Goal: Task Accomplishment & Management: Manage account settings

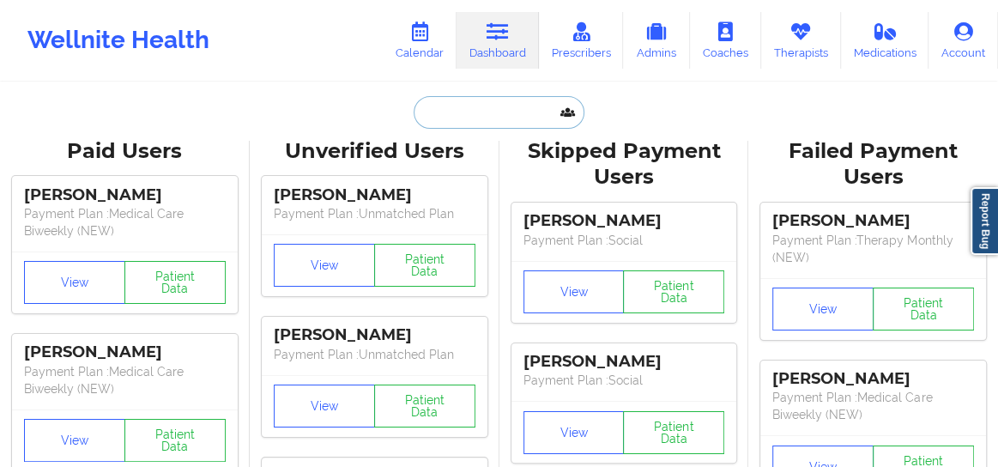
click at [469, 114] on input "text" at bounding box center [498, 112] width 170 height 33
paste input "[PERSON_NAME]"
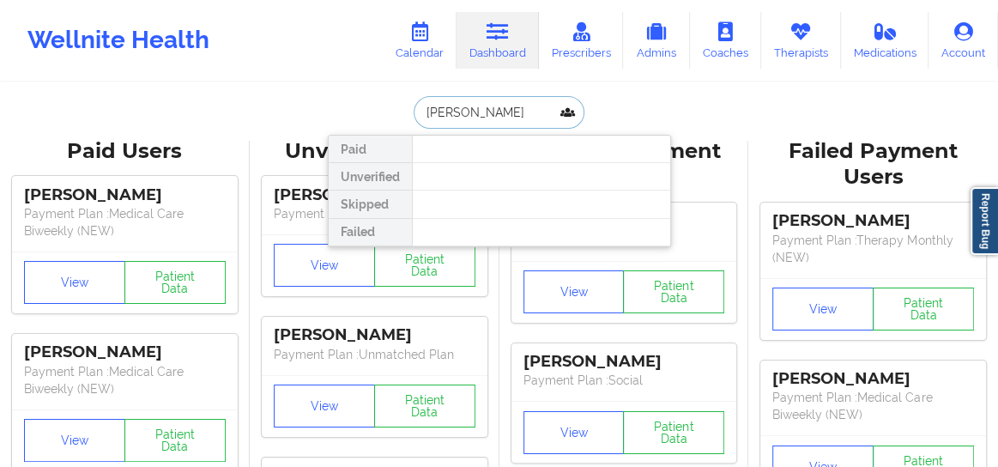
type input "[PERSON_NAME]"
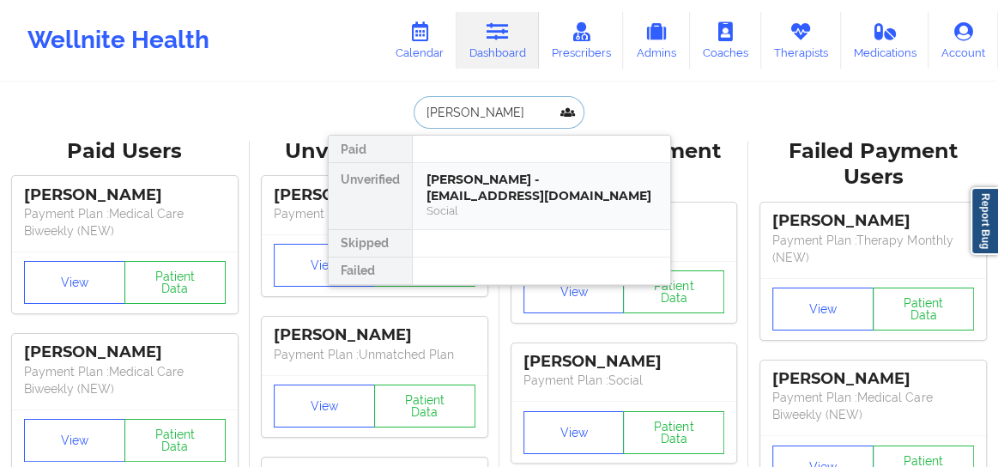
click at [467, 185] on div "[PERSON_NAME] - [EMAIL_ADDRESS][DOMAIN_NAME]" at bounding box center [541, 188] width 230 height 32
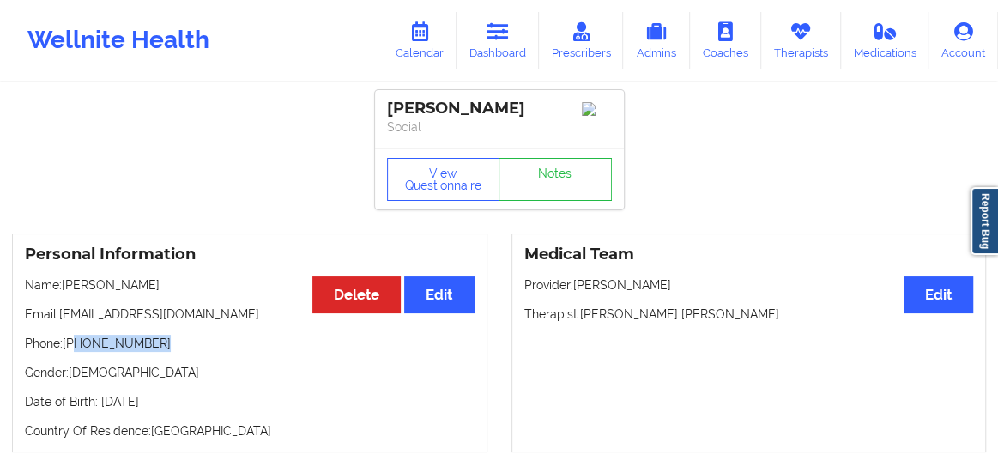
drag, startPoint x: 157, startPoint y: 347, endPoint x: 77, endPoint y: 342, distance: 79.9
click at [77, 342] on p "Phone: [PHONE_NUMBER]" at bounding box center [249, 343] width 449 height 17
copy p "[PHONE_NUMBER]"
click at [410, 34] on link "Calendar" at bounding box center [420, 40] width 74 height 57
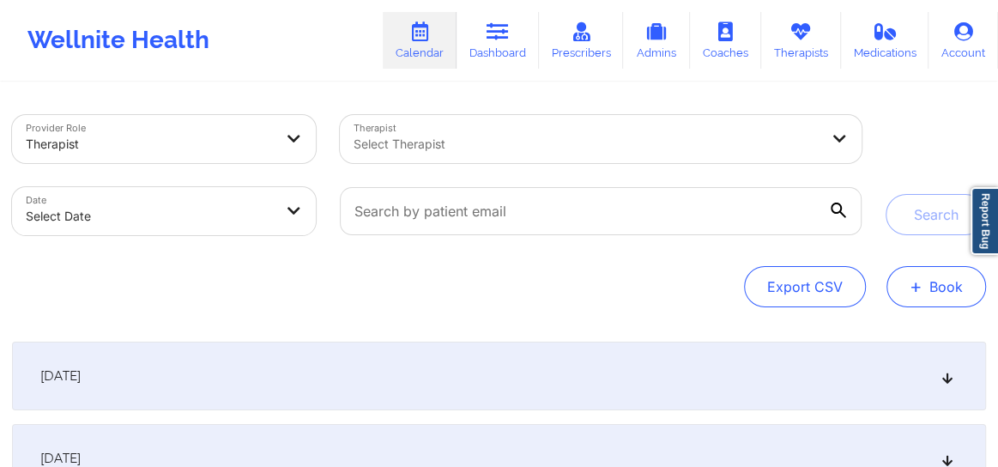
click at [916, 284] on span "+" at bounding box center [915, 285] width 13 height 9
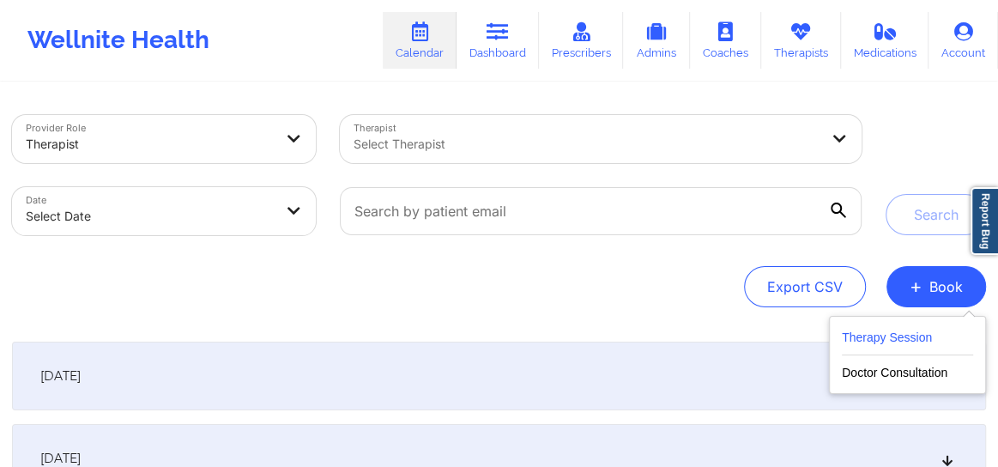
click at [894, 334] on button "Therapy Session" at bounding box center [906, 341] width 131 height 28
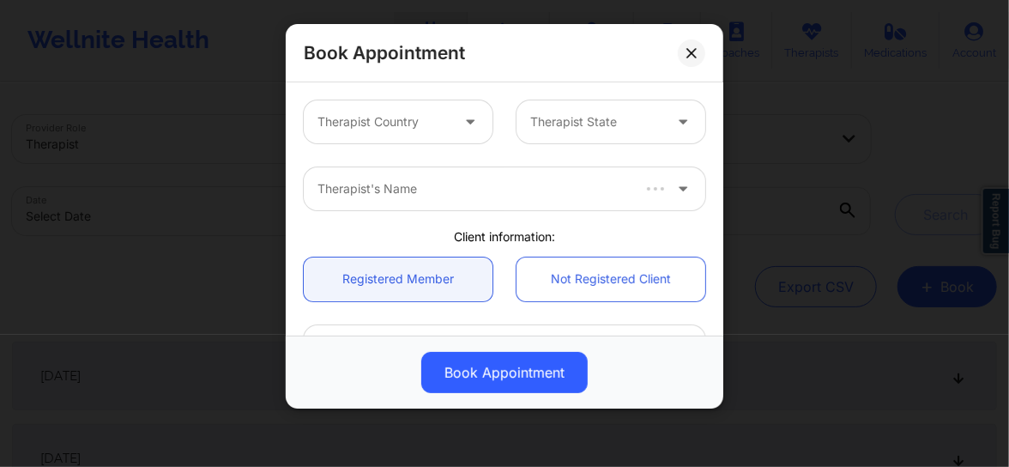
click at [447, 114] on div "Therapist Country" at bounding box center [378, 121] width 148 height 43
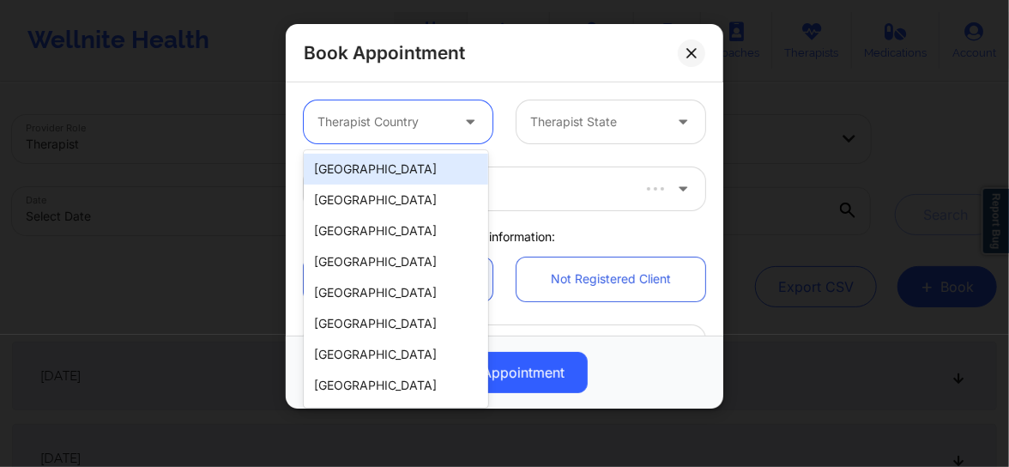
drag, startPoint x: 366, startPoint y: 163, endPoint x: 381, endPoint y: 163, distance: 14.6
click at [366, 163] on div "[GEOGRAPHIC_DATA]" at bounding box center [396, 169] width 184 height 31
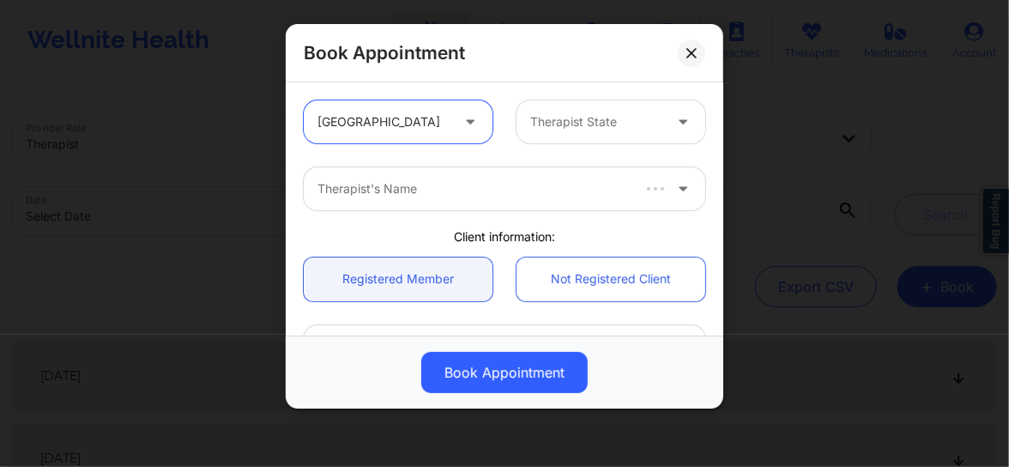
click at [567, 138] on div "Therapist State" at bounding box center [590, 121] width 148 height 43
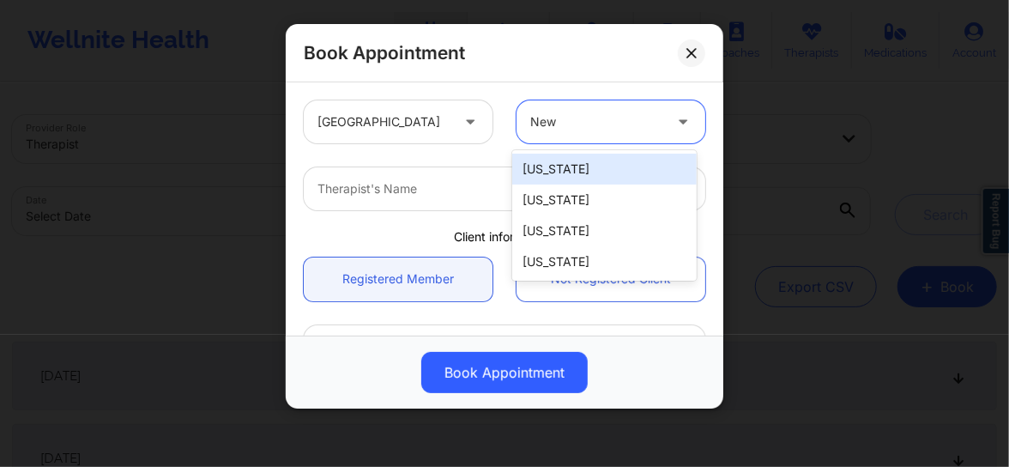
type input "New Y"
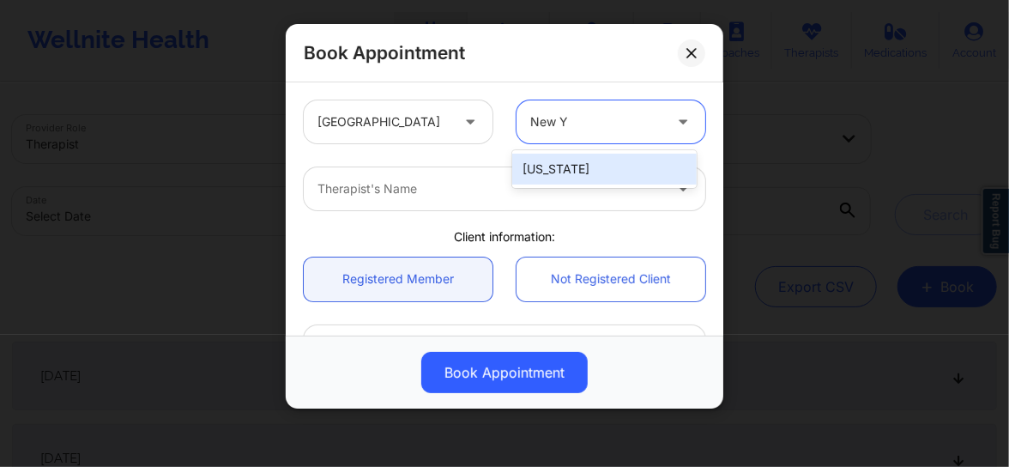
click at [551, 160] on div "[US_STATE]" at bounding box center [604, 169] width 184 height 31
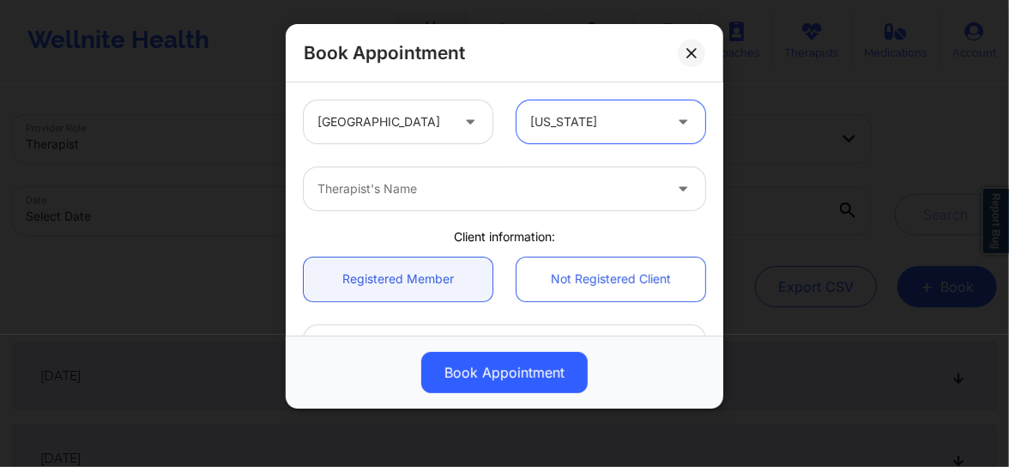
click at [424, 179] on div at bounding box center [489, 188] width 345 height 21
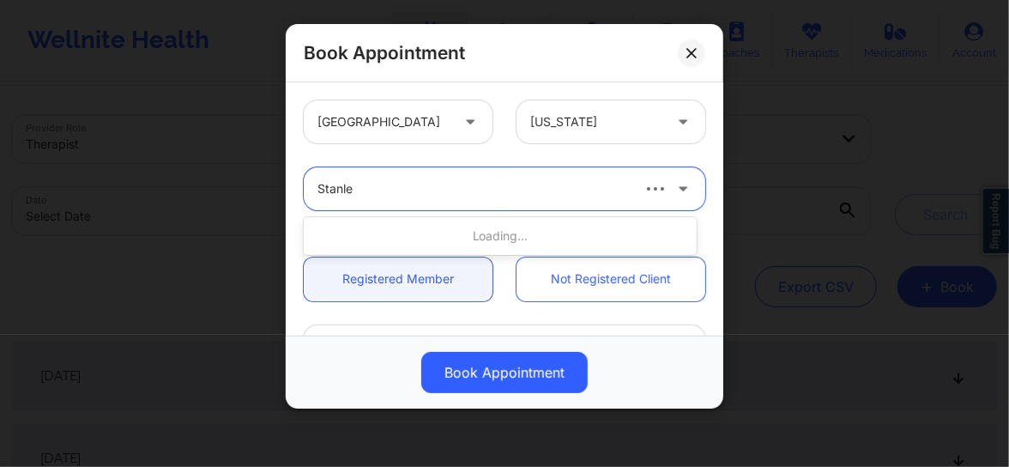
type input "[PERSON_NAME]"
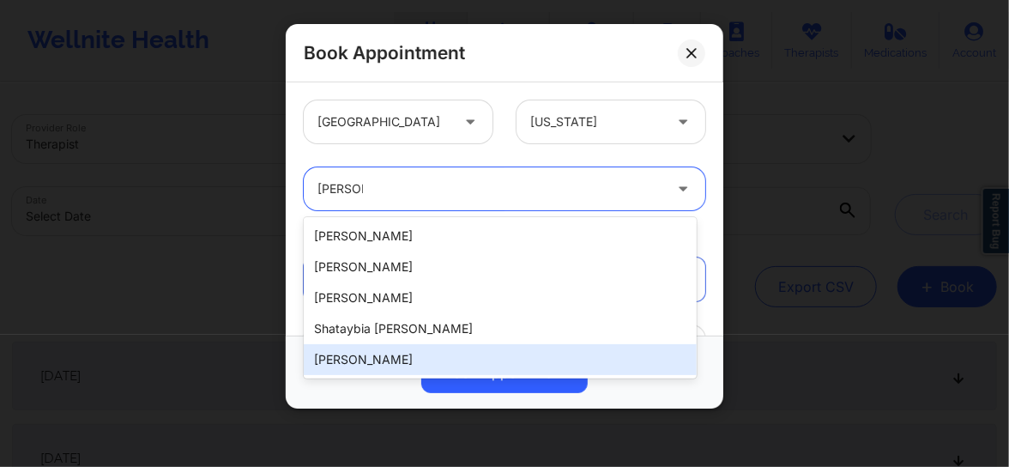
click at [367, 362] on div "[PERSON_NAME]" at bounding box center [500, 359] width 393 height 31
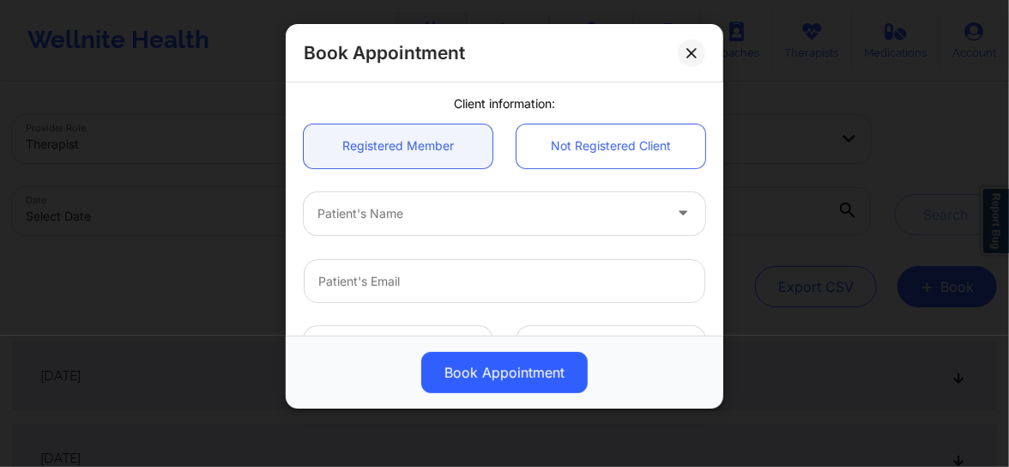
scroll to position [142, 0]
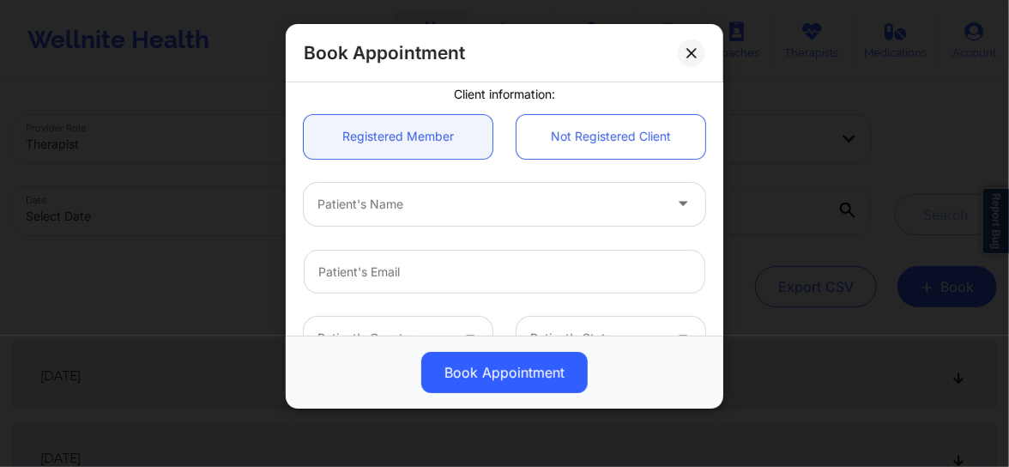
click at [385, 205] on div at bounding box center [489, 204] width 345 height 21
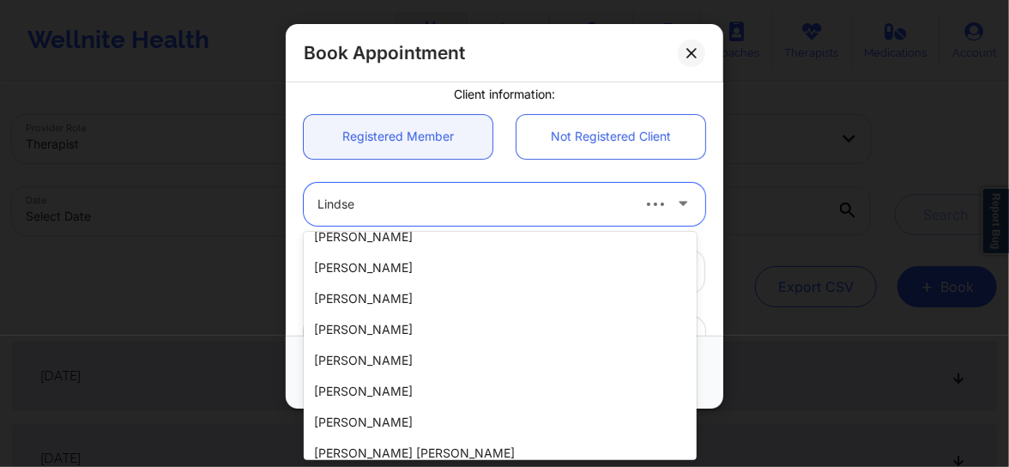
scroll to position [0, 0]
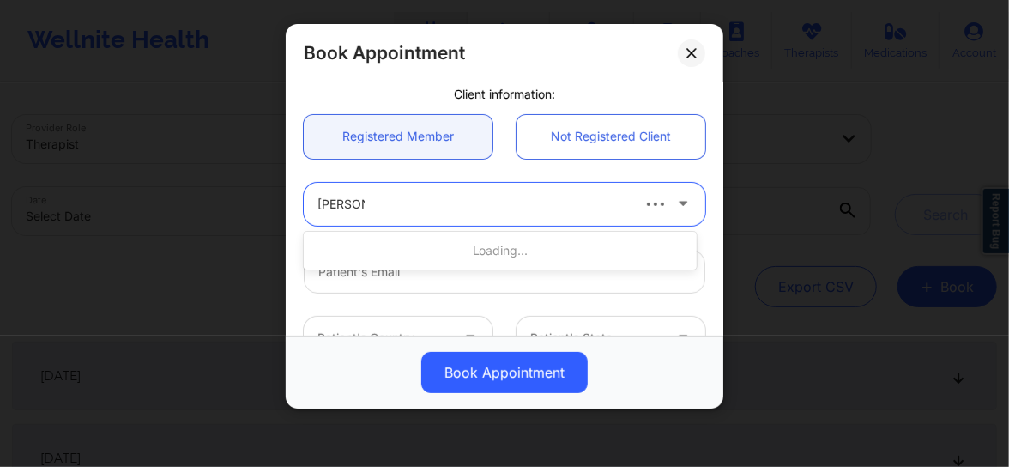
type input "[PERSON_NAME]"
click at [410, 196] on div at bounding box center [489, 204] width 345 height 21
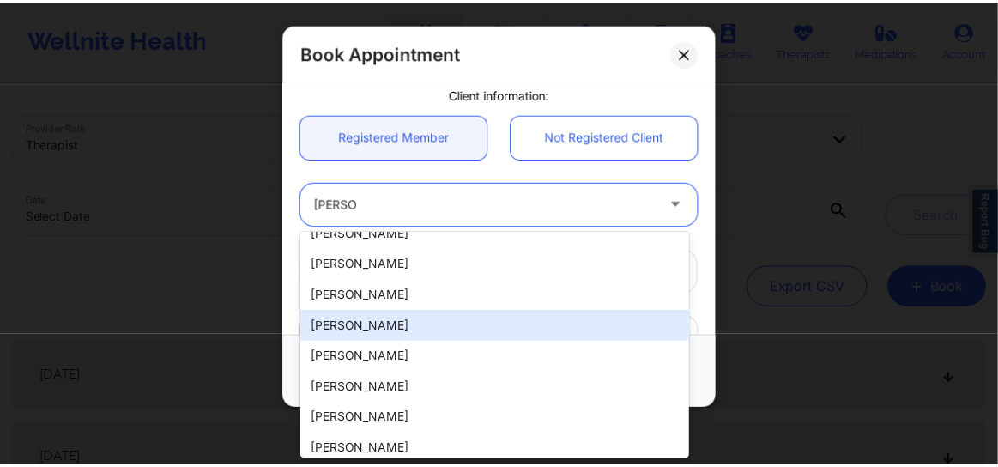
scroll to position [395, 0]
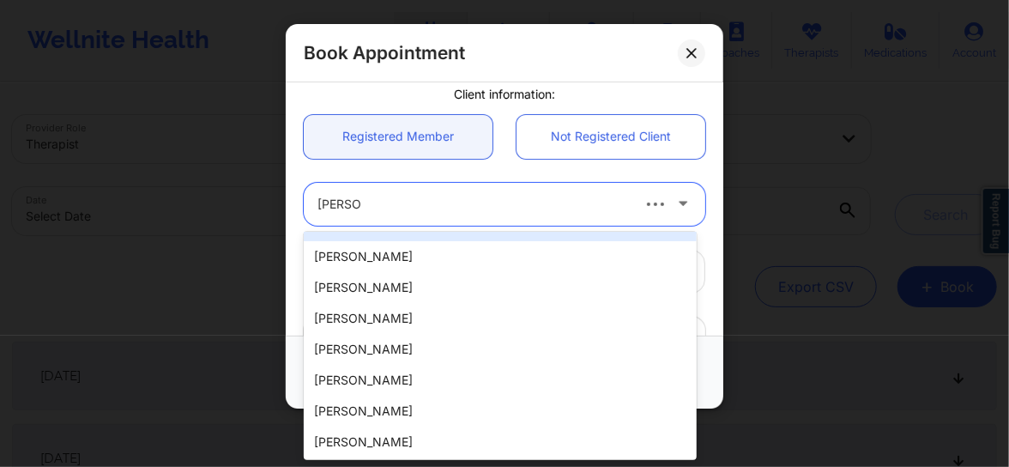
type input "[PERSON_NAME]"
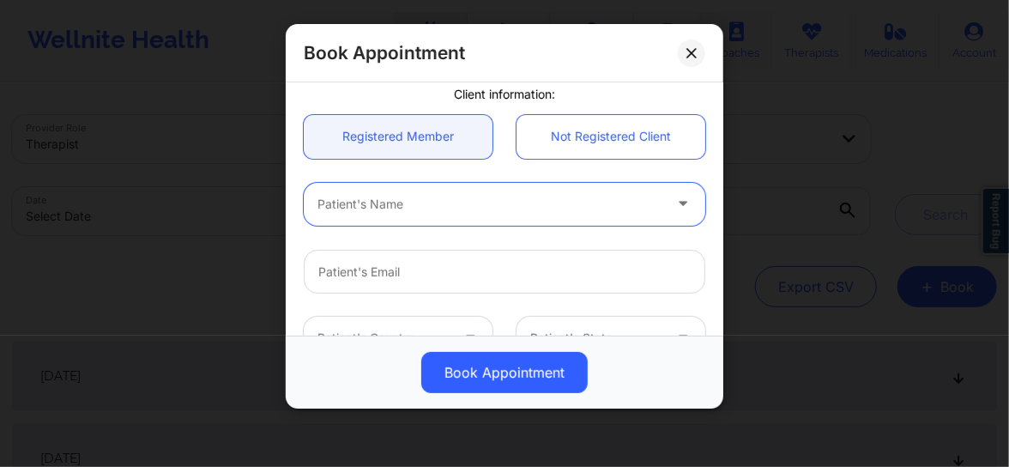
click at [700, 55] on button at bounding box center [691, 52] width 27 height 27
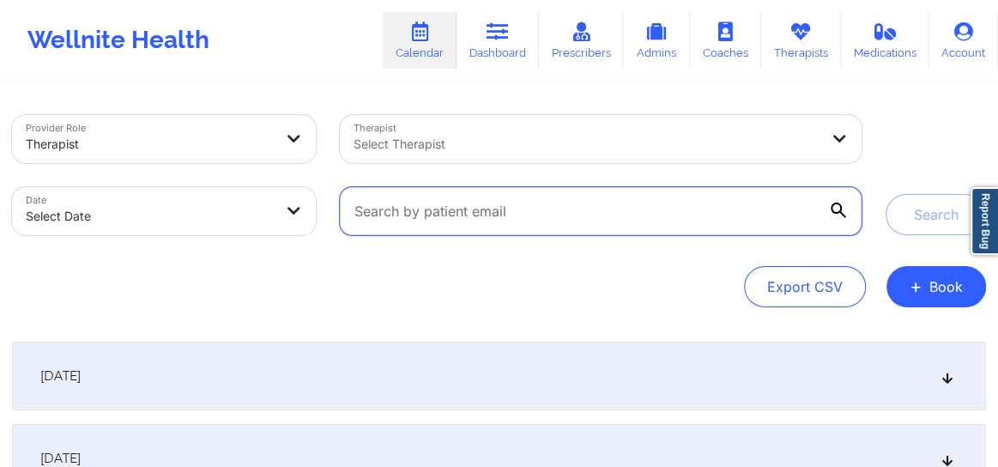
click at [586, 222] on input "text" at bounding box center [601, 211] width 522 height 48
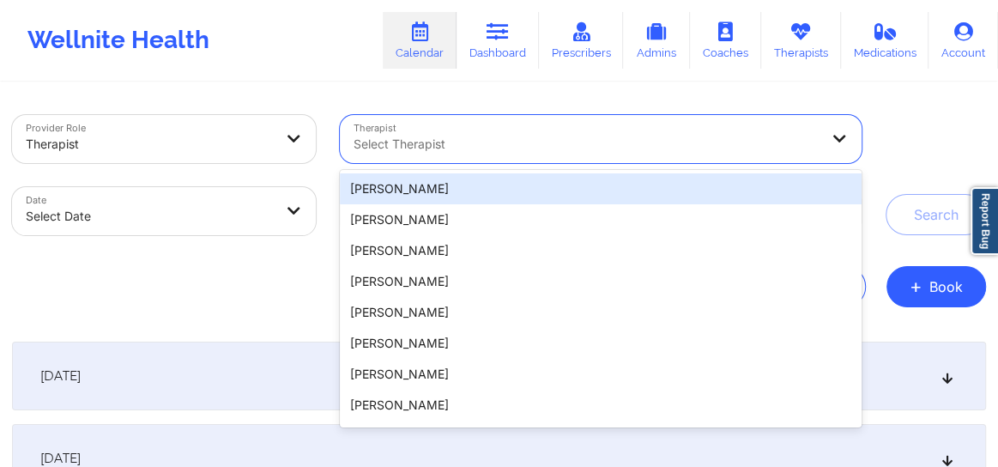
click at [484, 135] on div at bounding box center [585, 144] width 465 height 21
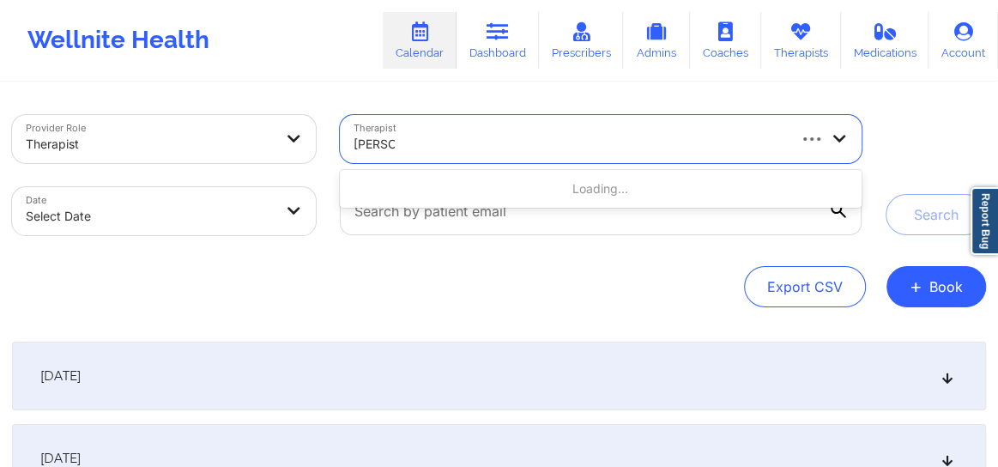
type input "[PERSON_NAME]"
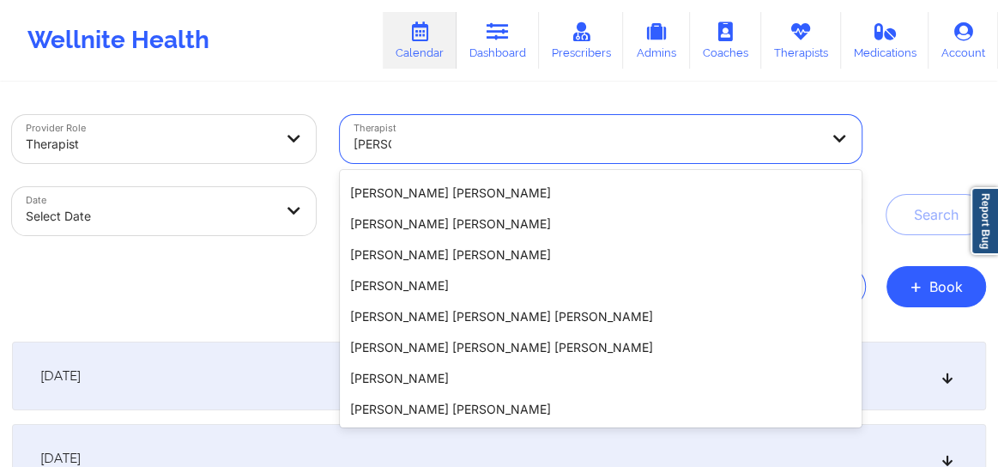
scroll to position [0, 0]
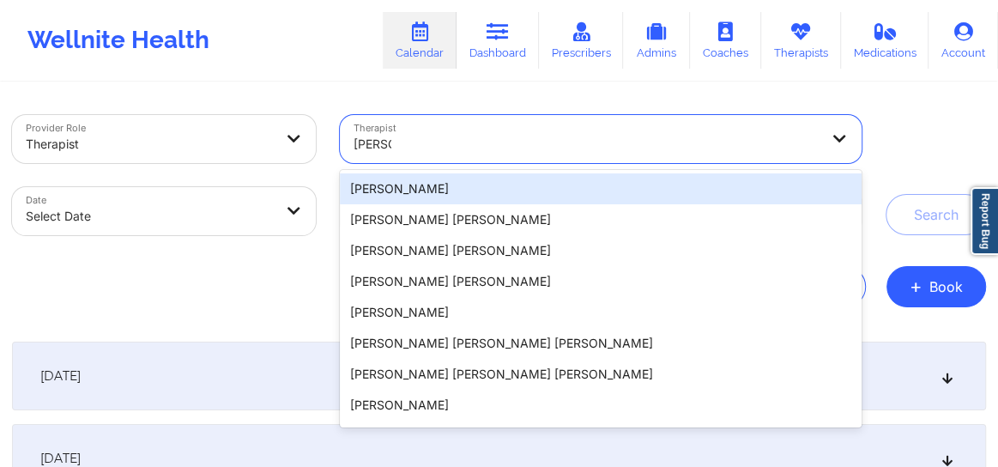
type input "[PERSON_NAME]"
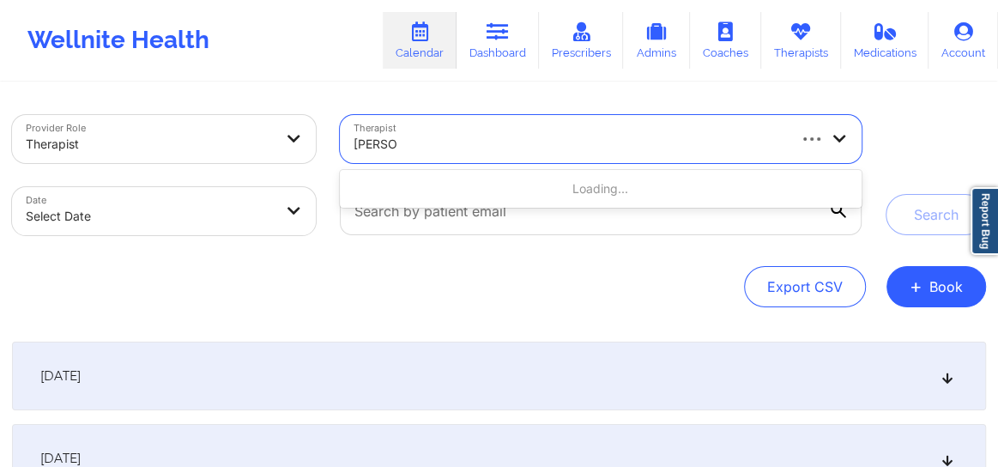
type input "[PERSON_NAME]"
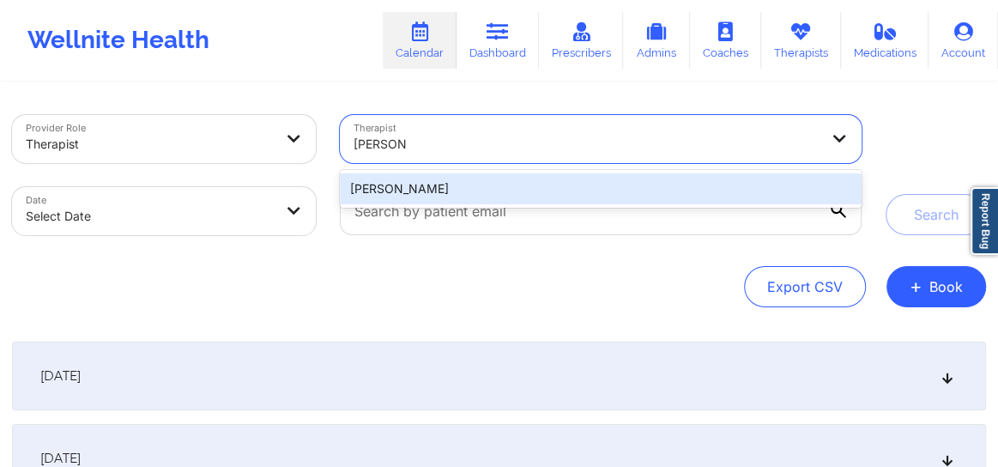
click at [429, 187] on div "[PERSON_NAME]" at bounding box center [601, 188] width 522 height 31
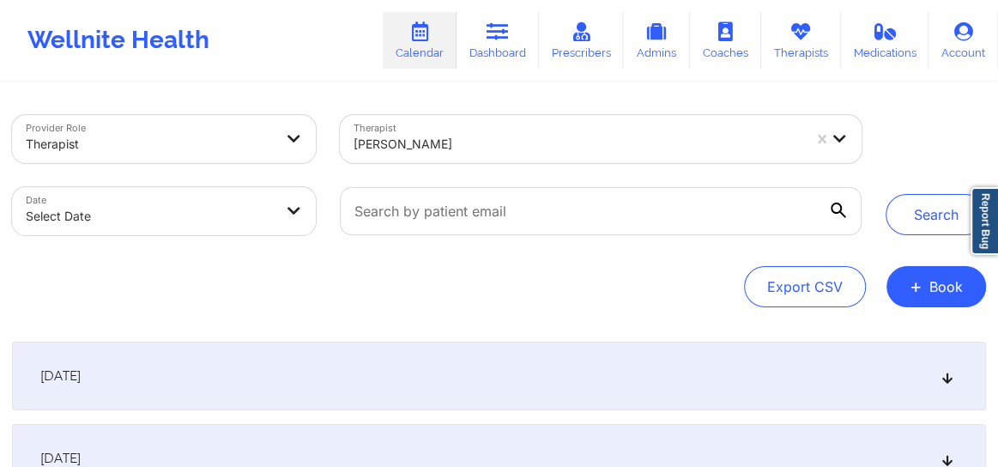
drag, startPoint x: 932, startPoint y: 294, endPoint x: 941, endPoint y: 238, distance: 57.3
click at [941, 239] on div "Provider Role Therapist Therapist [PERSON_NAME] Date Select Date Search Export …" at bounding box center [499, 211] width 974 height 192
click at [915, 214] on button "Search" at bounding box center [935, 214] width 100 height 41
click at [935, 373] on div "[DATE]" at bounding box center [499, 375] width 974 height 69
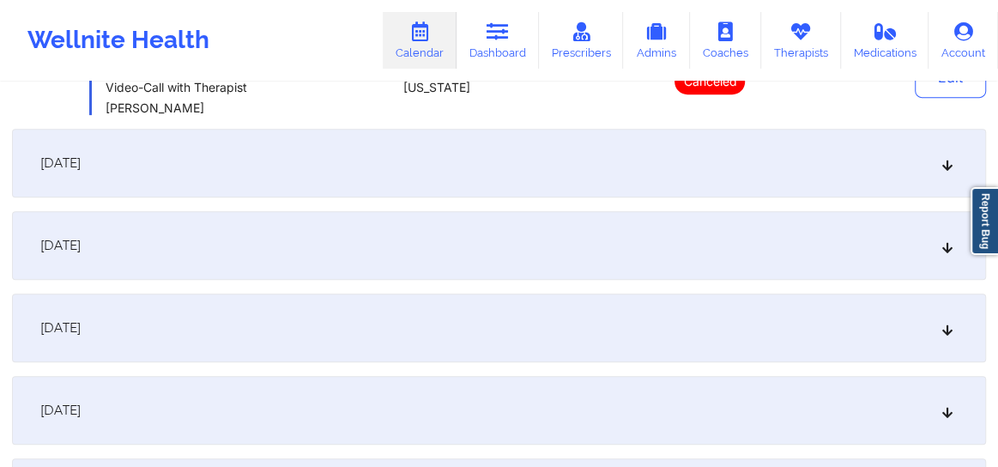
scroll to position [298, 0]
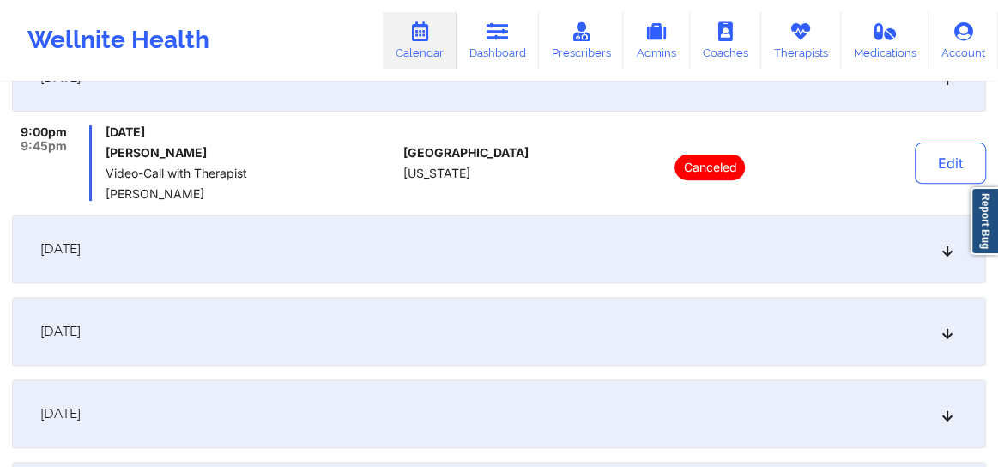
click at [948, 253] on icon at bounding box center [947, 249] width 15 height 12
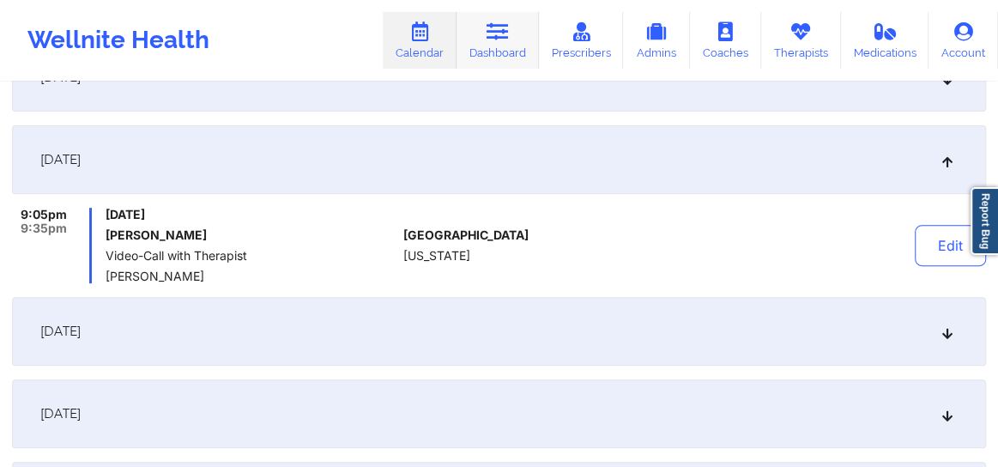
click at [488, 43] on link "Dashboard" at bounding box center [497, 40] width 82 height 57
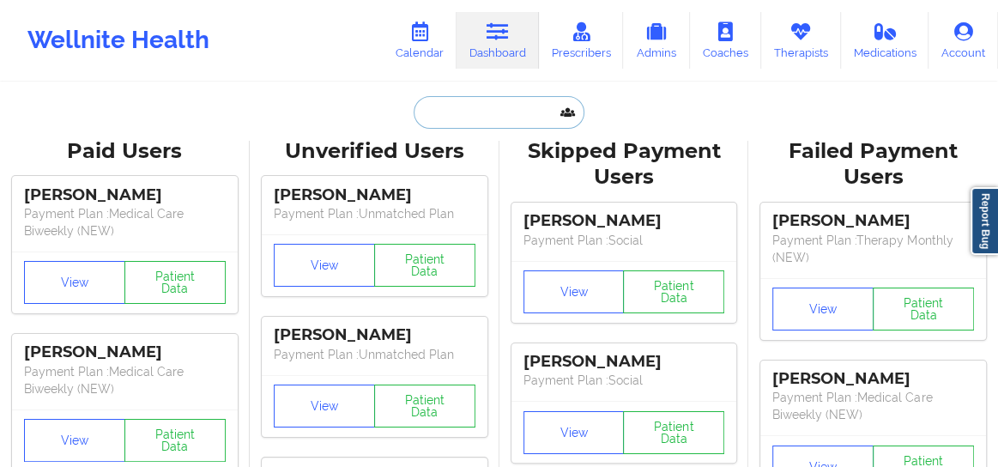
click at [473, 111] on input "text" at bounding box center [498, 112] width 170 height 33
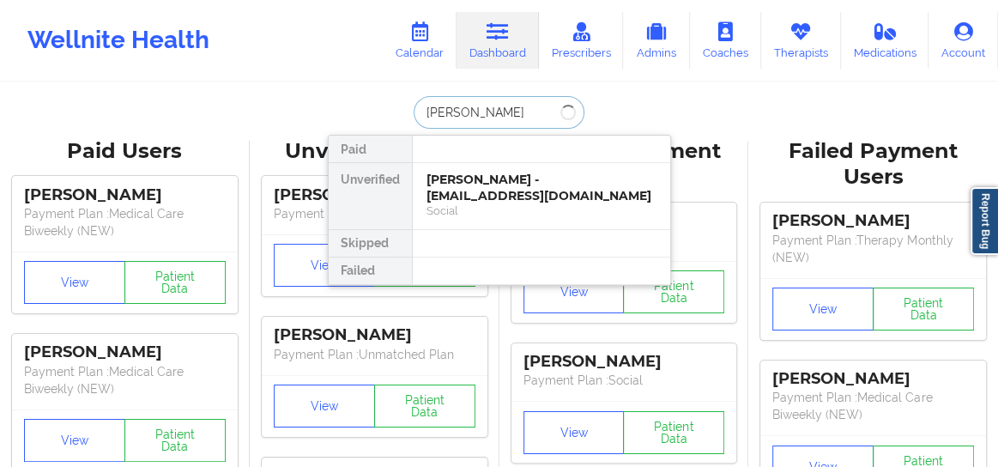
type input "[PERSON_NAME]"
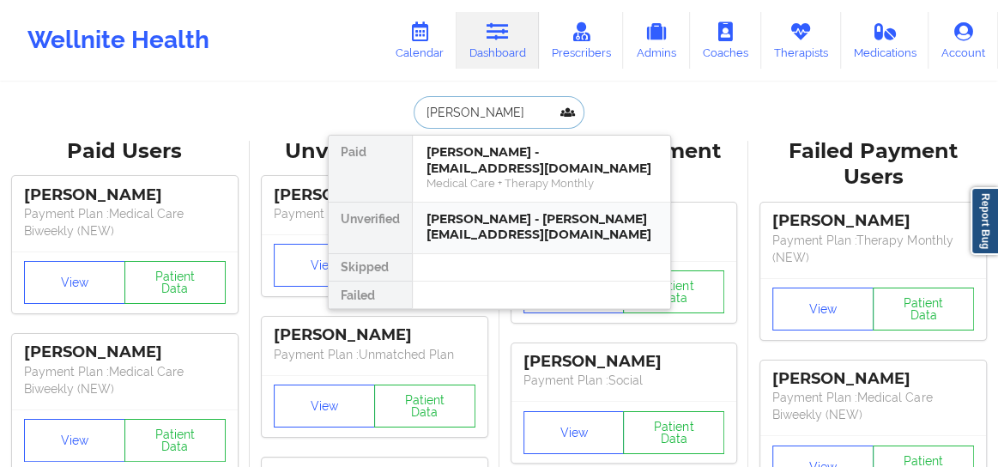
click at [467, 219] on div "[PERSON_NAME] - [PERSON_NAME][EMAIL_ADDRESS][DOMAIN_NAME]" at bounding box center [541, 227] width 230 height 32
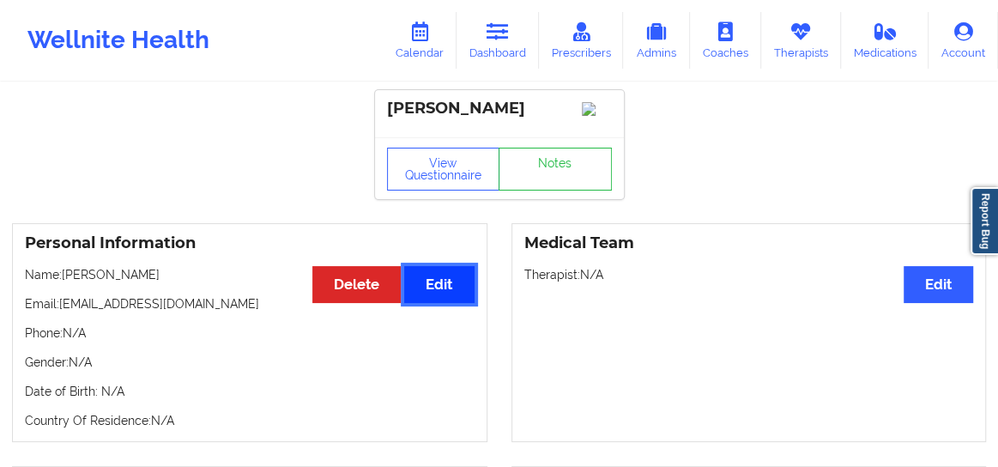
click at [437, 303] on button "Edit" at bounding box center [438, 284] width 69 height 37
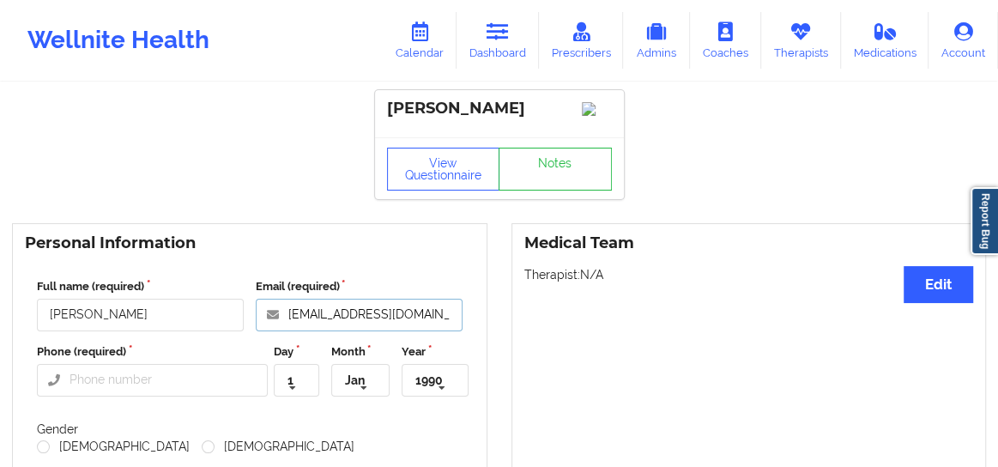
click at [348, 327] on input "[EMAIL_ADDRESS][DOMAIN_NAME]" at bounding box center [359, 314] width 207 height 33
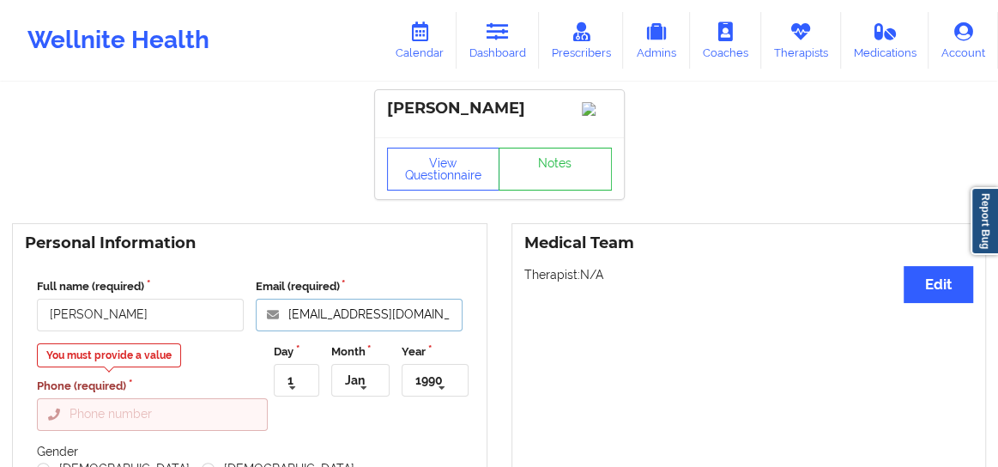
type input "[EMAIL_ADDRESS][DOMAIN_NAME]"
click at [107, 428] on input "Phone (required)" at bounding box center [152, 414] width 231 height 33
paste input "[PHONE_NUMBER]"
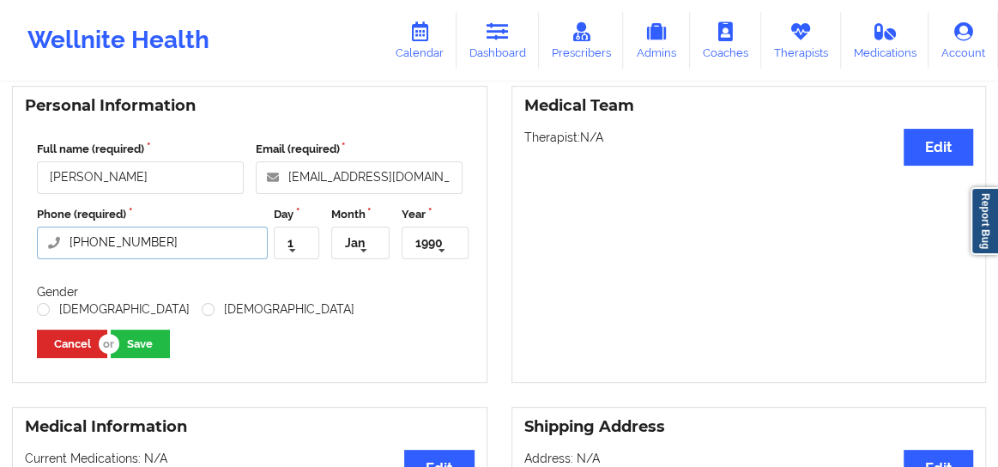
scroll to position [181, 0]
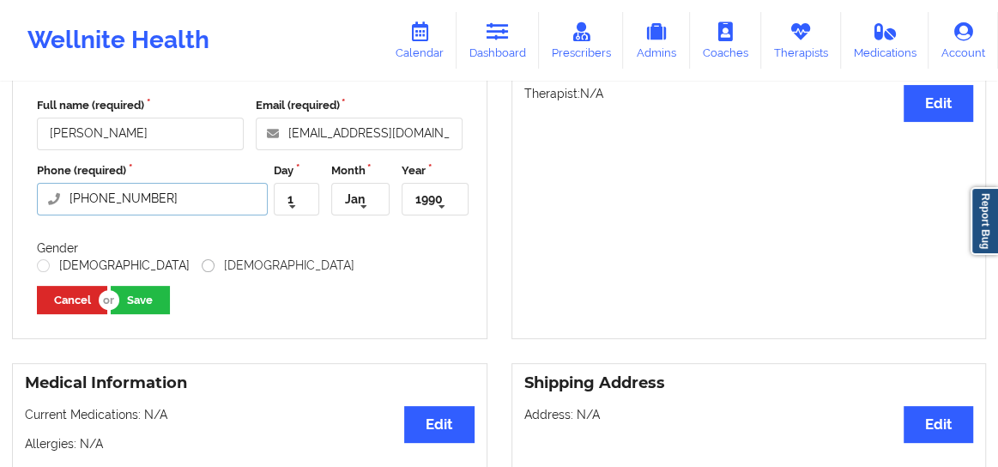
type input "[PHONE_NUMBER]"
click at [202, 273] on label "[DEMOGRAPHIC_DATA]" at bounding box center [278, 265] width 153 height 15
click at [202, 273] on input "[DEMOGRAPHIC_DATA]" at bounding box center [209, 265] width 15 height 15
radio input "true"
click at [136, 310] on button "Save" at bounding box center [140, 300] width 59 height 28
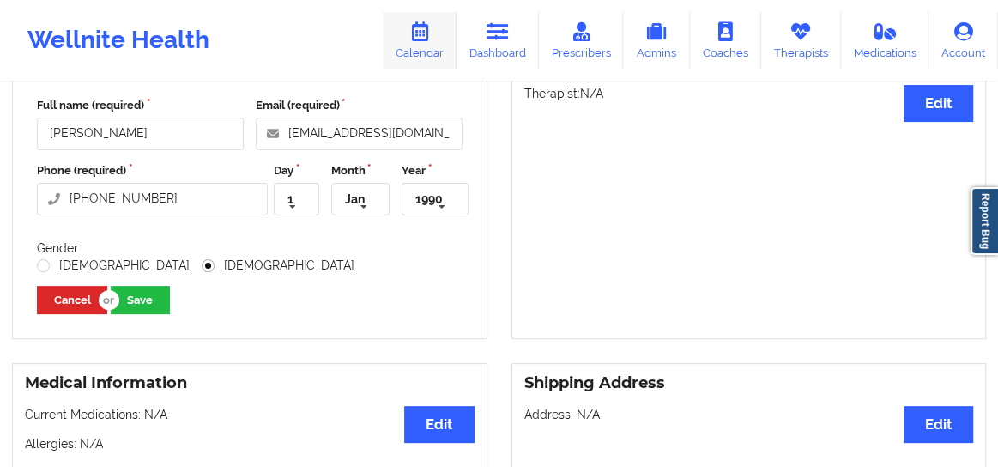
click at [413, 42] on link "Calendar" at bounding box center [420, 40] width 74 height 57
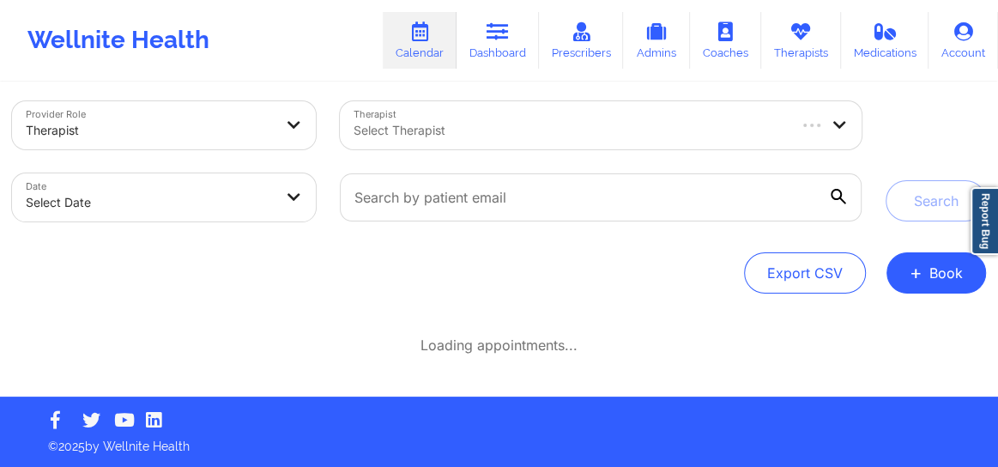
scroll to position [13, 0]
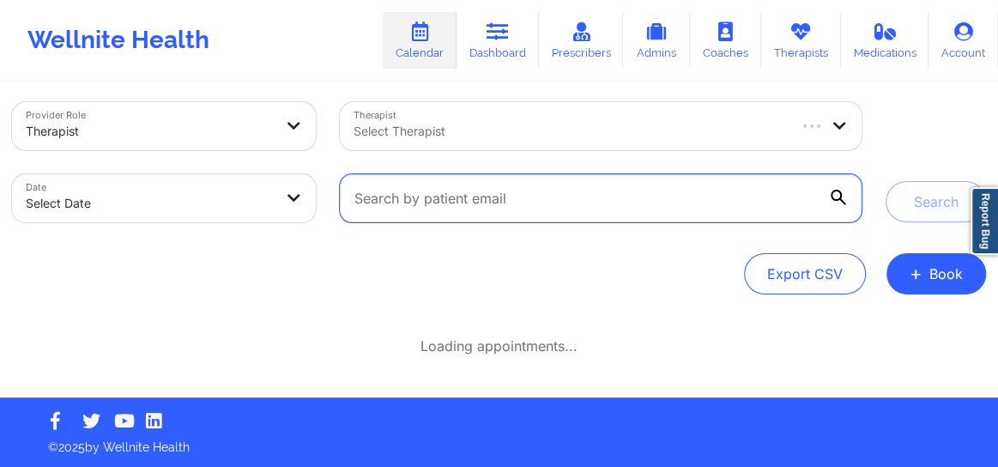
click at [479, 206] on input "text" at bounding box center [601, 198] width 522 height 48
type input "a"
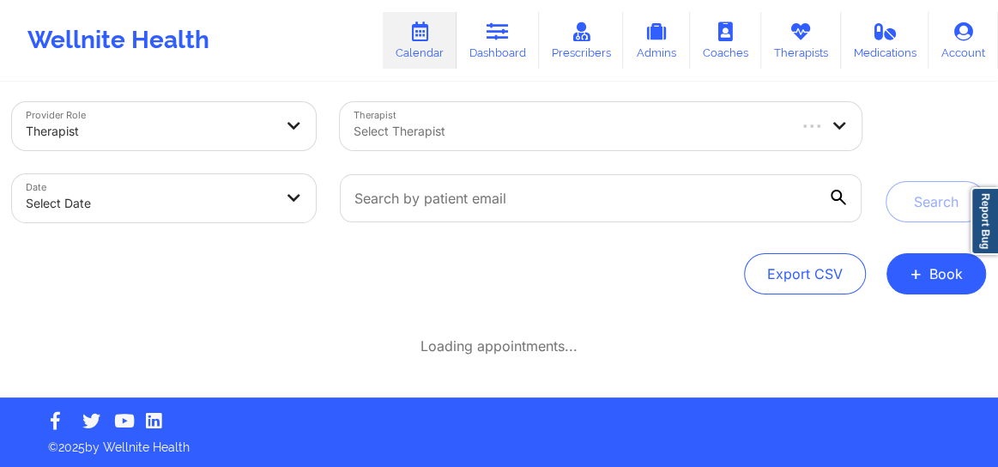
click at [419, 132] on div at bounding box center [568, 131] width 431 height 21
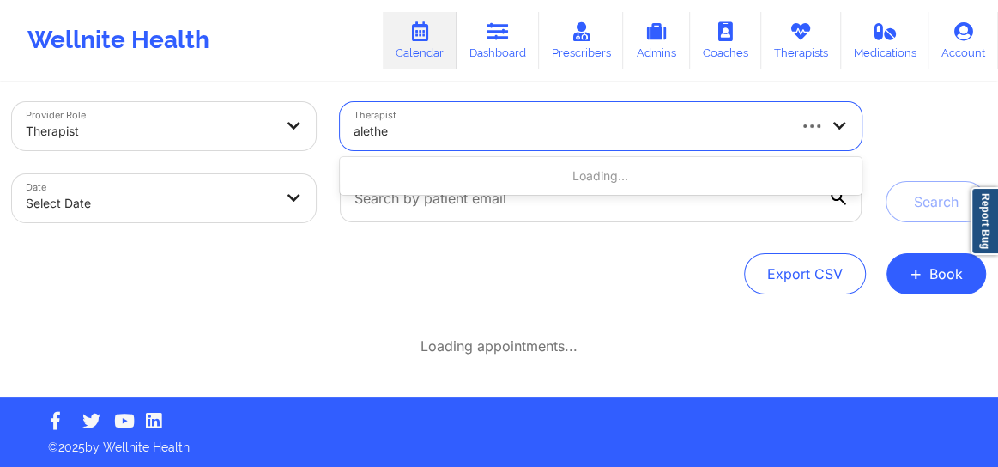
type input "[PERSON_NAME]"
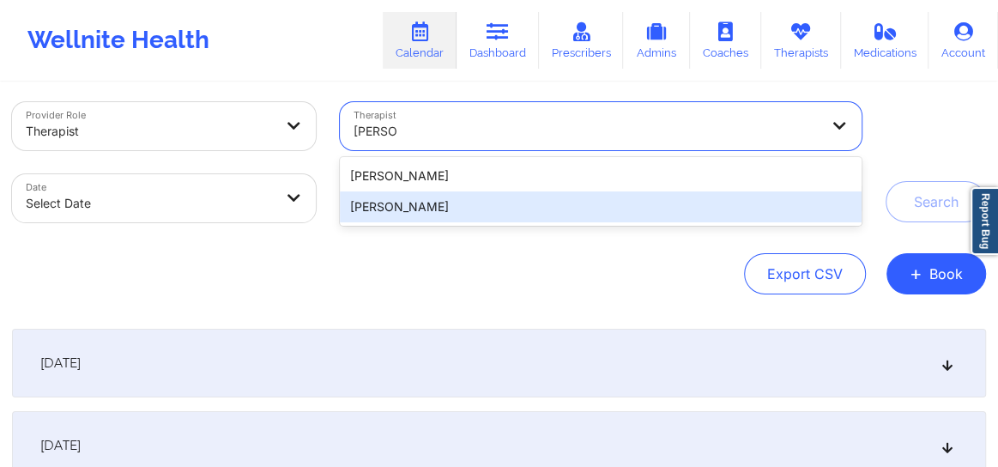
click at [404, 204] on div "[PERSON_NAME]" at bounding box center [601, 206] width 522 height 31
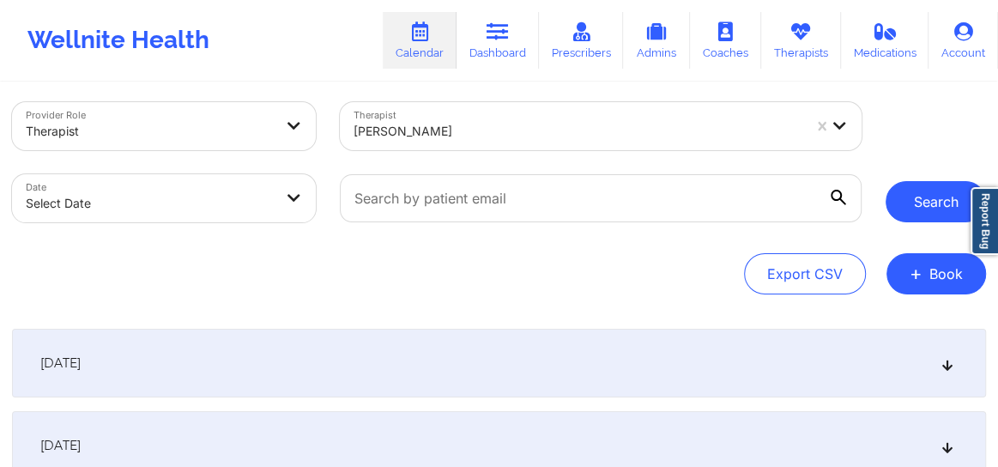
click at [903, 204] on button "Search" at bounding box center [935, 201] width 100 height 41
click at [943, 447] on icon at bounding box center [947, 445] width 15 height 12
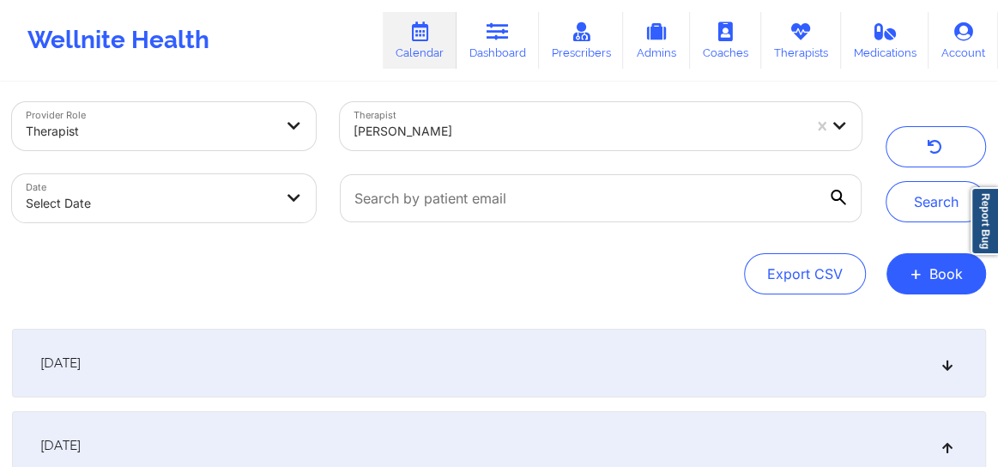
drag, startPoint x: 943, startPoint y: 447, endPoint x: 980, endPoint y: 439, distance: 38.5
click at [980, 439] on div "[DATE]" at bounding box center [499, 445] width 974 height 69
click at [938, 367] on div "[DATE]" at bounding box center [499, 363] width 974 height 69
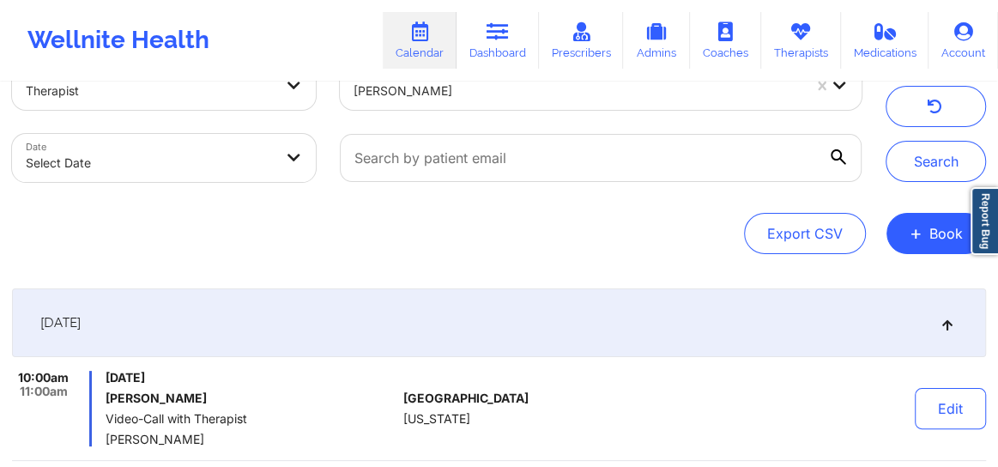
scroll to position [51, 0]
drag, startPoint x: 190, startPoint y: 399, endPoint x: 104, endPoint y: 398, distance: 85.8
click at [106, 398] on h6 "[PERSON_NAME]" at bounding box center [251, 400] width 291 height 14
copy h6 "[PERSON_NAME]"
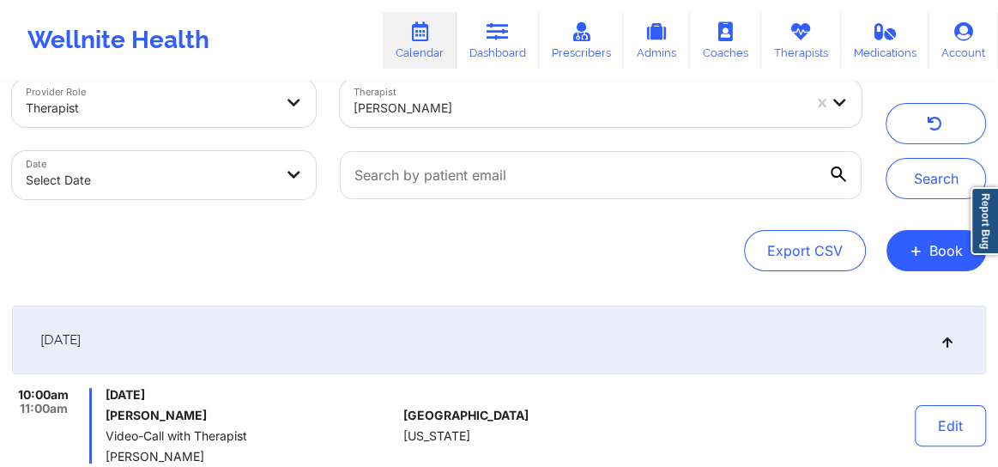
scroll to position [0, 0]
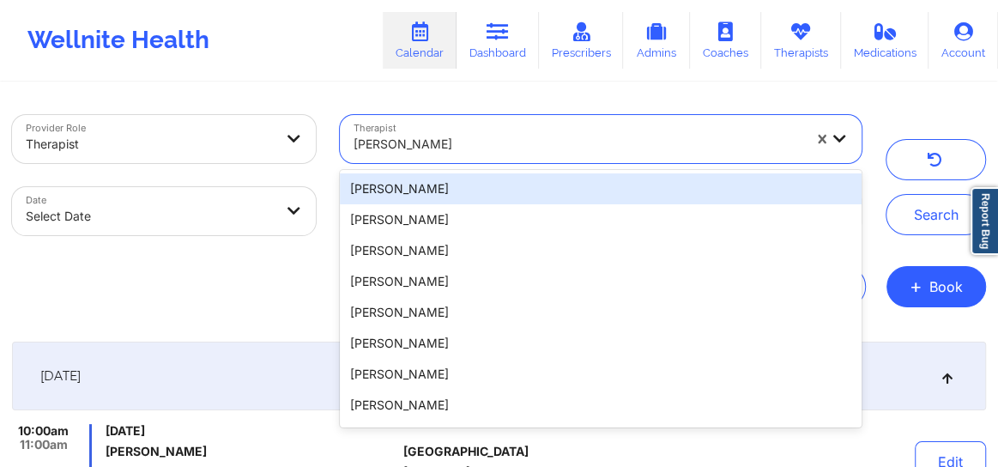
drag, startPoint x: 526, startPoint y: 137, endPoint x: 365, endPoint y: 143, distance: 160.5
click at [365, 143] on div at bounding box center [577, 144] width 448 height 21
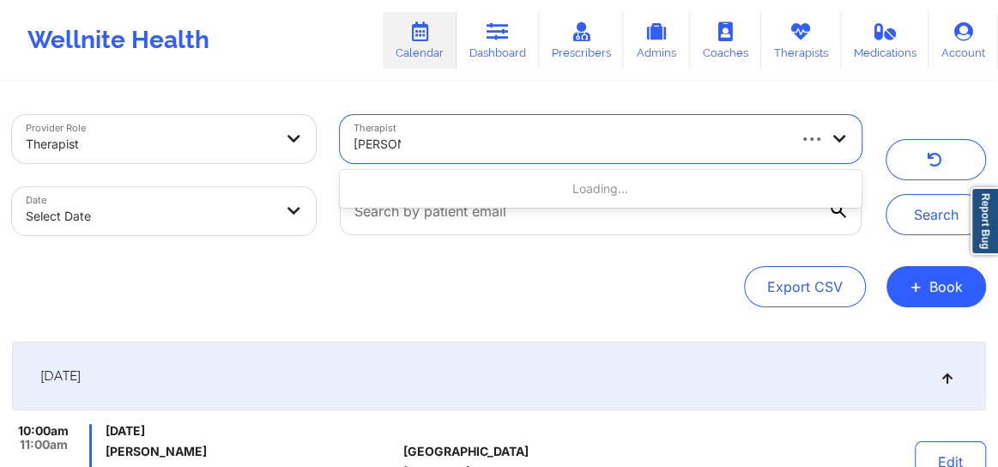
type input "[PERSON_NAME]"
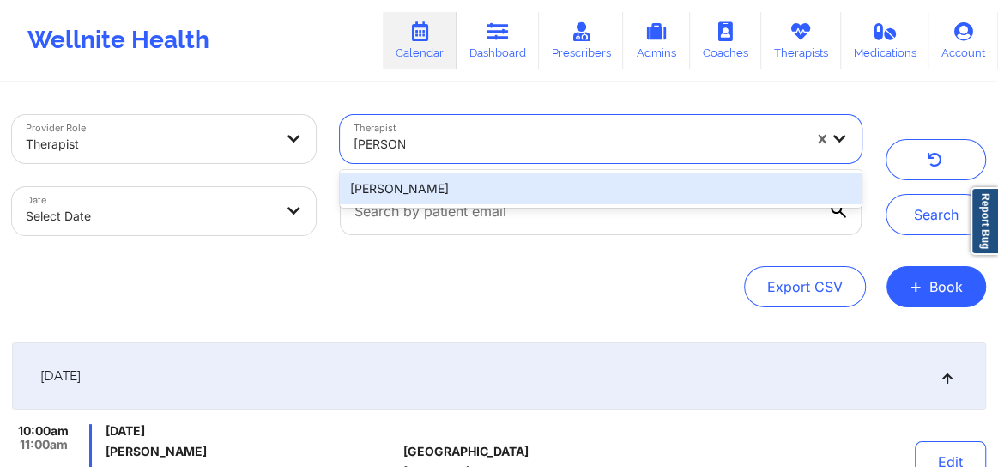
click at [713, 202] on div "[PERSON_NAME]" at bounding box center [601, 188] width 522 height 31
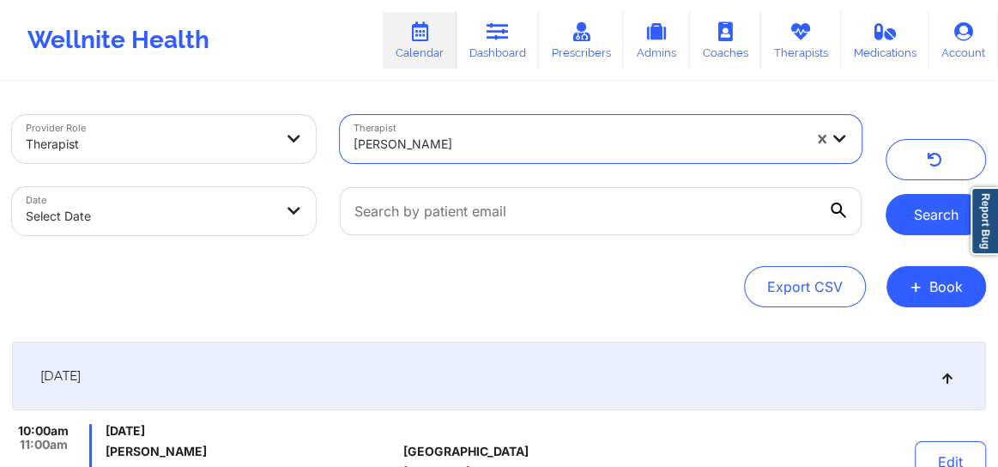
click at [913, 198] on button "Search" at bounding box center [935, 214] width 100 height 41
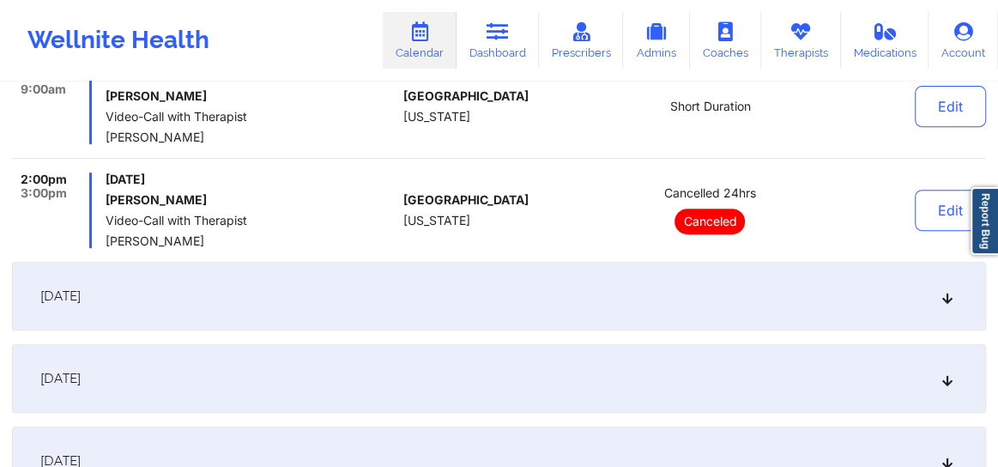
scroll to position [364, 0]
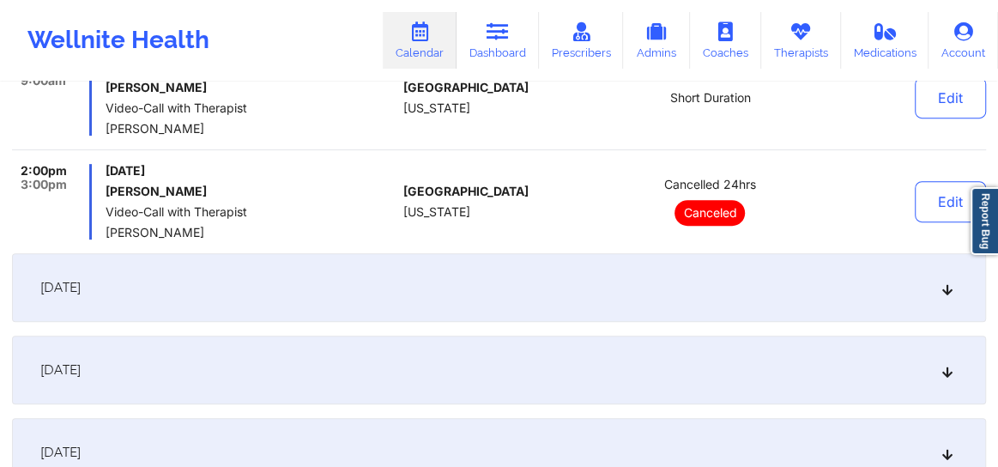
click at [950, 295] on div "[DATE]" at bounding box center [499, 287] width 974 height 69
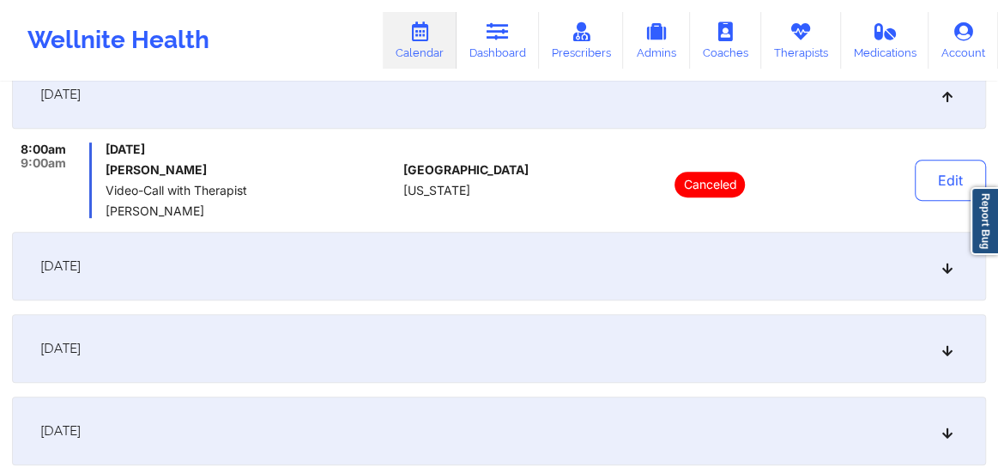
click at [940, 274] on div "[DATE]" at bounding box center [499, 266] width 974 height 69
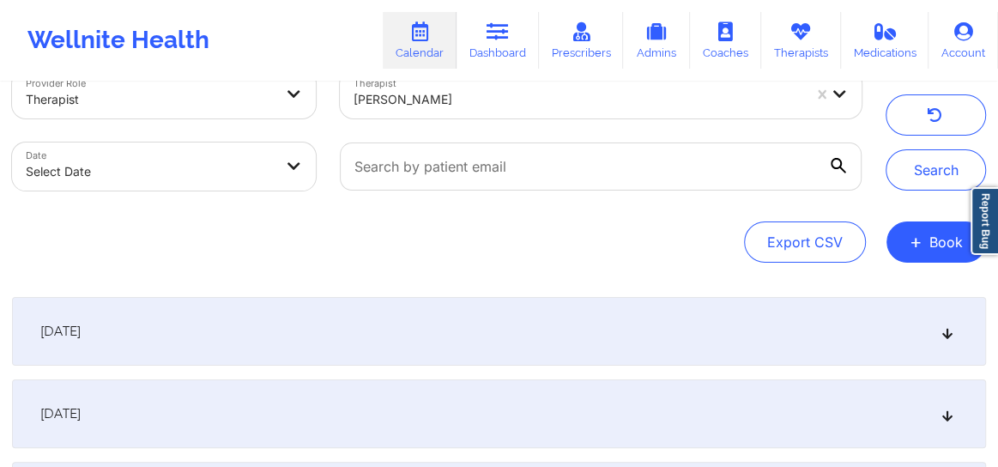
scroll to position [39, 0]
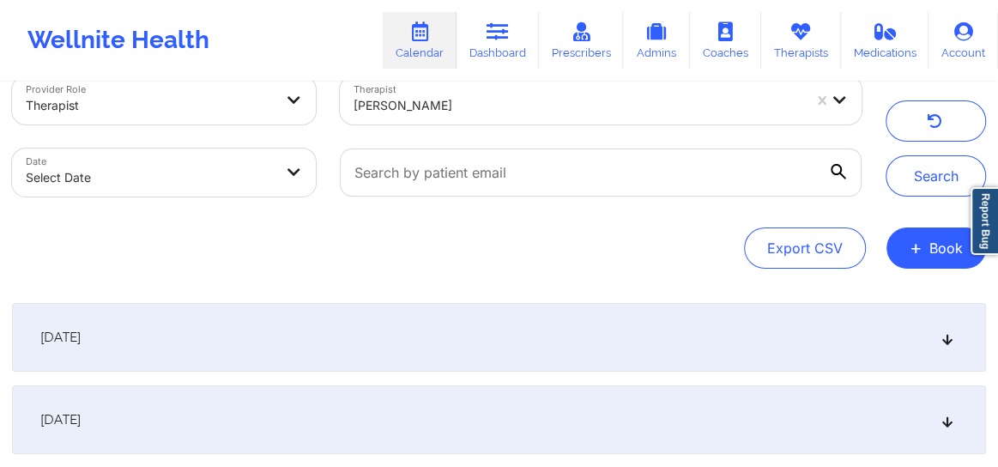
click at [946, 335] on icon at bounding box center [947, 337] width 15 height 12
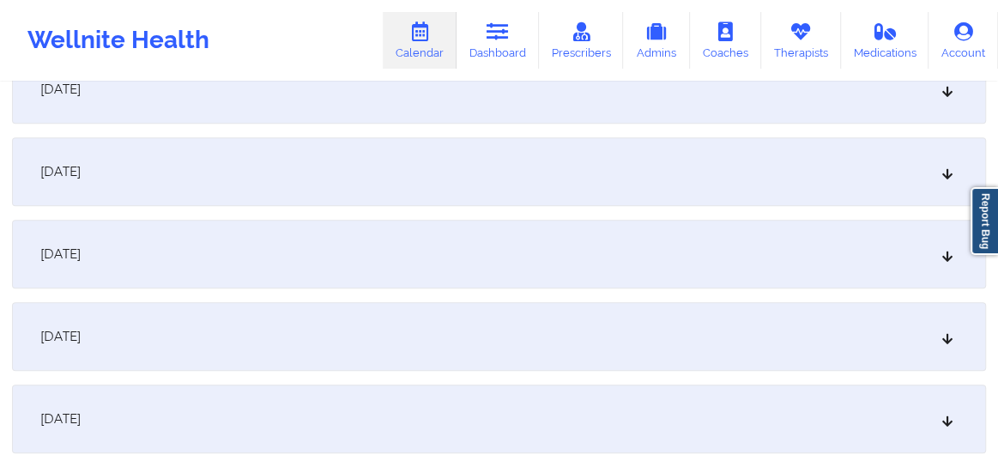
scroll to position [727, 0]
click at [948, 250] on icon at bounding box center [947, 253] width 15 height 12
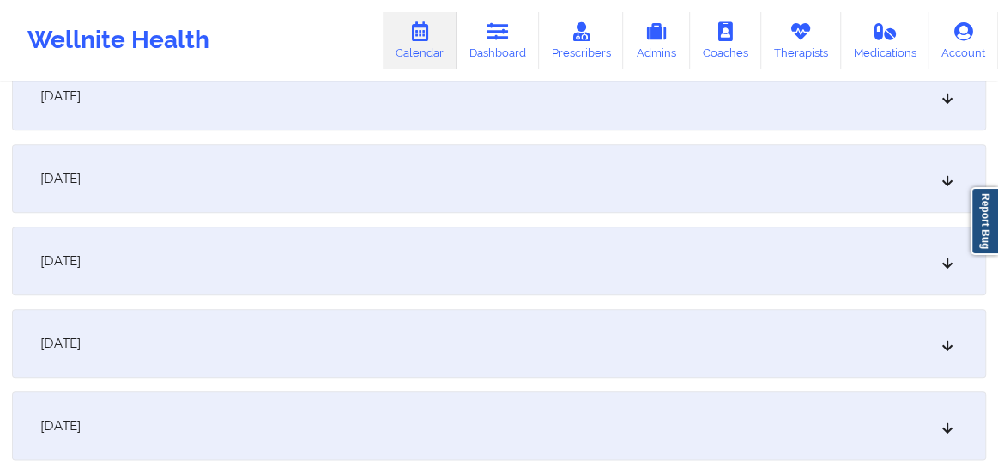
scroll to position [977, 0]
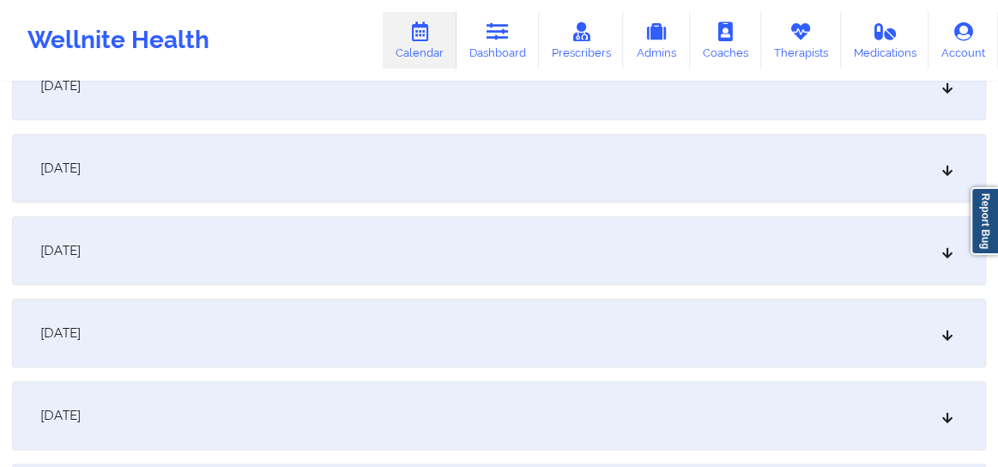
click at [949, 413] on icon at bounding box center [947, 415] width 15 height 12
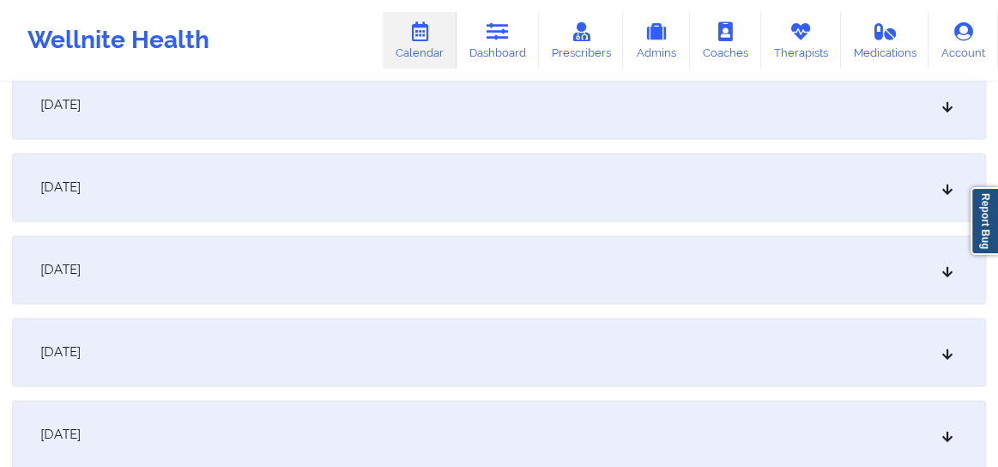
scroll to position [1392, 0]
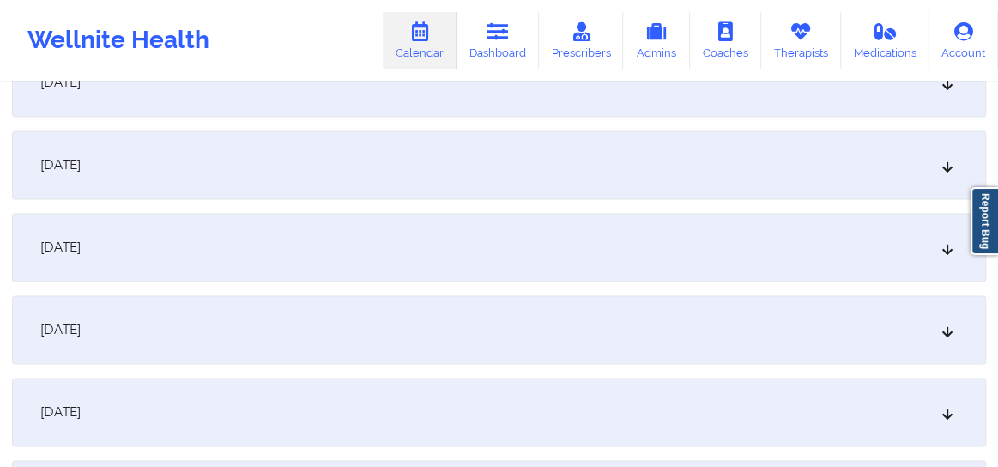
click at [944, 413] on icon at bounding box center [947, 412] width 15 height 12
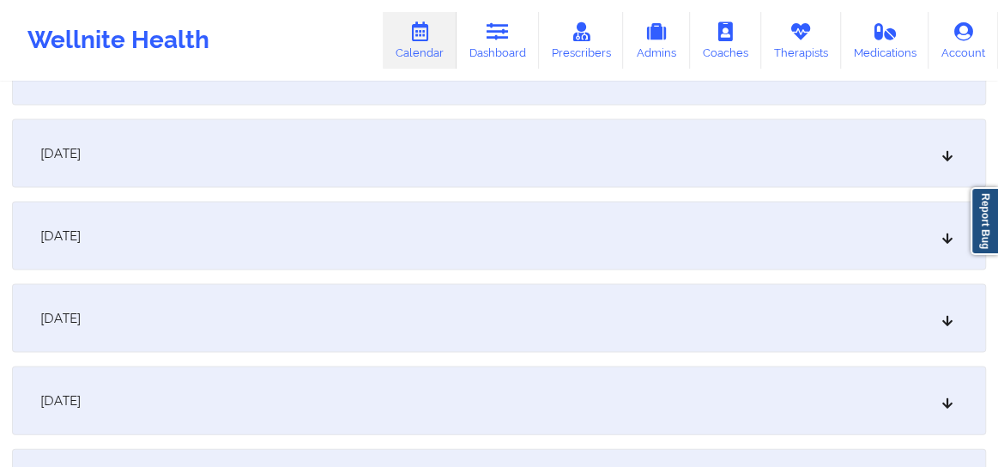
scroll to position [1951, 0]
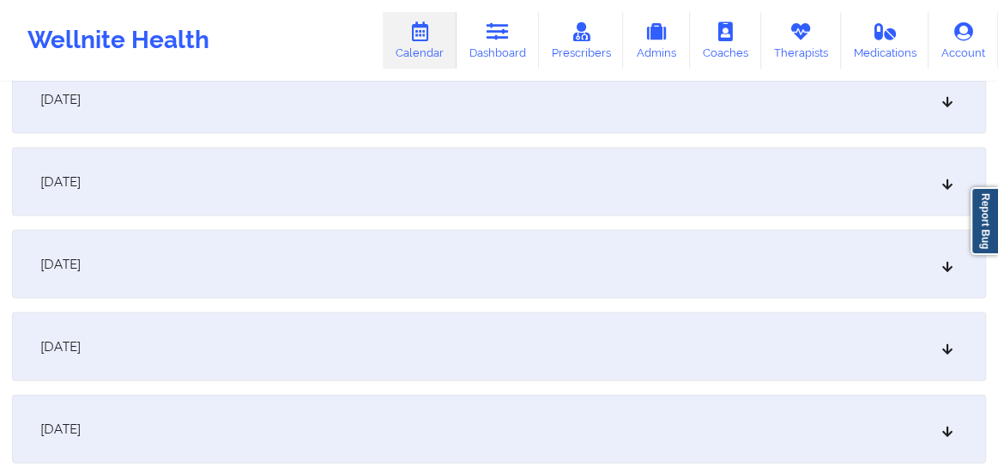
click at [946, 274] on div "[DATE]" at bounding box center [499, 264] width 974 height 69
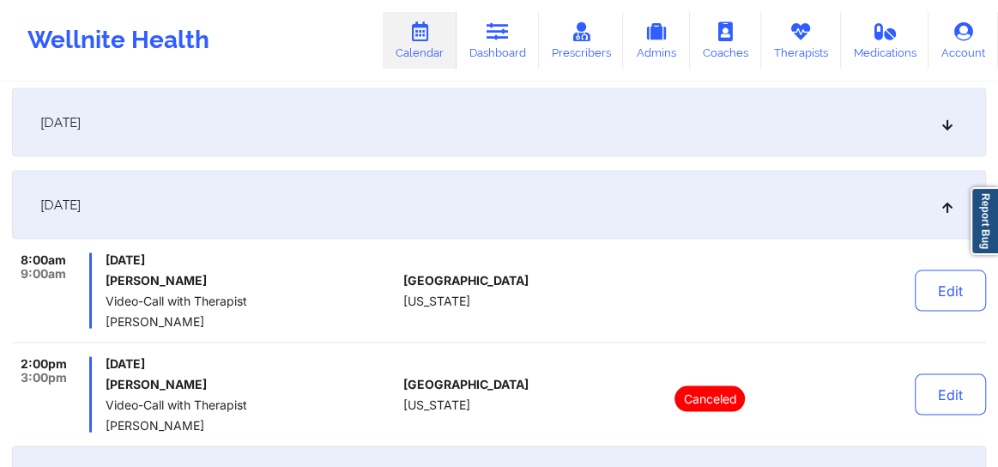
scroll to position [1811, 0]
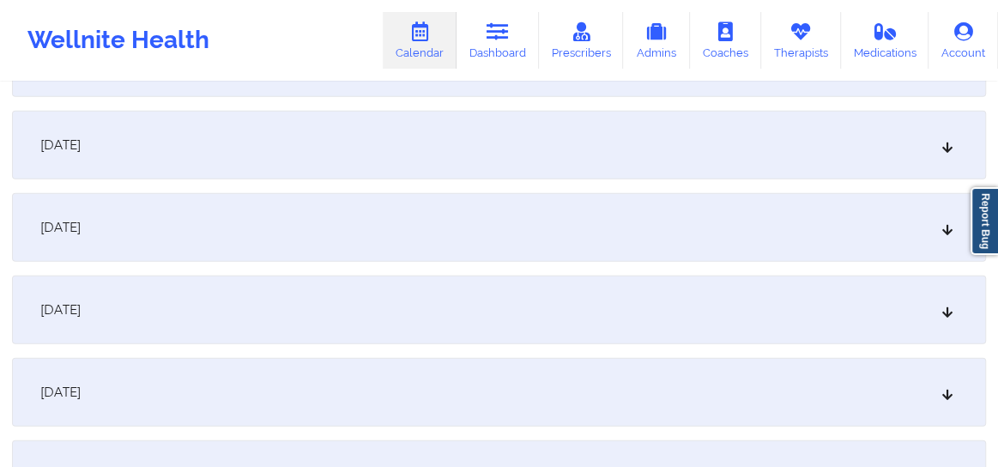
click at [950, 316] on icon at bounding box center [947, 310] width 15 height 12
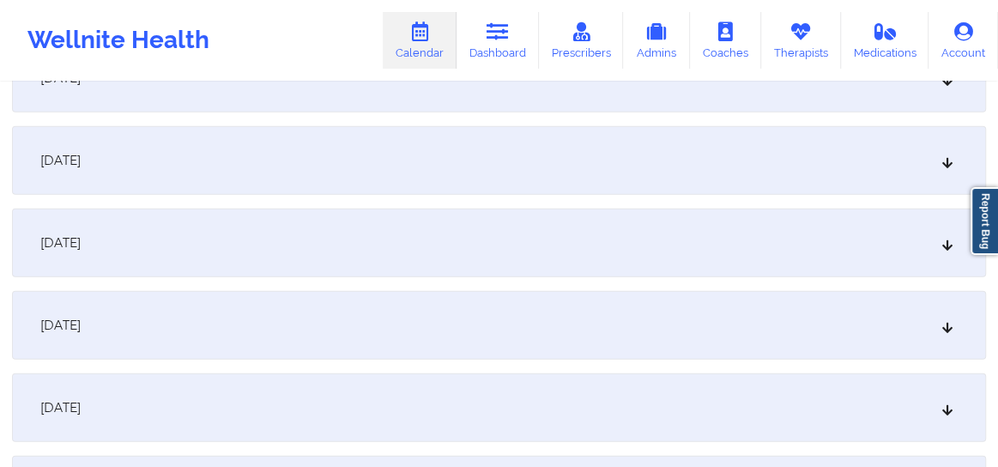
scroll to position [2644, 0]
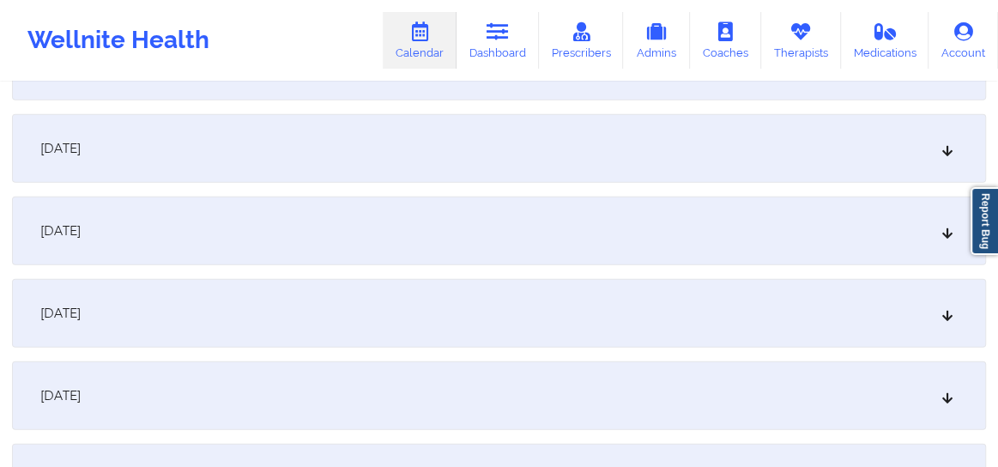
click at [941, 323] on div "[DATE]" at bounding box center [499, 313] width 974 height 69
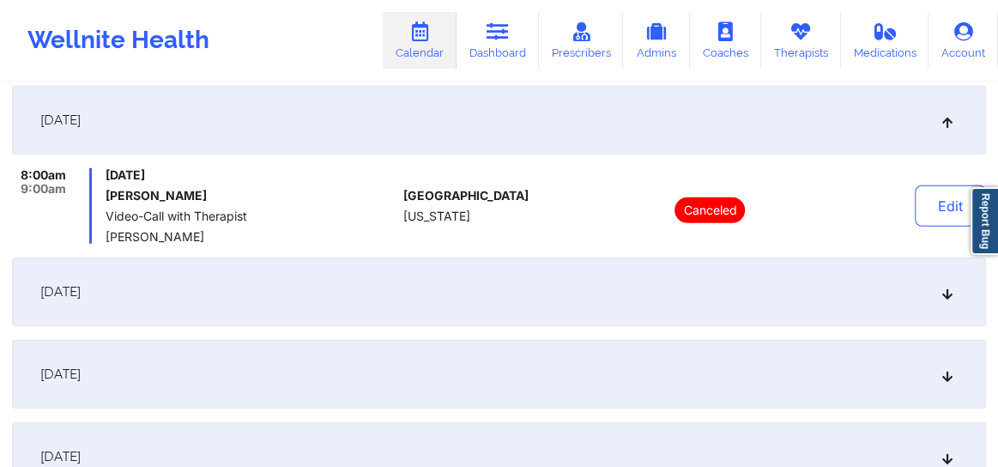
click at [944, 377] on icon at bounding box center [947, 374] width 15 height 12
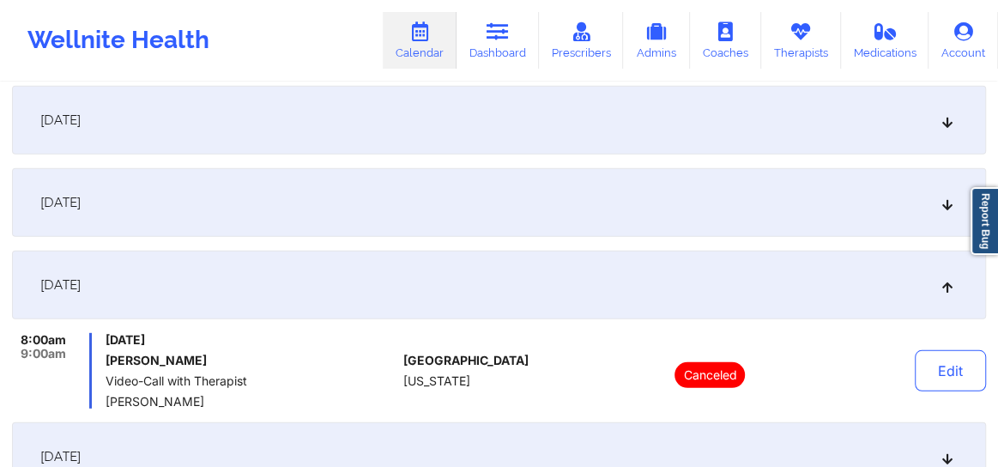
click at [941, 202] on icon at bounding box center [947, 202] width 15 height 12
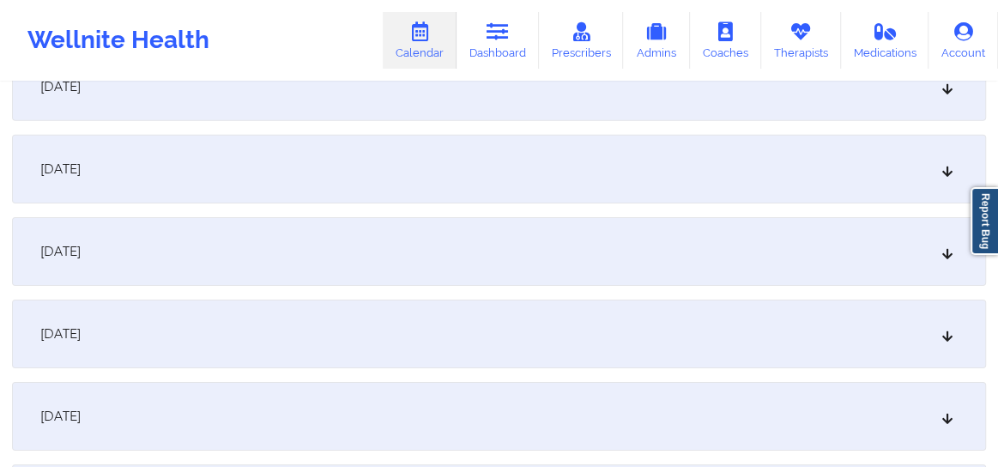
scroll to position [3047, 0]
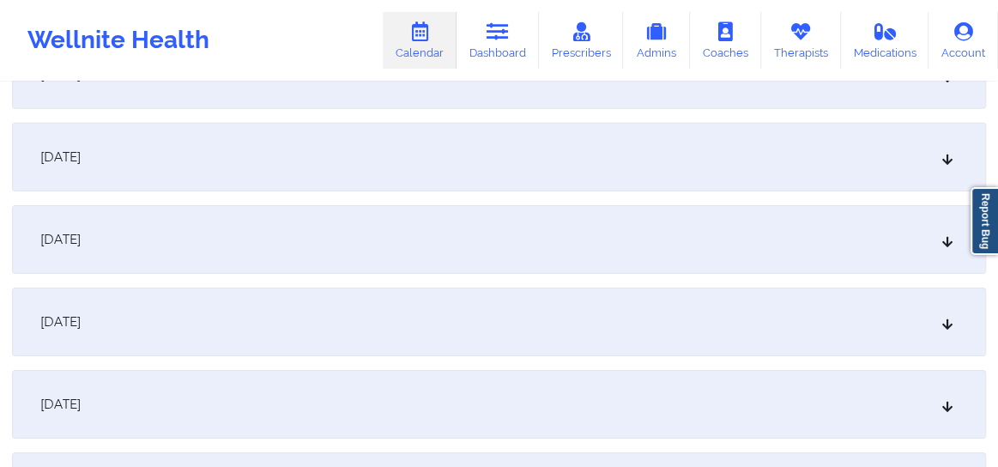
click at [945, 409] on icon at bounding box center [947, 404] width 15 height 12
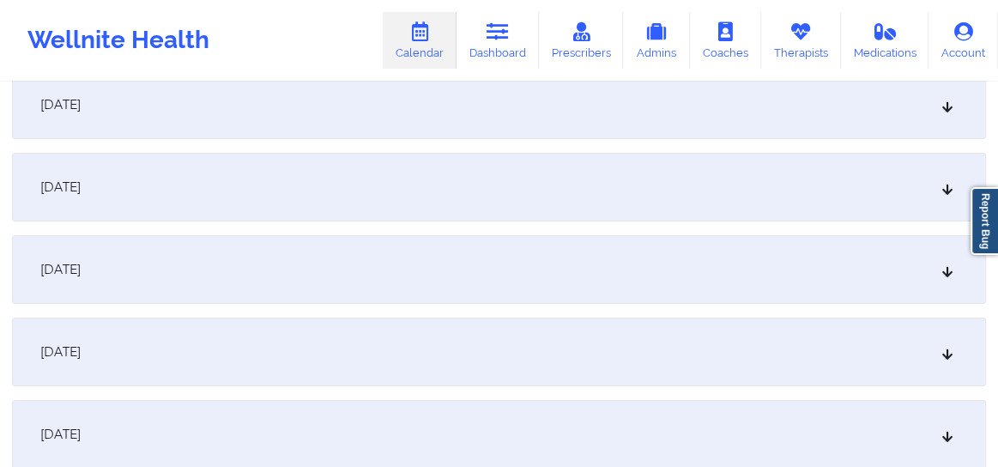
click at [938, 265] on div "[DATE]" at bounding box center [499, 269] width 974 height 69
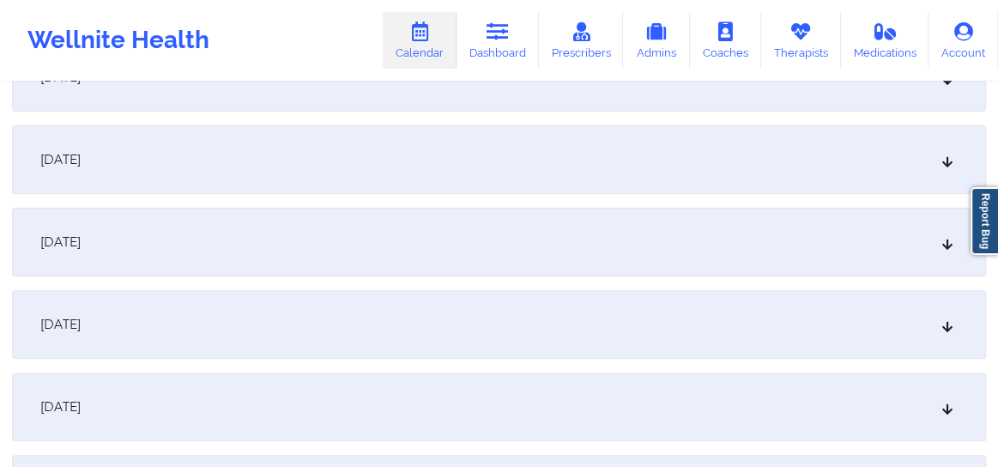
scroll to position [3868, 0]
click at [951, 403] on icon at bounding box center [947, 406] width 15 height 12
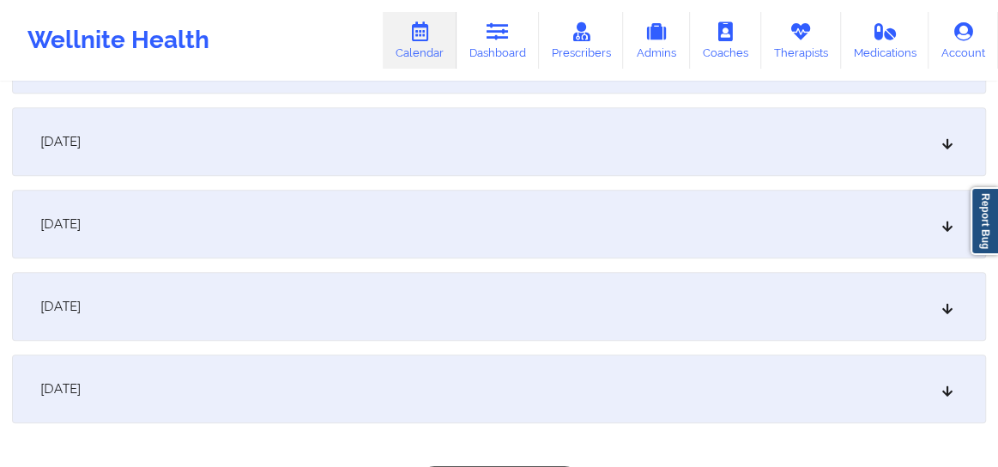
scroll to position [4323, 0]
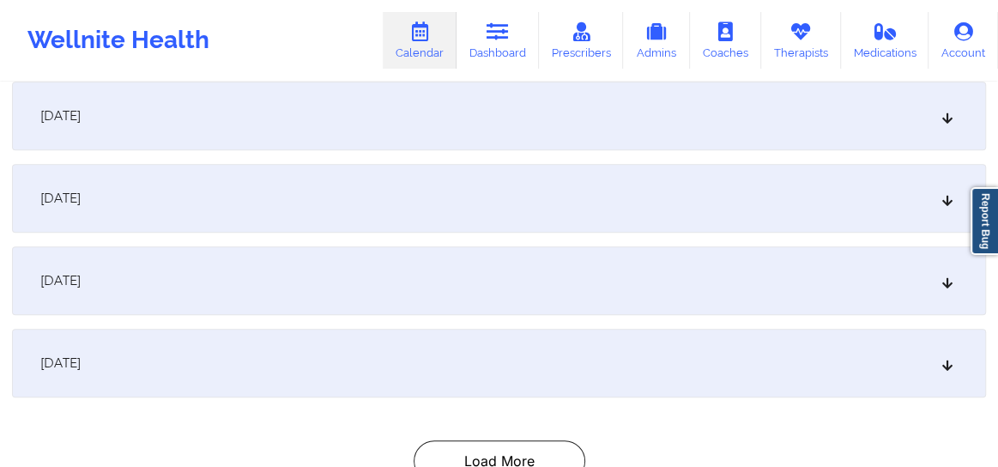
click at [945, 204] on icon at bounding box center [947, 198] width 15 height 12
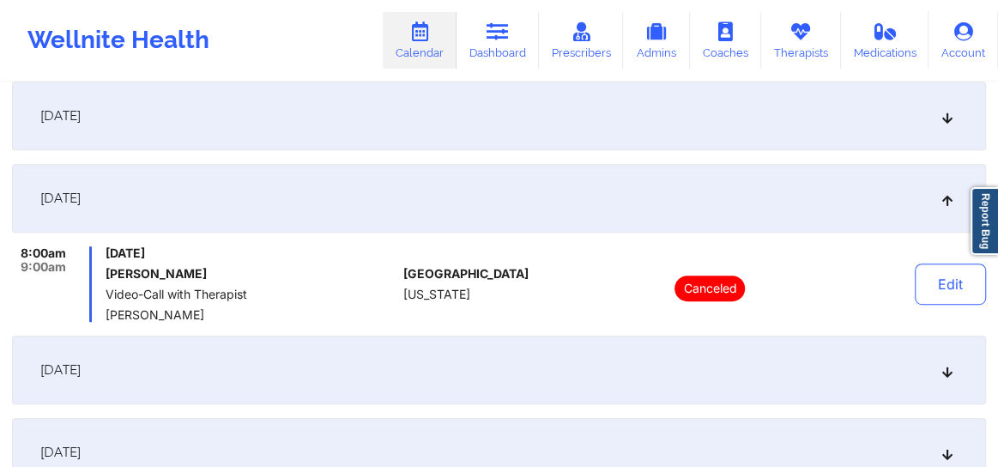
click at [942, 376] on icon at bounding box center [947, 370] width 15 height 12
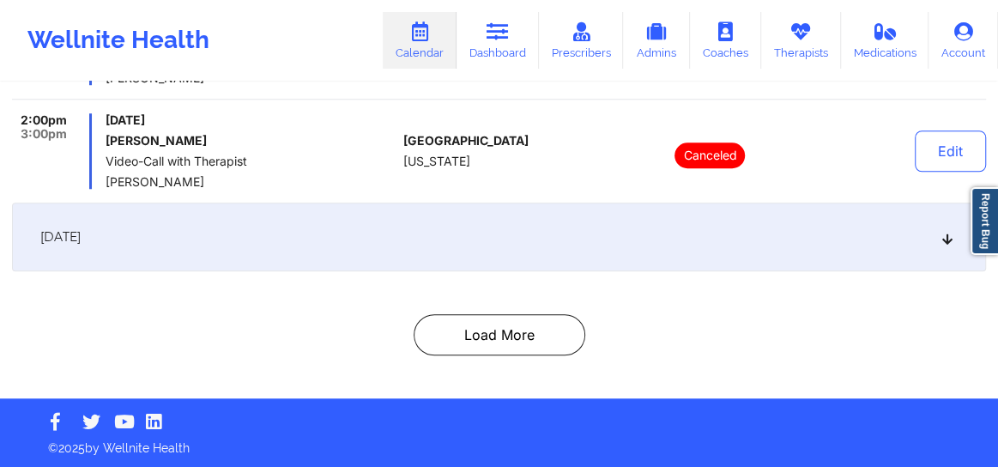
scroll to position [4450, 0]
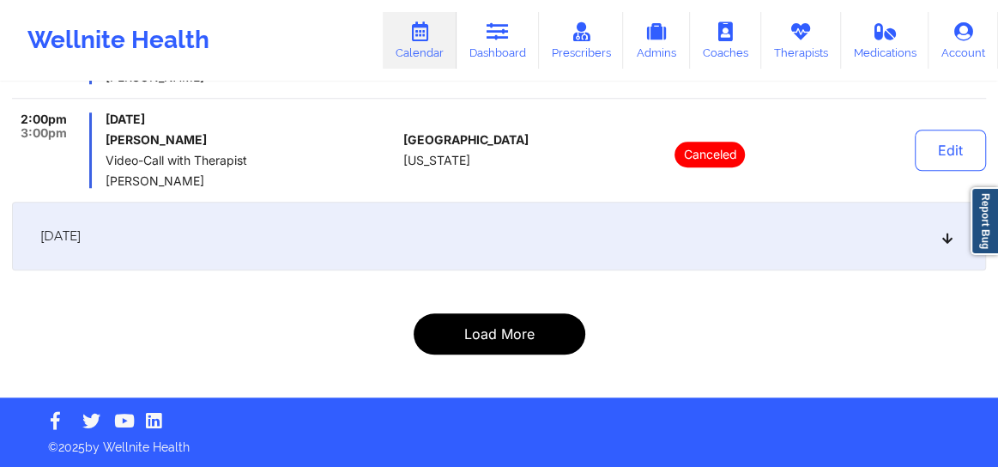
click at [528, 349] on button "Load More" at bounding box center [499, 333] width 172 height 41
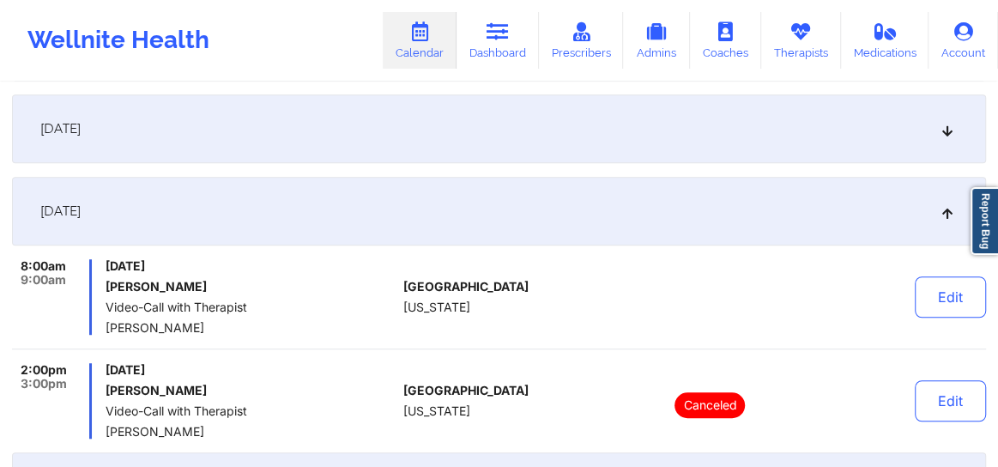
scroll to position [4175, 0]
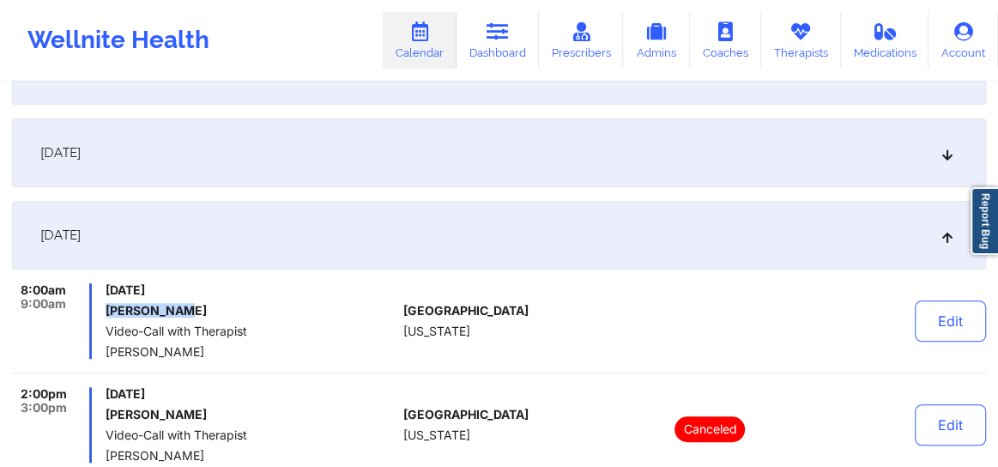
drag, startPoint x: 176, startPoint y: 311, endPoint x: 106, endPoint y: 314, distance: 70.4
click at [106, 314] on h6 "[PERSON_NAME]" at bounding box center [251, 311] width 291 height 14
click at [925, 328] on button "Edit" at bounding box center [949, 320] width 71 height 41
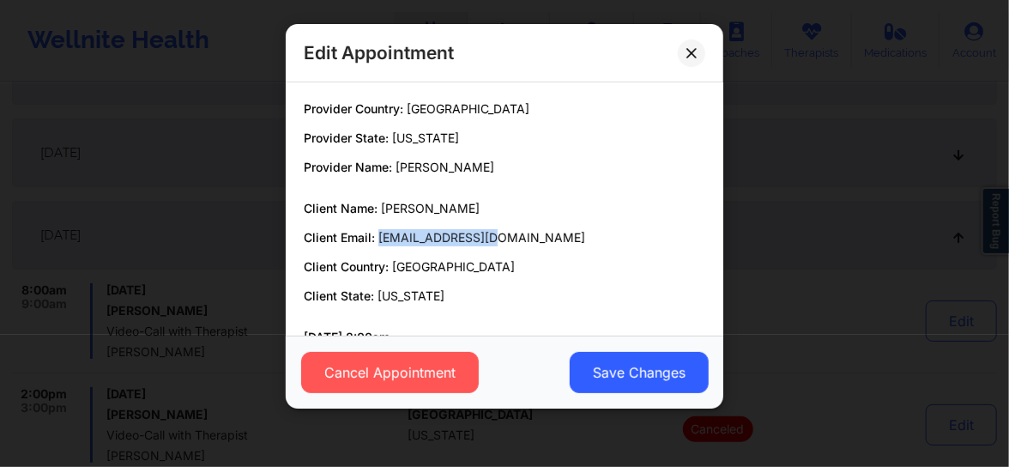
drag, startPoint x: 493, startPoint y: 243, endPoint x: 380, endPoint y: 238, distance: 113.3
click at [380, 238] on p "Client Email: [EMAIL_ADDRESS][DOMAIN_NAME]" at bounding box center [504, 237] width 401 height 17
copy span "[EMAIL_ADDRESS][DOMAIN_NAME]"
click at [685, 60] on button at bounding box center [691, 52] width 27 height 27
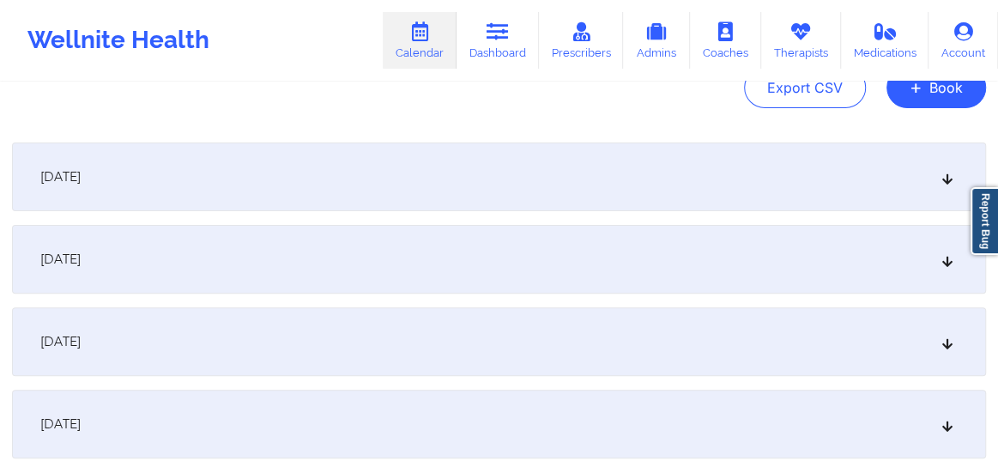
scroll to position [0, 0]
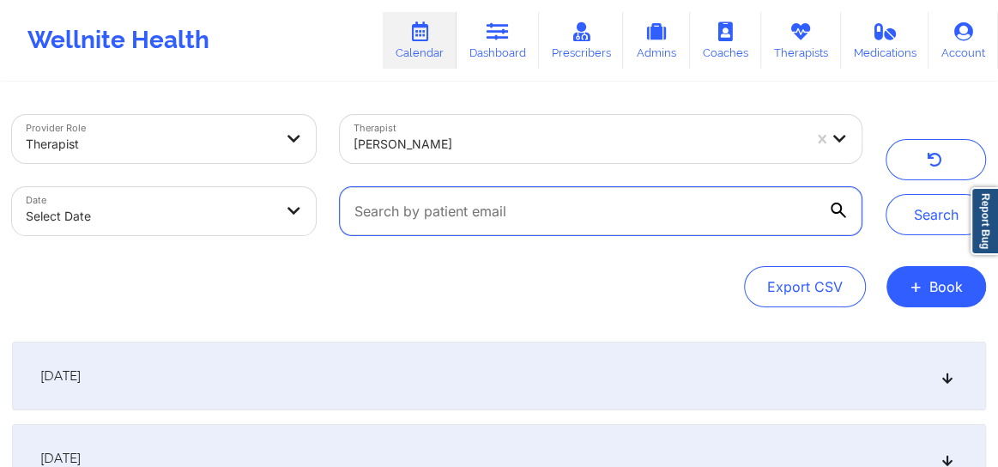
click at [412, 214] on input "text" at bounding box center [601, 211] width 522 height 48
paste input "[EMAIL_ADDRESS][DOMAIN_NAME]"
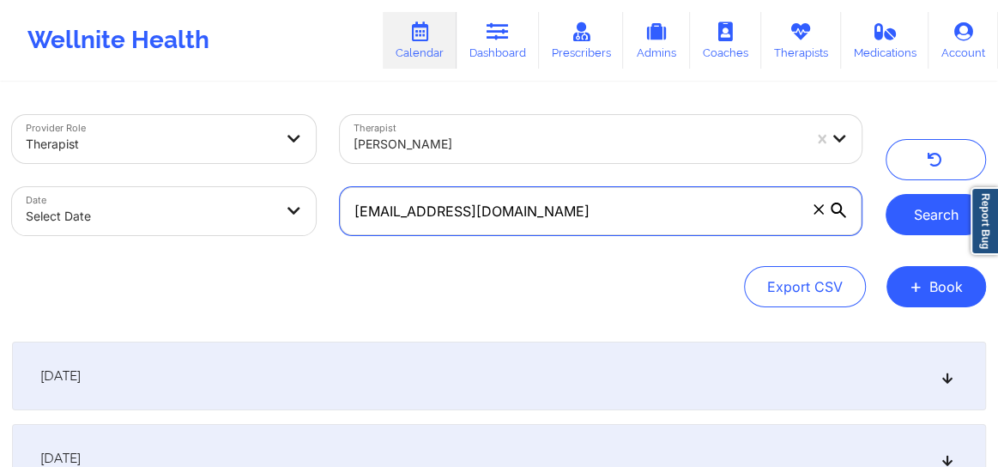
type input "[EMAIL_ADDRESS][DOMAIN_NAME]"
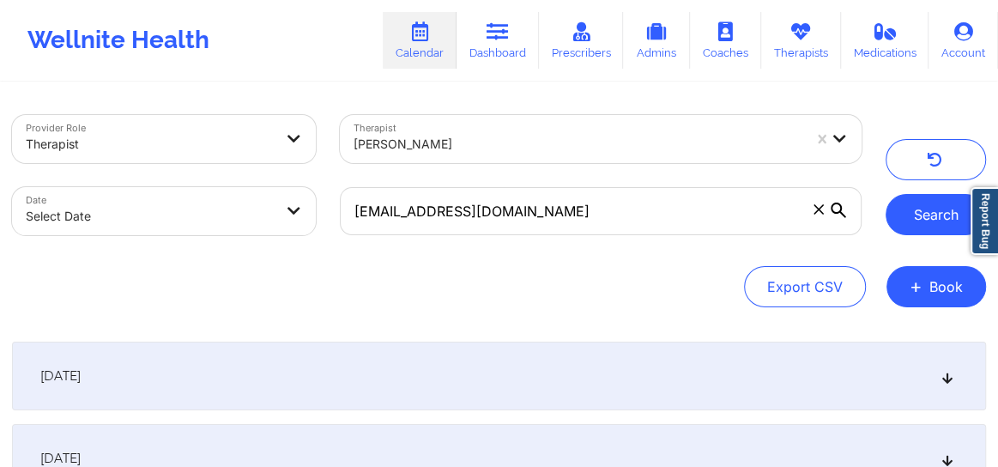
click at [907, 220] on button "Search" at bounding box center [935, 214] width 100 height 41
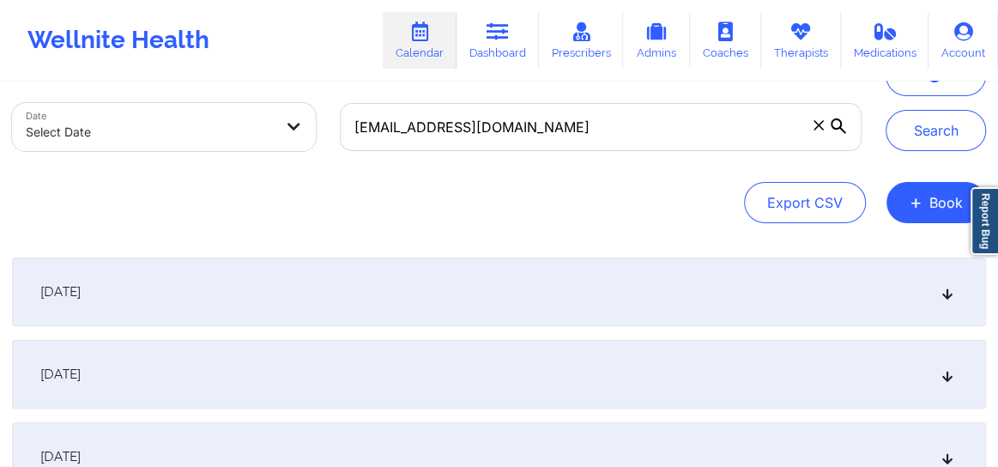
scroll to position [91, 0]
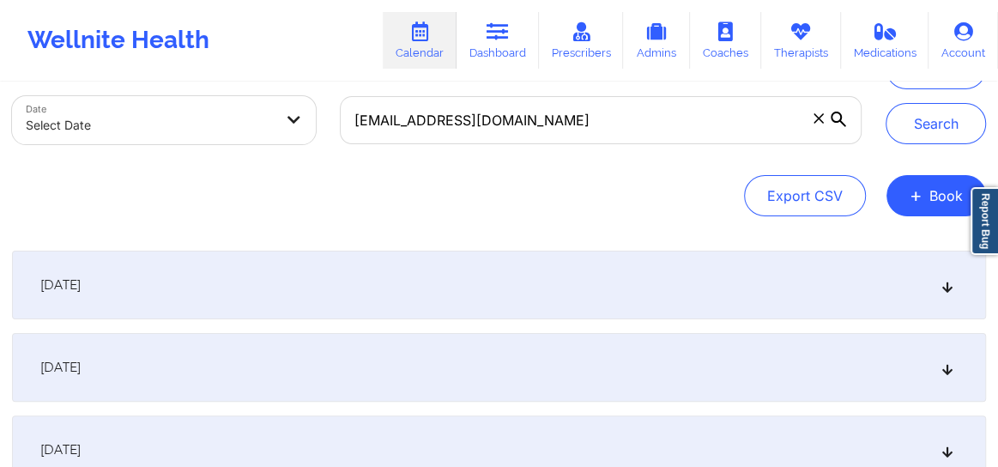
click at [945, 366] on icon at bounding box center [947, 367] width 15 height 12
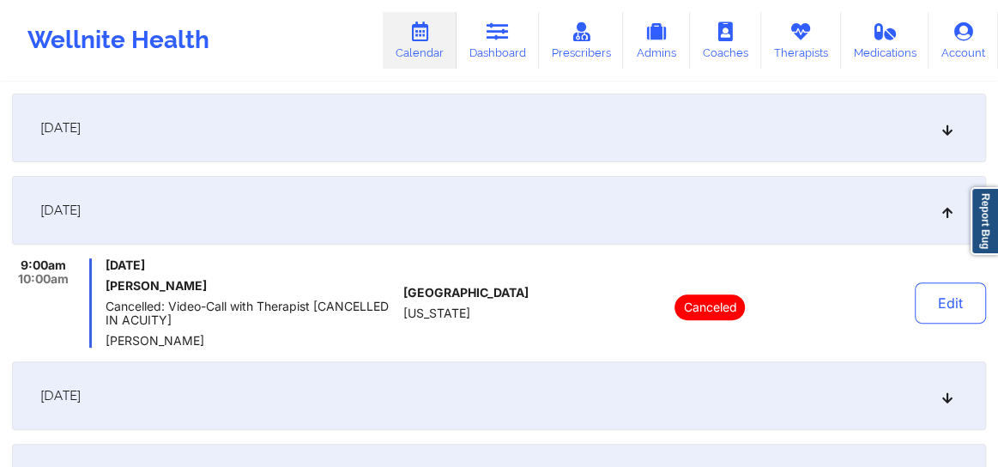
scroll to position [259, 0]
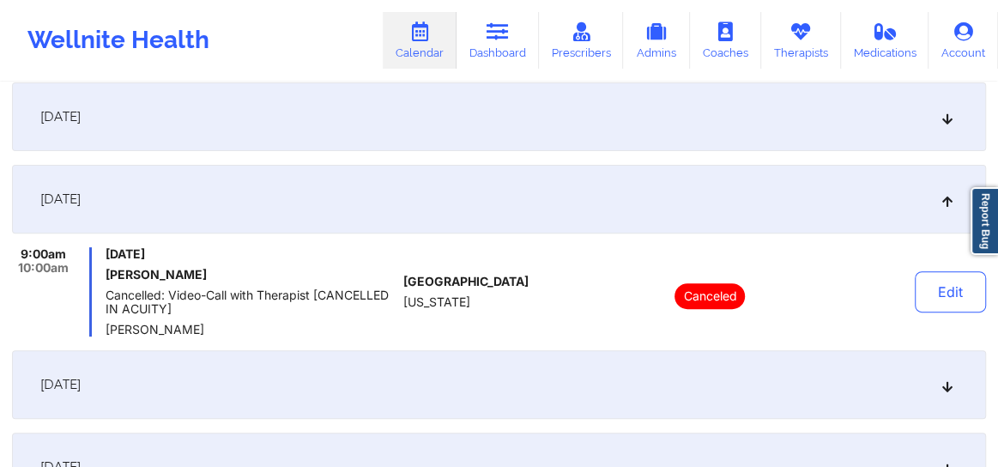
click at [940, 385] on icon at bounding box center [947, 384] width 15 height 12
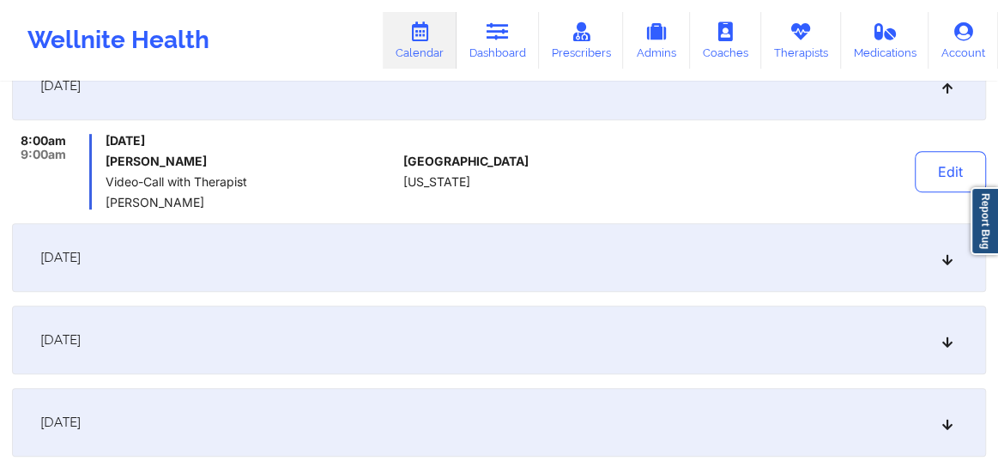
scroll to position [467, 0]
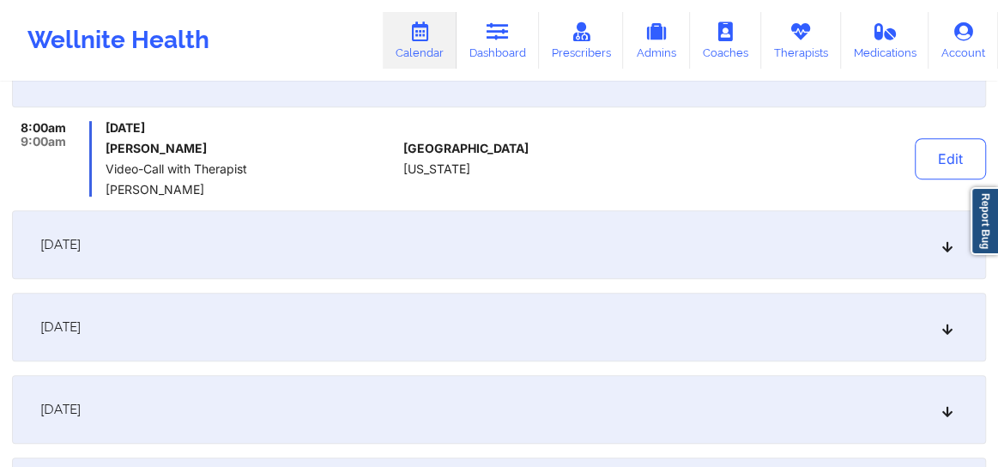
click at [943, 246] on icon at bounding box center [947, 244] width 15 height 12
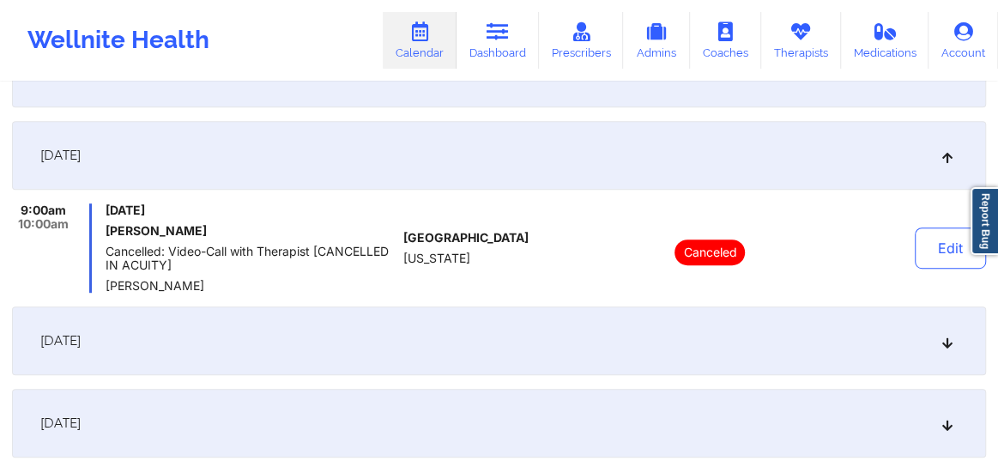
click at [938, 350] on div "[DATE]" at bounding box center [499, 340] width 974 height 69
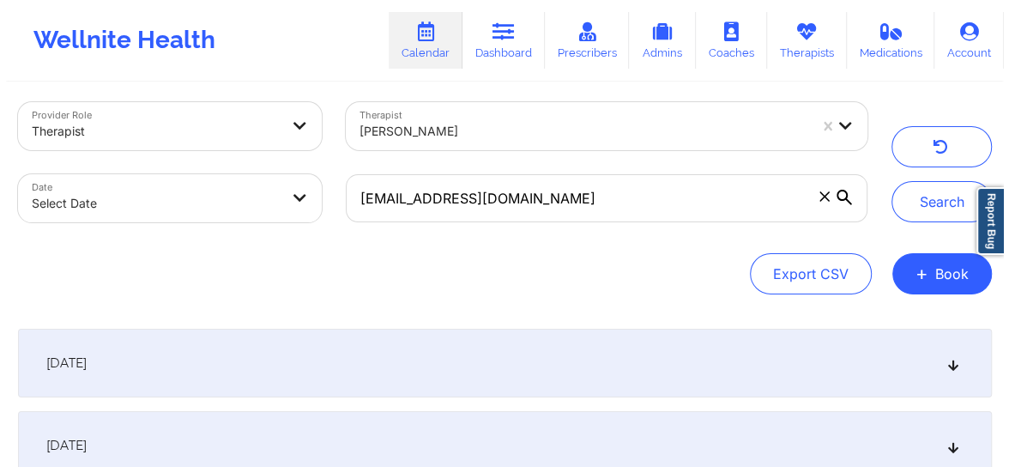
scroll to position [0, 0]
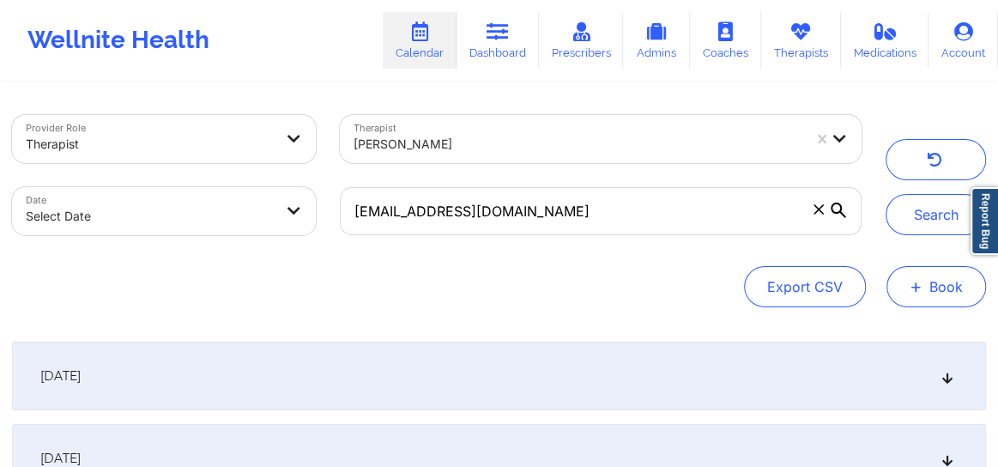
click at [940, 288] on button "+ Book" at bounding box center [935, 286] width 99 height 41
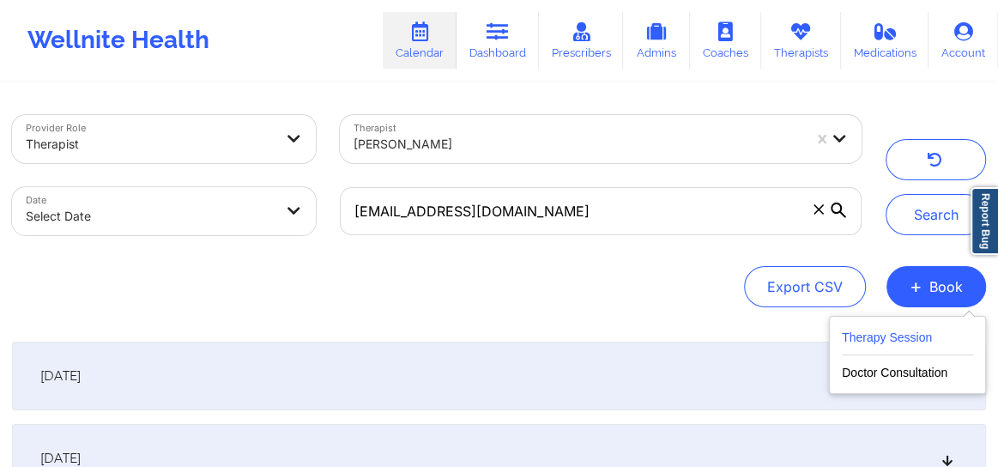
click at [873, 336] on button "Therapy Session" at bounding box center [906, 341] width 131 height 28
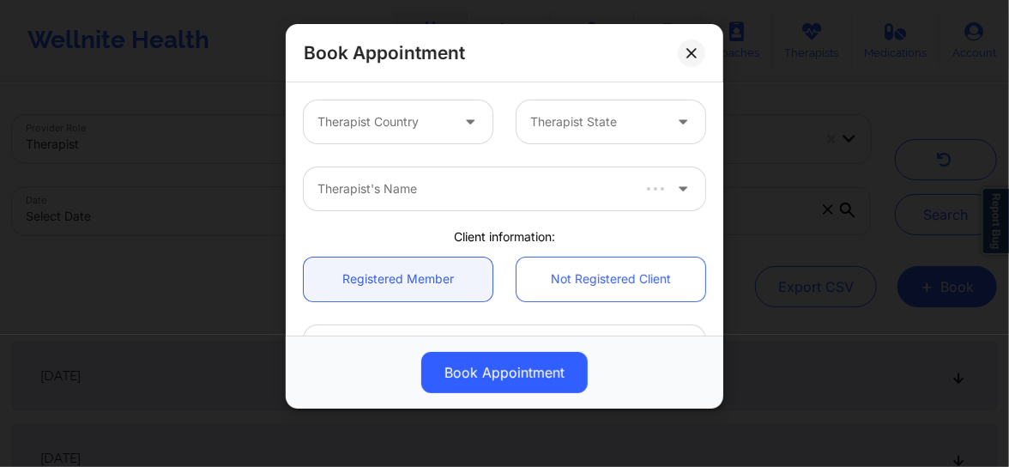
click at [419, 117] on div at bounding box center [383, 122] width 132 height 21
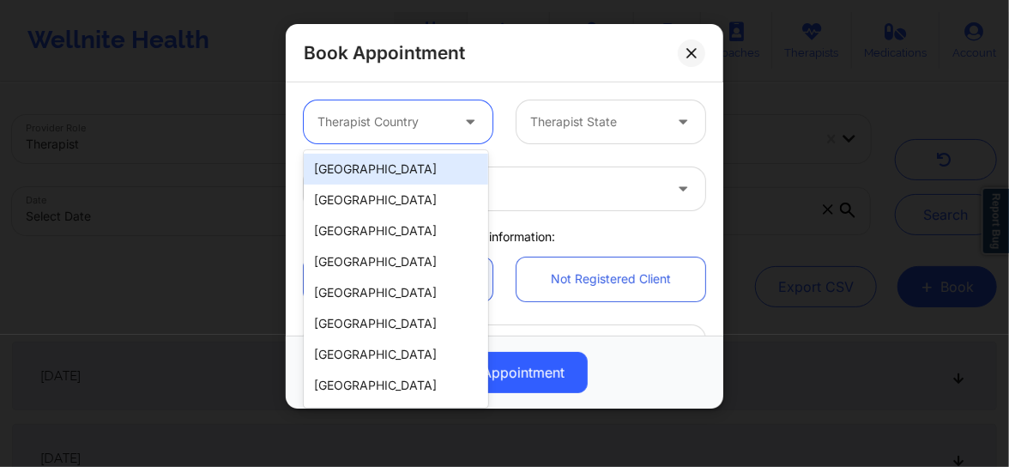
click at [407, 172] on div "[GEOGRAPHIC_DATA]" at bounding box center [396, 169] width 184 height 31
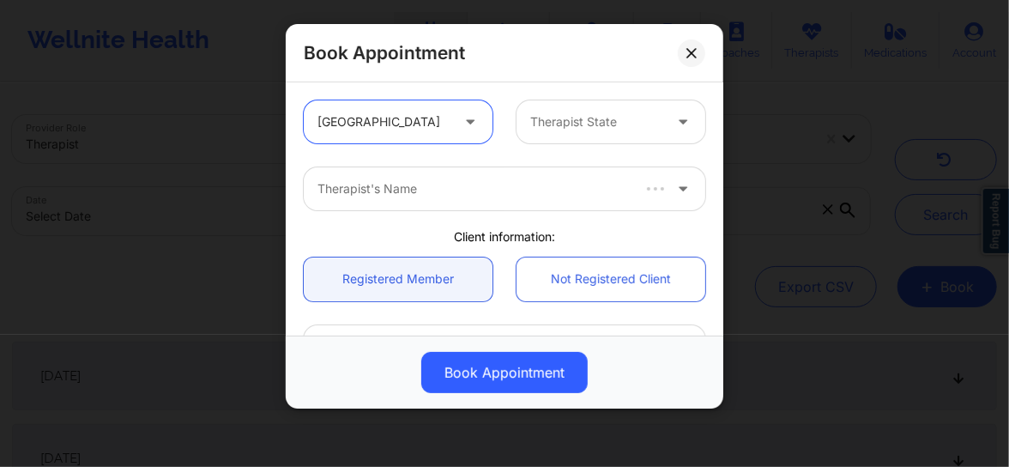
click at [535, 127] on div at bounding box center [596, 122] width 132 height 21
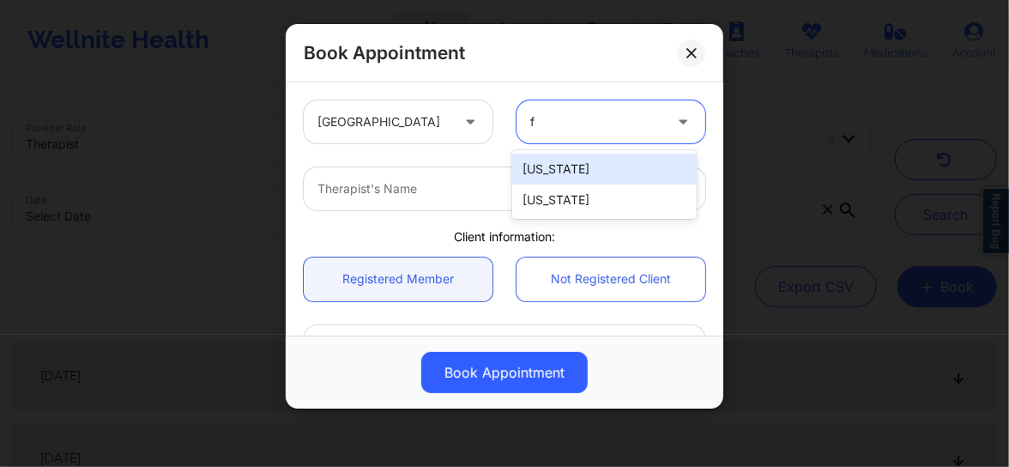
type input "fl"
click at [538, 170] on div "[US_STATE]" at bounding box center [604, 169] width 184 height 31
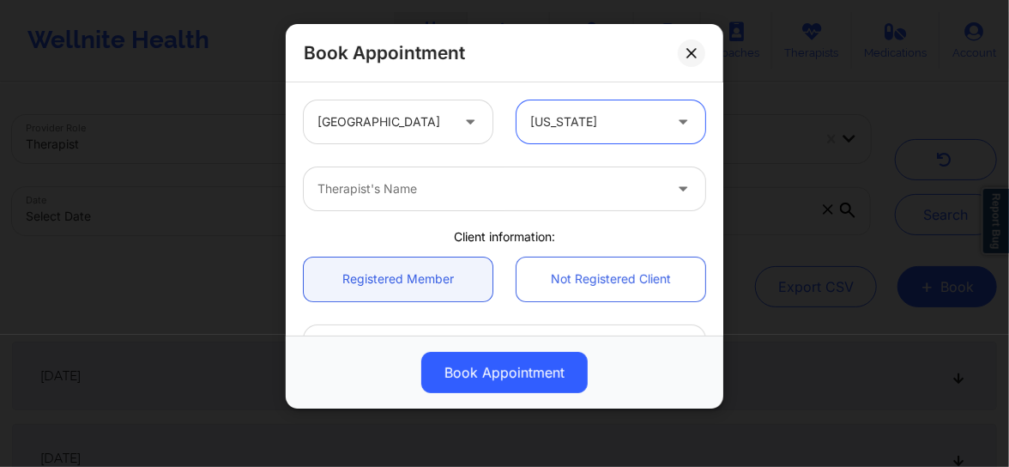
click at [410, 189] on div at bounding box center [489, 188] width 345 height 21
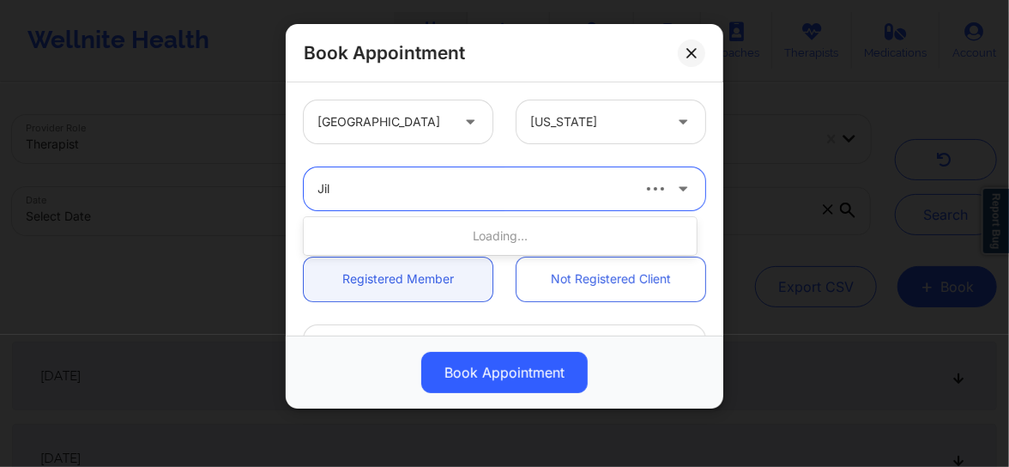
type input "Jil"
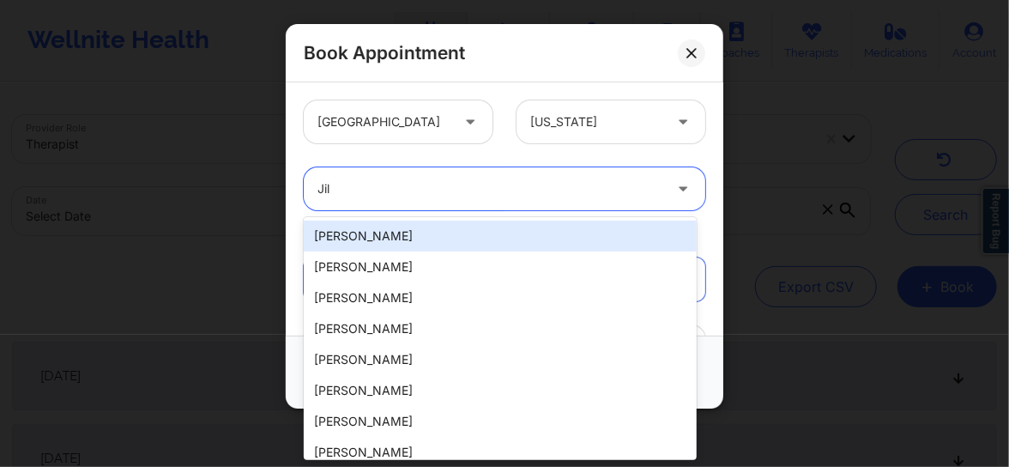
type input "[PERSON_NAME]"
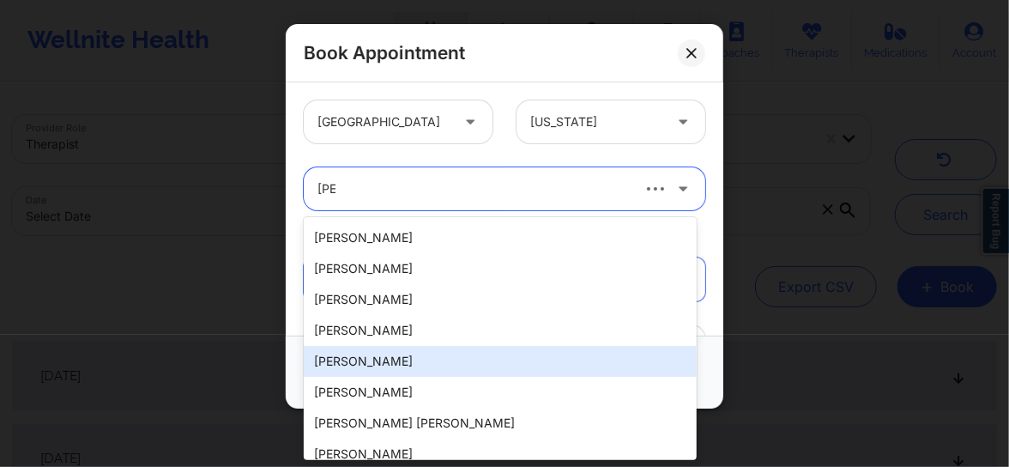
scroll to position [355, 0]
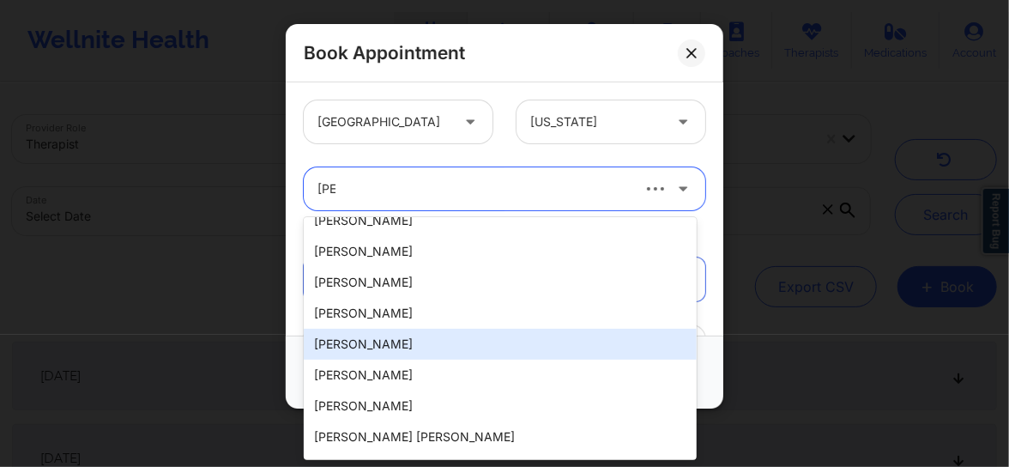
click at [385, 337] on div "[PERSON_NAME]" at bounding box center [500, 344] width 393 height 31
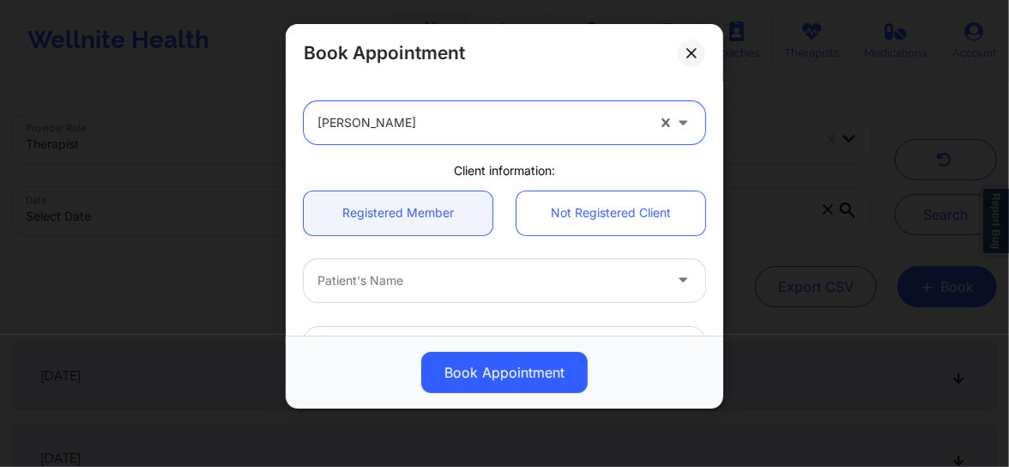
scroll to position [130, 0]
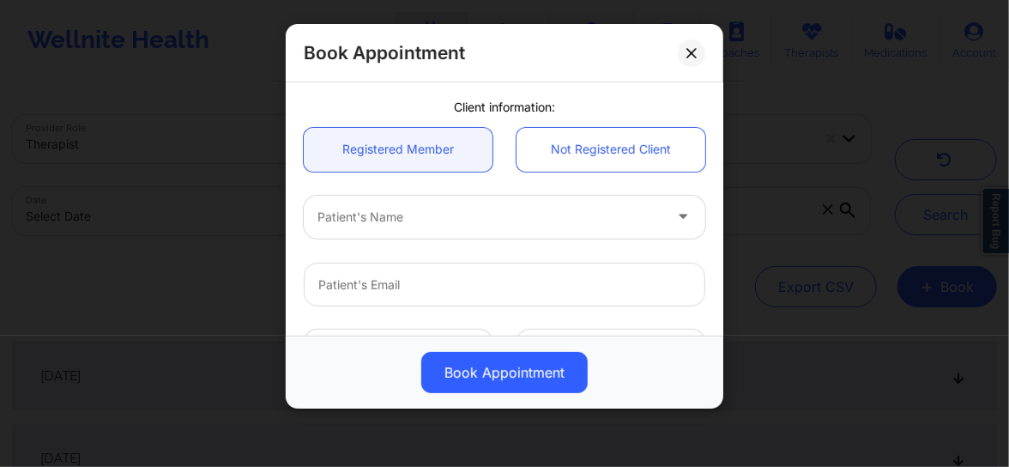
click at [402, 219] on div at bounding box center [489, 217] width 345 height 21
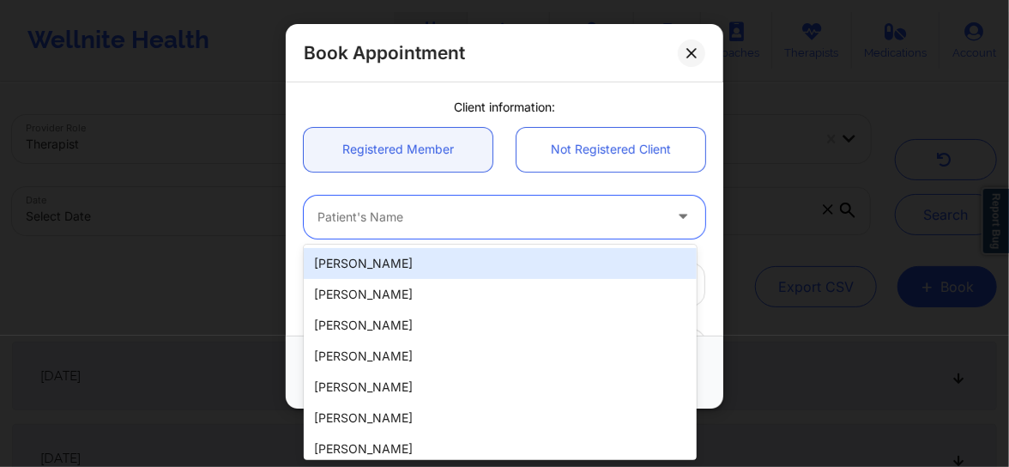
paste input "[EMAIL_ADDRESS][DOMAIN_NAME]"
type input "[EMAIL_ADDRESS][DOMAIN_NAME]"
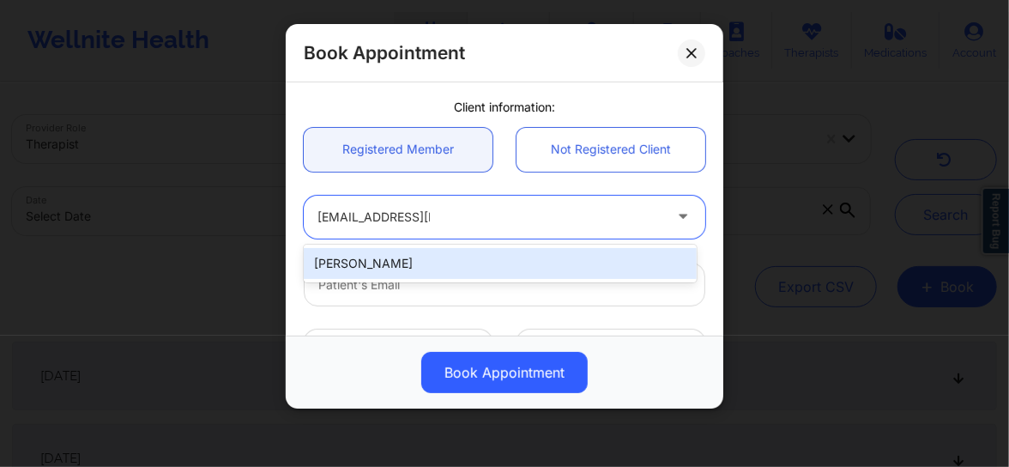
click at [401, 250] on div "[PERSON_NAME]" at bounding box center [500, 263] width 393 height 31
type input "[EMAIL_ADDRESS][DOMAIN_NAME]"
type input "[PHONE_NUMBER]"
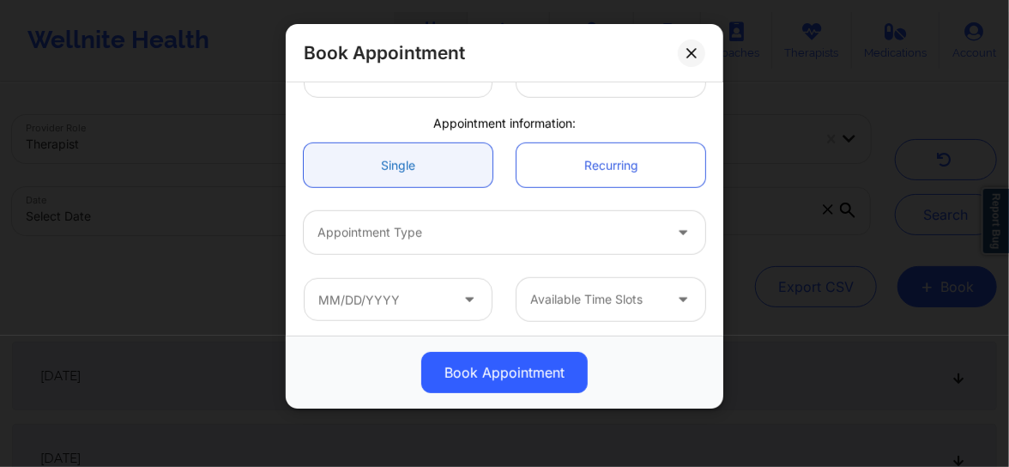
scroll to position [475, 0]
click at [389, 232] on div at bounding box center [489, 229] width 345 height 21
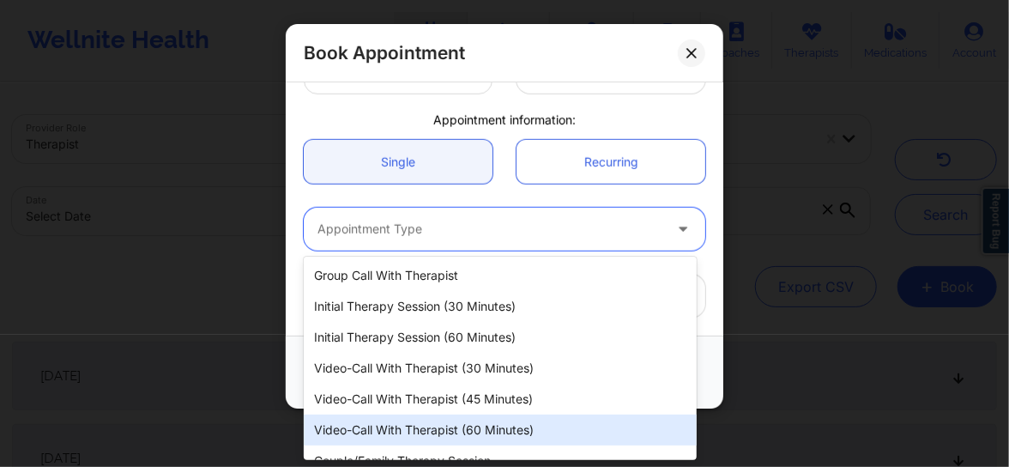
click at [416, 425] on div "Video-Call with Therapist (60 minutes)" at bounding box center [500, 429] width 393 height 31
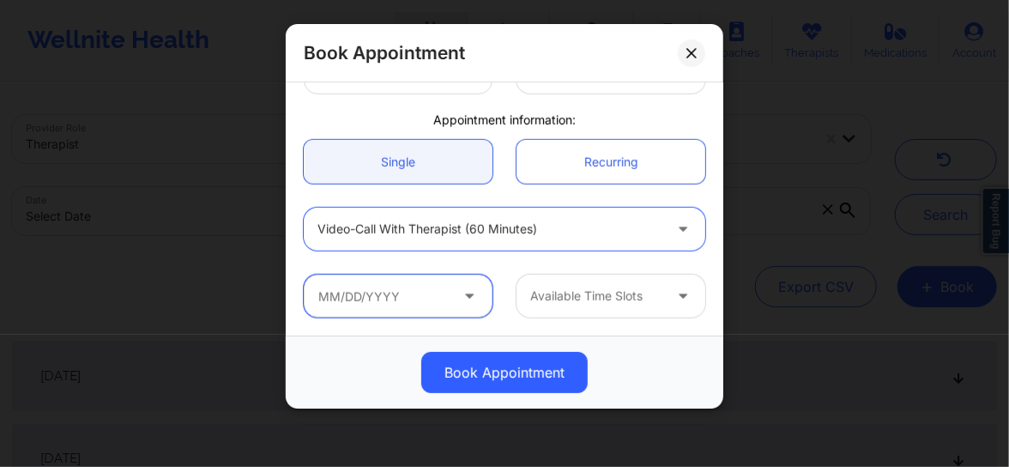
click at [392, 298] on input "text" at bounding box center [398, 295] width 189 height 43
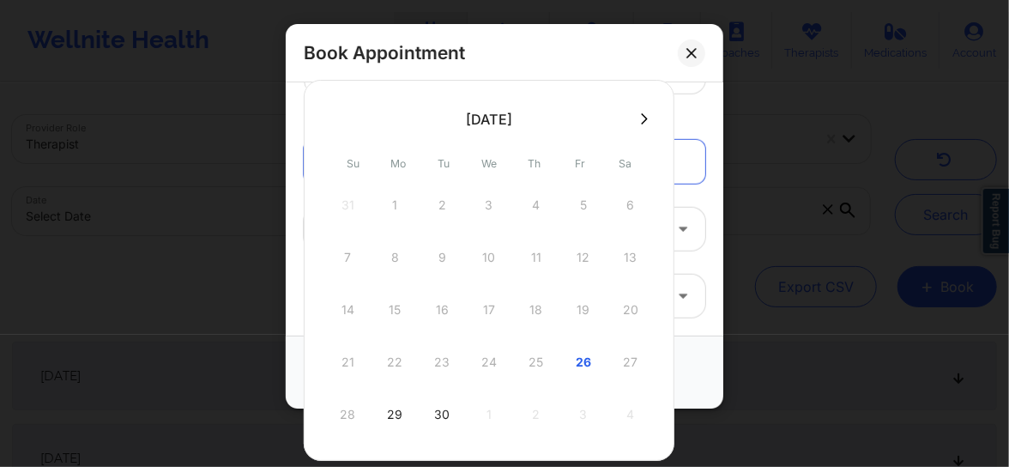
click at [643, 120] on icon at bounding box center [645, 118] width 7 height 11
click at [582, 203] on div "3" at bounding box center [583, 205] width 43 height 48
type input "[DATE]"
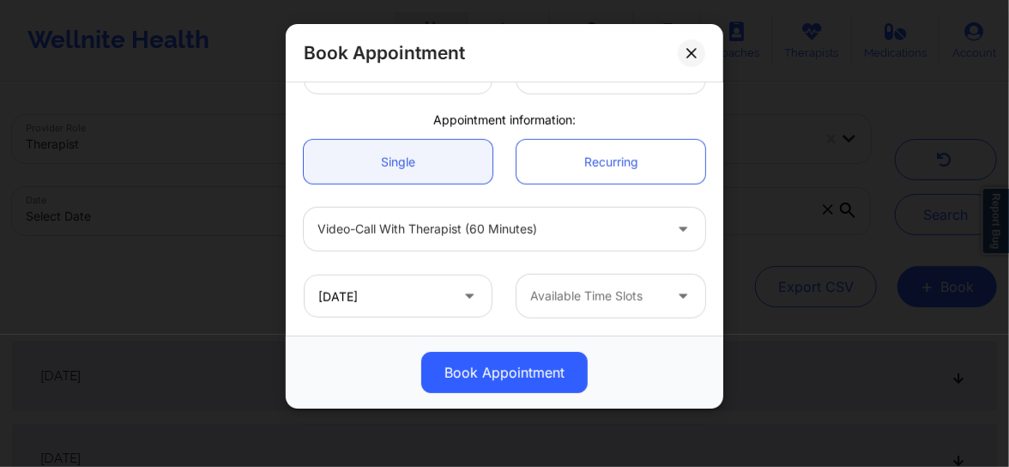
click at [574, 304] on div at bounding box center [596, 296] width 132 height 21
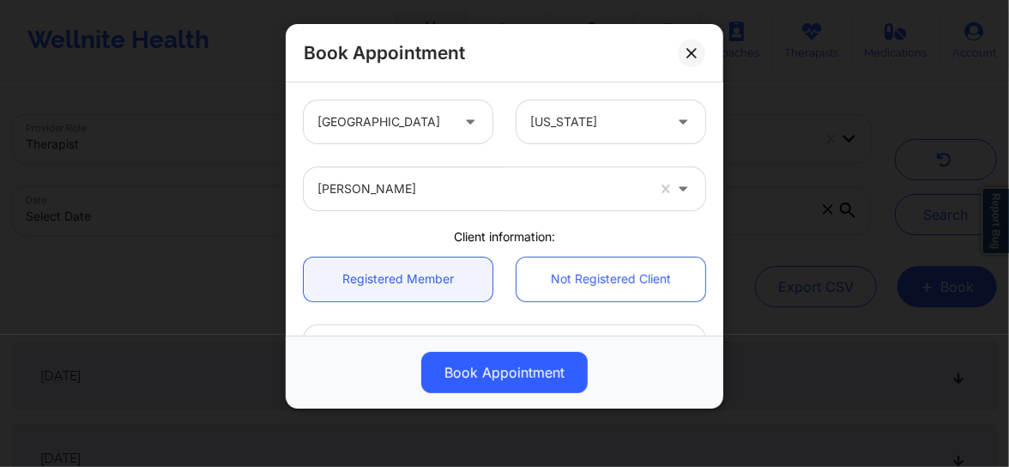
click at [391, 223] on div "[GEOGRAPHIC_DATA] [US_STATE] [PERSON_NAME] Client information: Registered Membe…" at bounding box center [504, 446] width 425 height 716
click at [389, 200] on div "[PERSON_NAME]" at bounding box center [481, 188] width 328 height 43
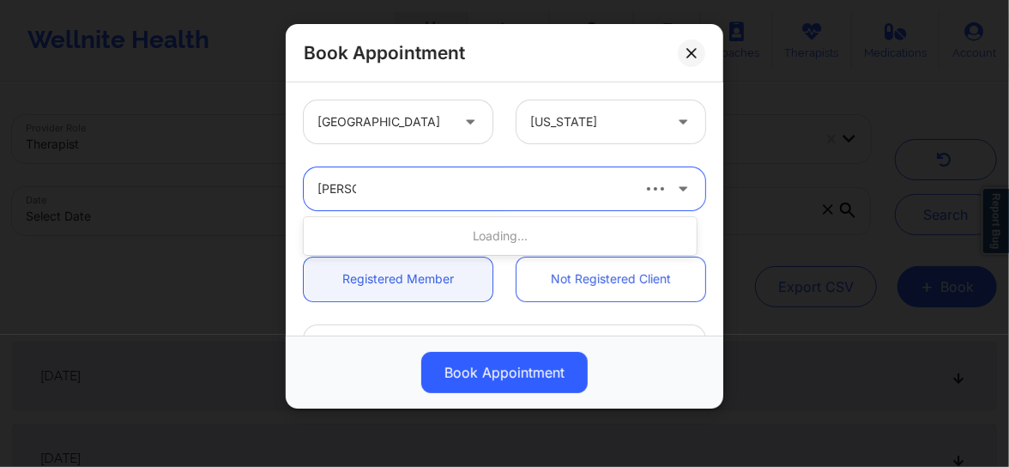
type input "[PERSON_NAME]"
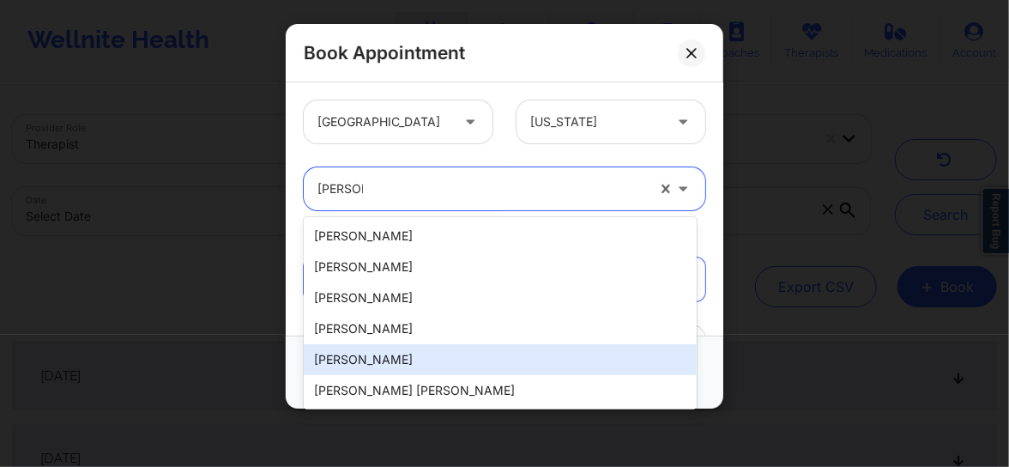
click at [411, 368] on div "[PERSON_NAME]" at bounding box center [500, 359] width 393 height 31
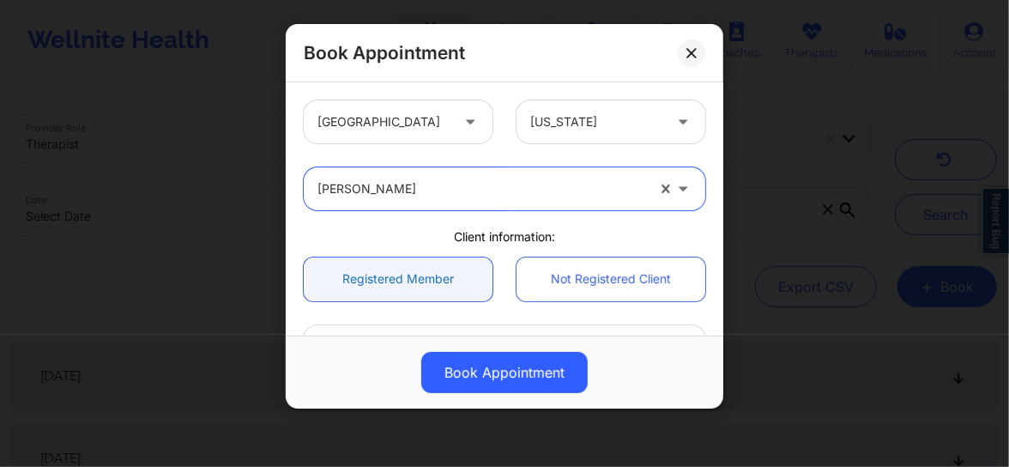
scroll to position [39, 0]
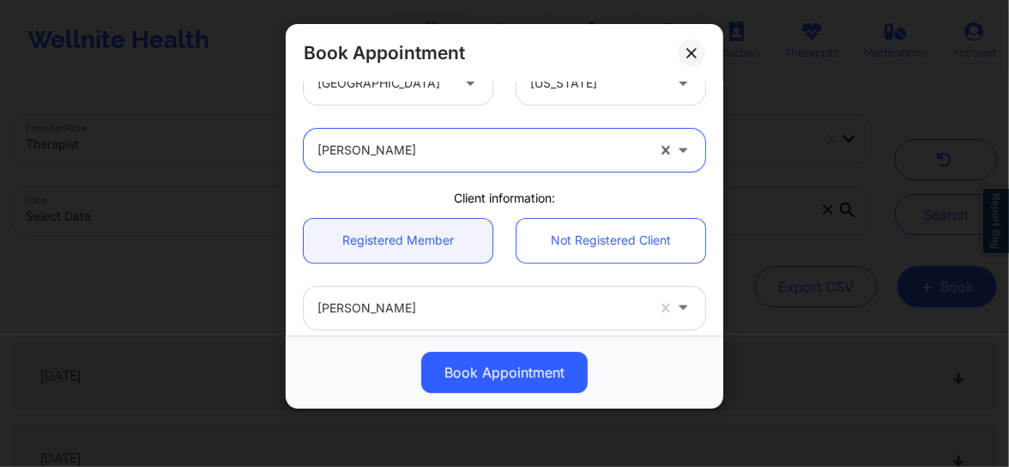
click at [378, 311] on div at bounding box center [481, 308] width 328 height 21
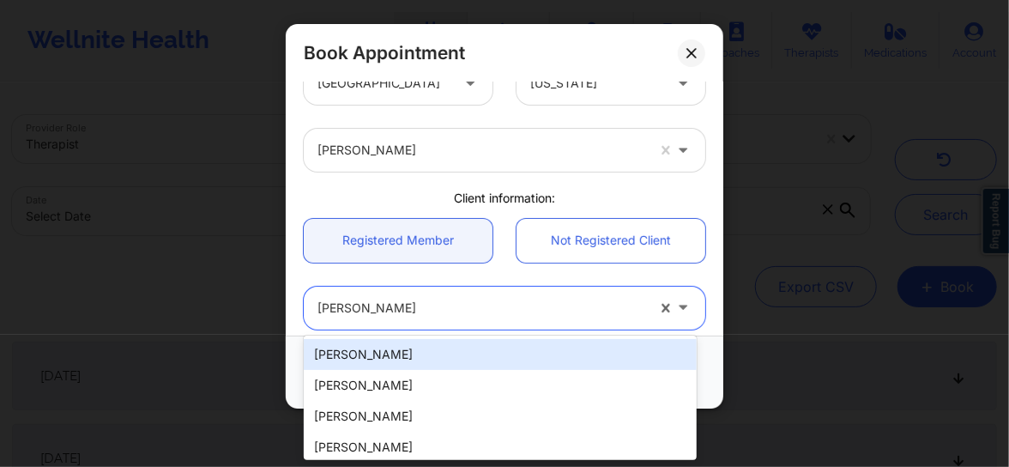
paste input "[PERSON_NAME]"
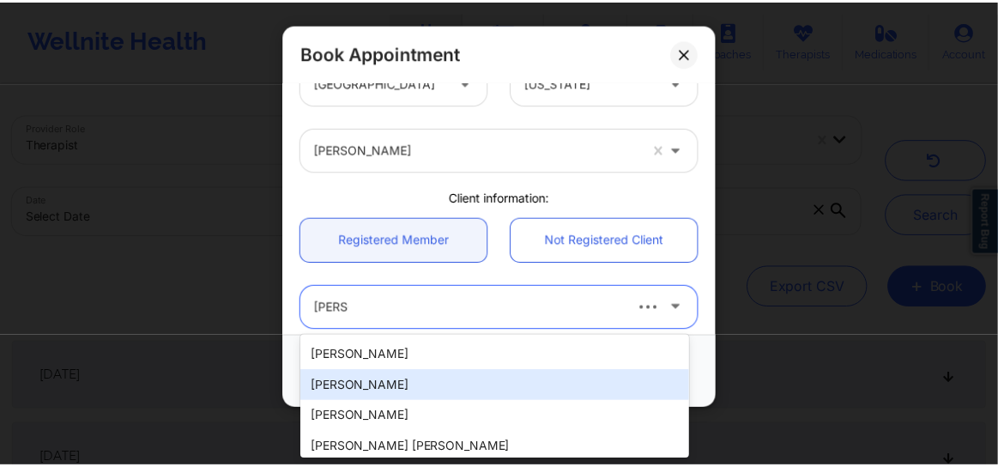
scroll to position [499, 0]
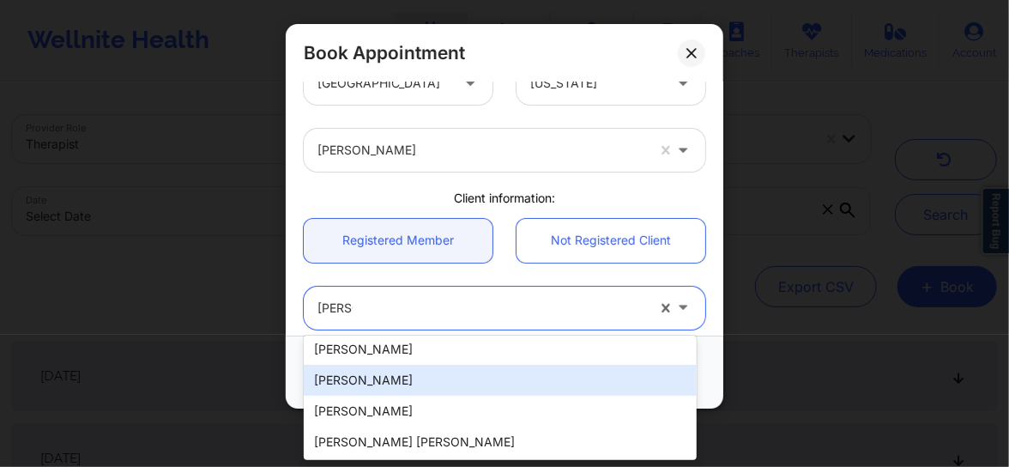
type input "[PERSON_NAME]"
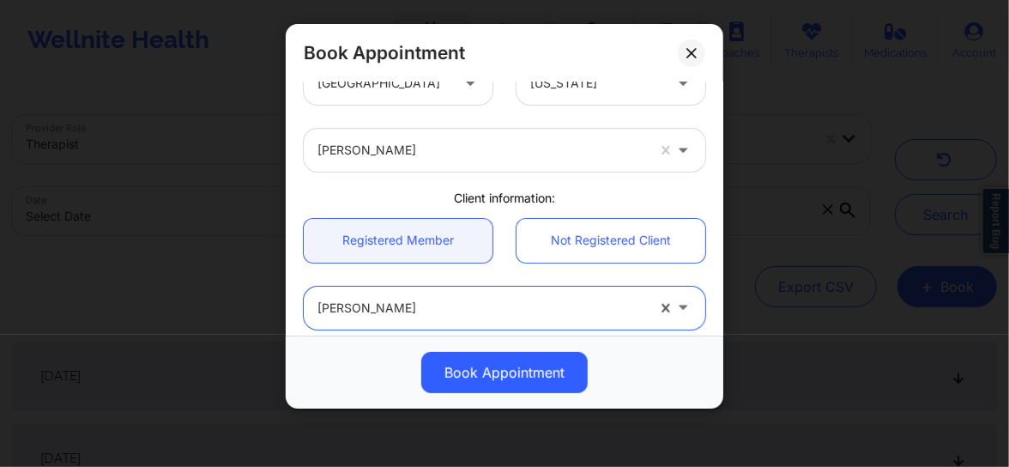
click at [686, 68] on div "Book Appointment" at bounding box center [504, 53] width 437 height 58
click at [695, 57] on icon at bounding box center [691, 53] width 10 height 10
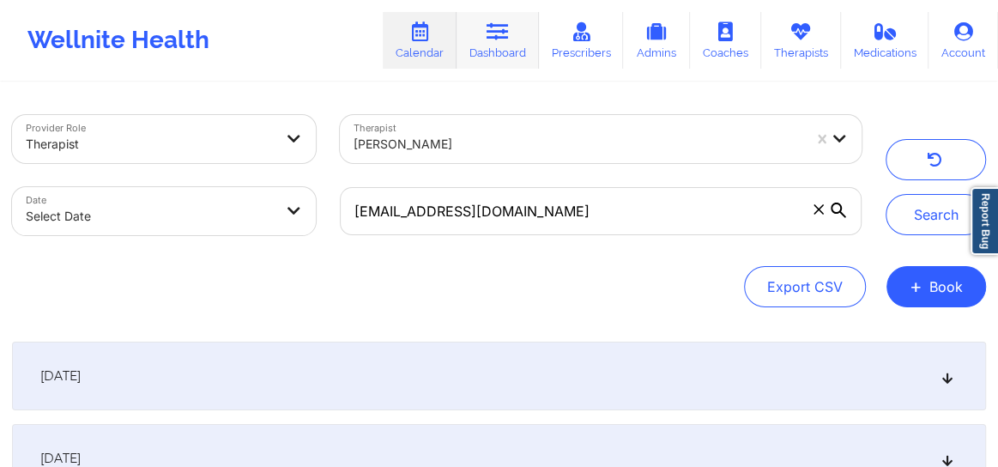
click at [493, 51] on link "Dashboard" at bounding box center [497, 40] width 82 height 57
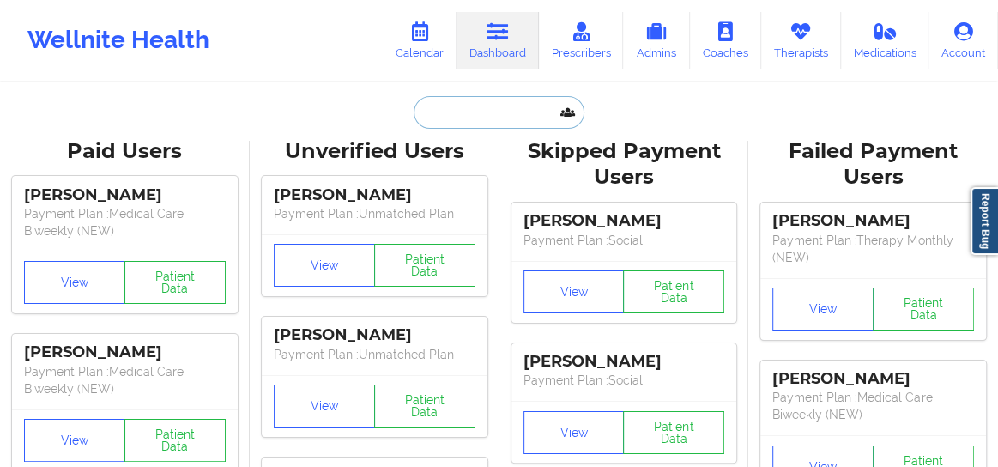
click at [467, 118] on input "text" at bounding box center [498, 112] width 170 height 33
paste input "[PERSON_NAME]"
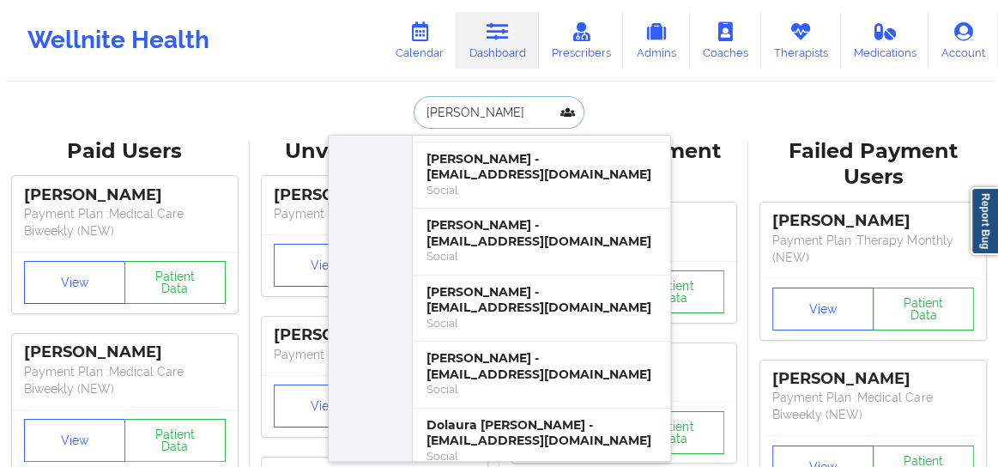
scroll to position [4380, 0]
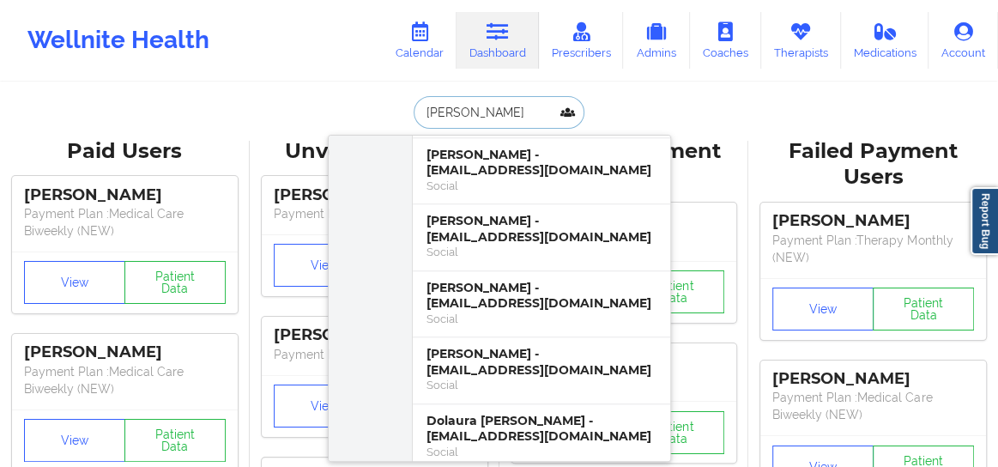
paste input "[PERSON_NAME]"
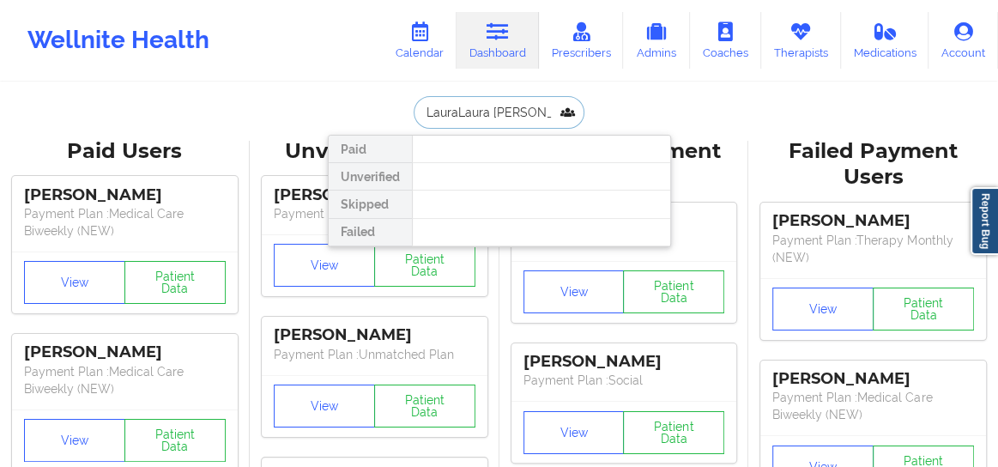
scroll to position [0, 0]
drag, startPoint x: 486, startPoint y: 111, endPoint x: 419, endPoint y: 112, distance: 66.9
click at [419, 112] on input "LauraLaura [PERSON_NAME]" at bounding box center [498, 112] width 170 height 33
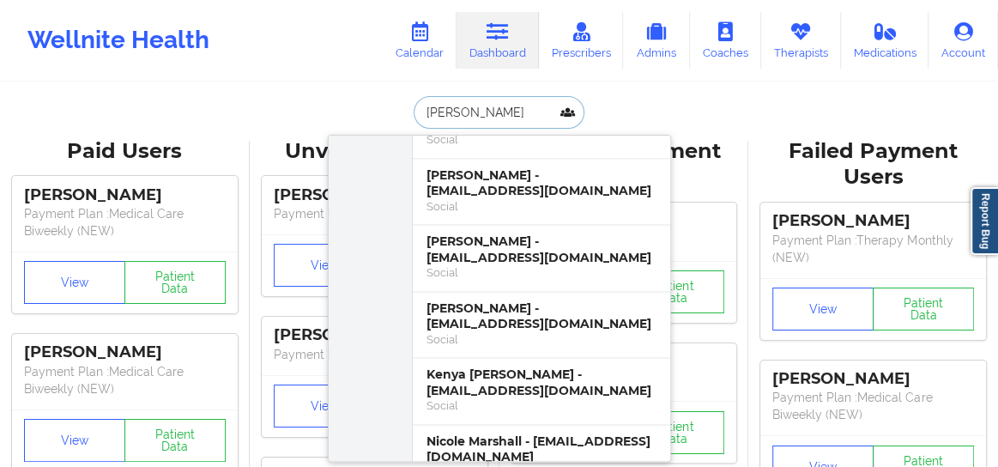
scroll to position [1325, 0]
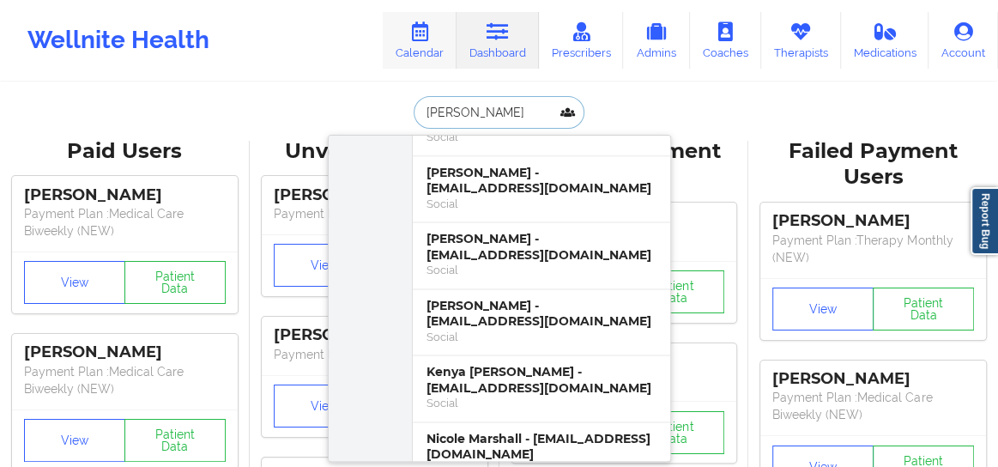
type input "[PERSON_NAME]"
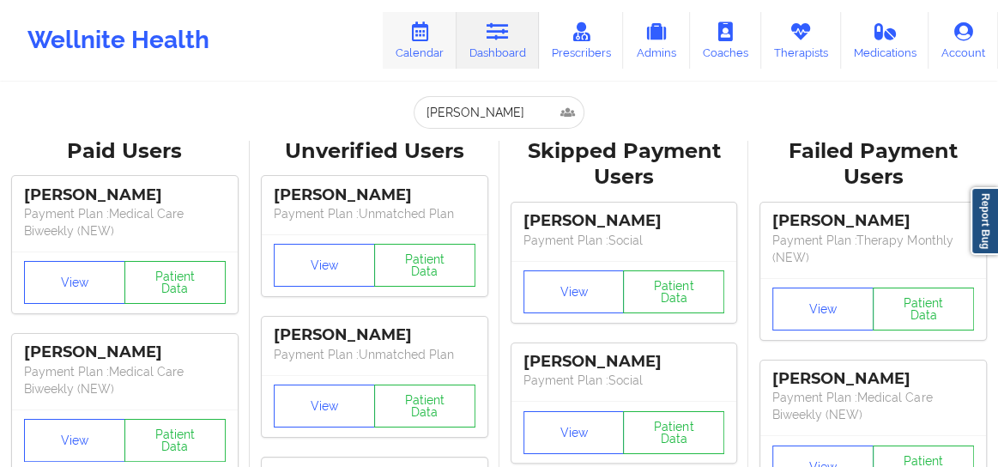
click at [429, 43] on link "Calendar" at bounding box center [420, 40] width 74 height 57
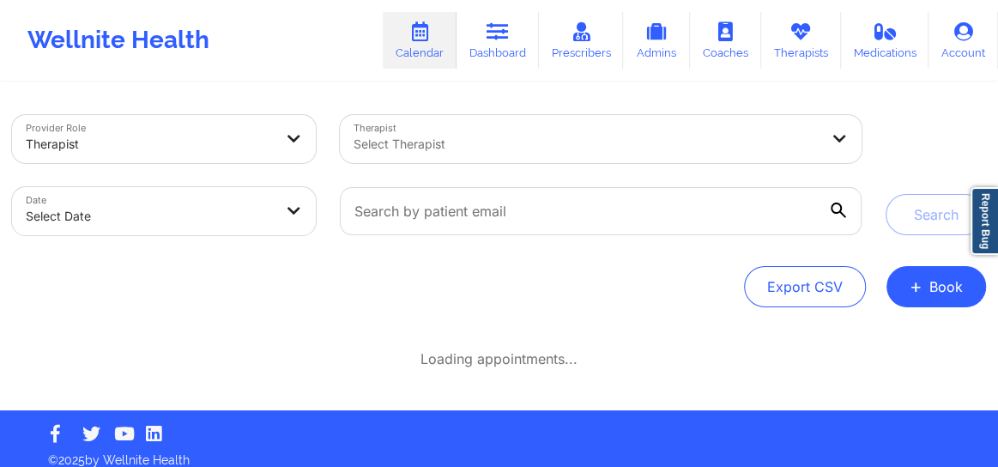
click at [425, 153] on div at bounding box center [585, 144] width 465 height 21
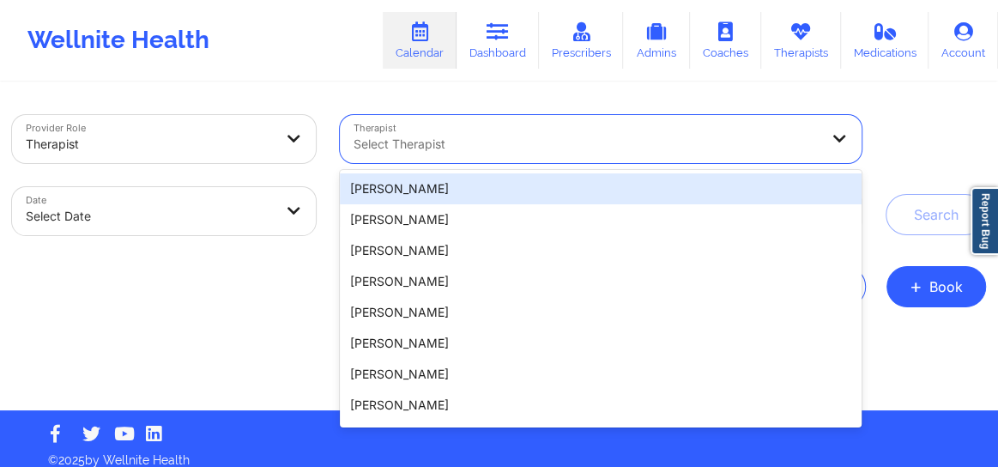
type input "g"
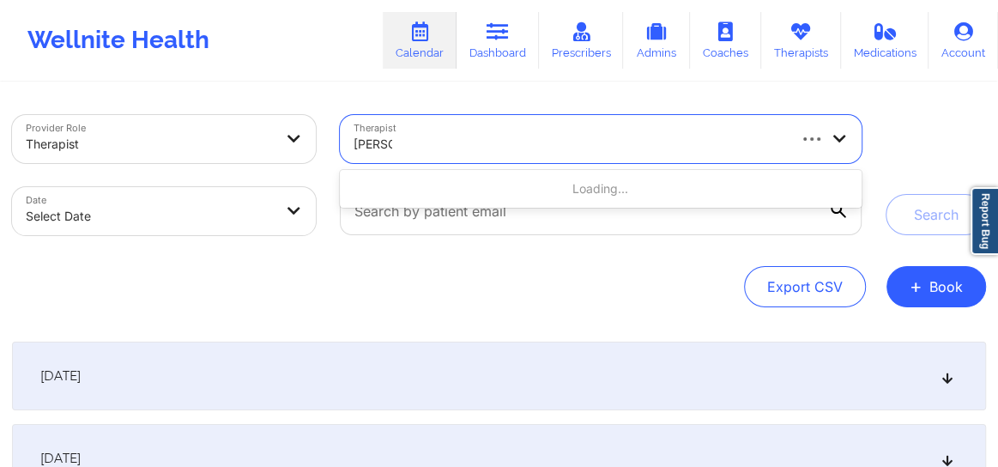
type input "[PERSON_NAME]"
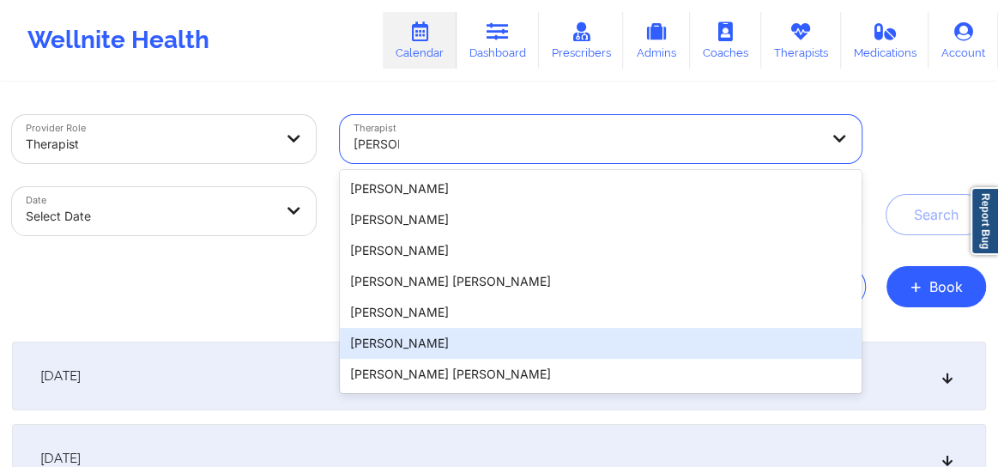
click at [423, 347] on div "[PERSON_NAME]" at bounding box center [601, 343] width 522 height 31
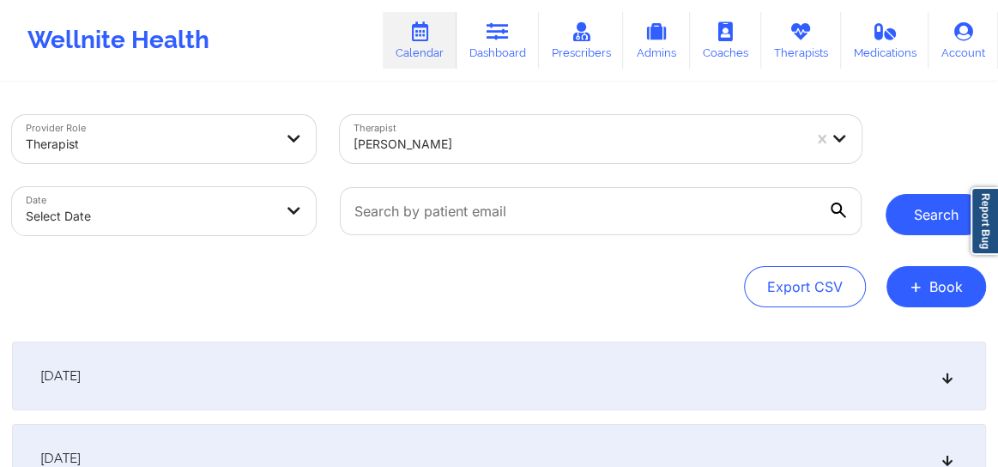
click at [903, 220] on button "Search" at bounding box center [935, 214] width 100 height 41
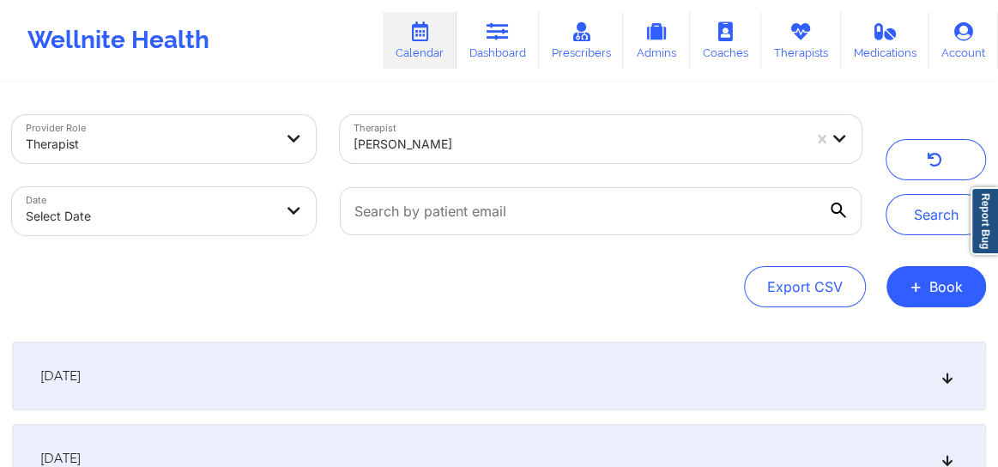
click at [942, 378] on icon at bounding box center [947, 376] width 15 height 12
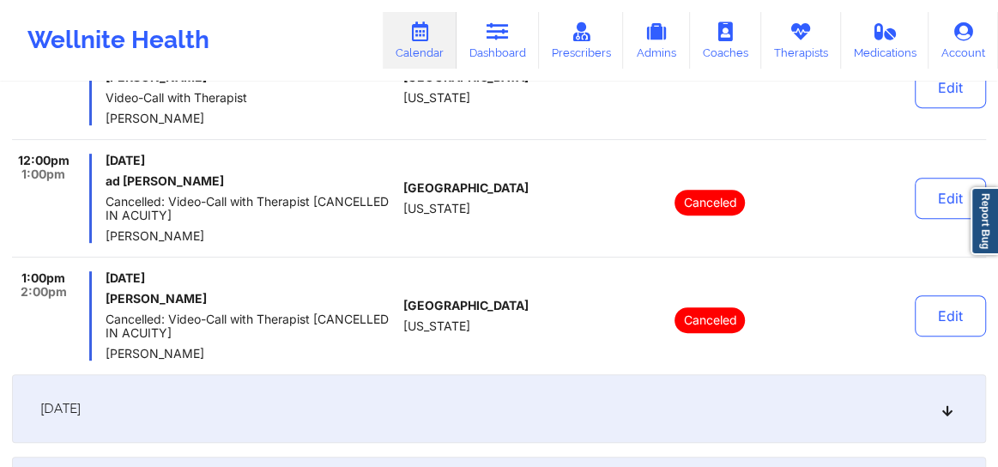
scroll to position [377, 0]
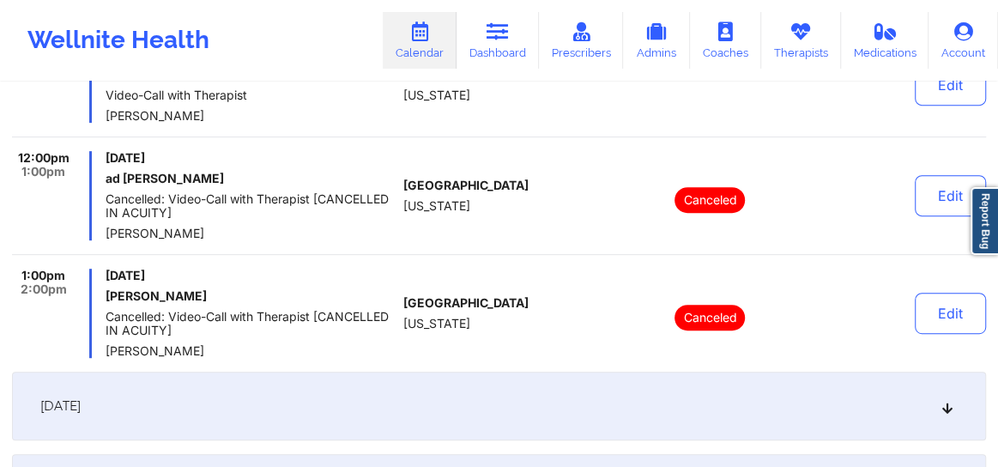
click at [955, 411] on div "[DATE]" at bounding box center [499, 405] width 974 height 69
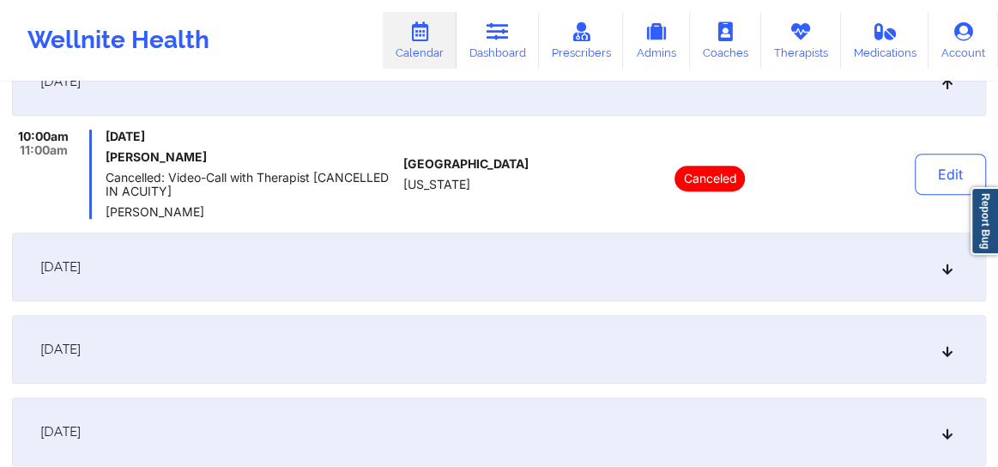
click at [581, 286] on div "[DATE]" at bounding box center [499, 266] width 974 height 69
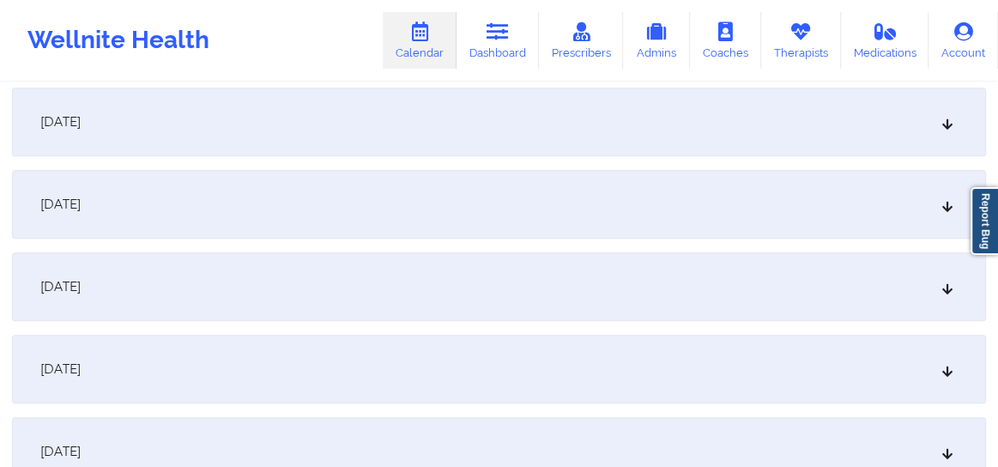
scroll to position [818, 0]
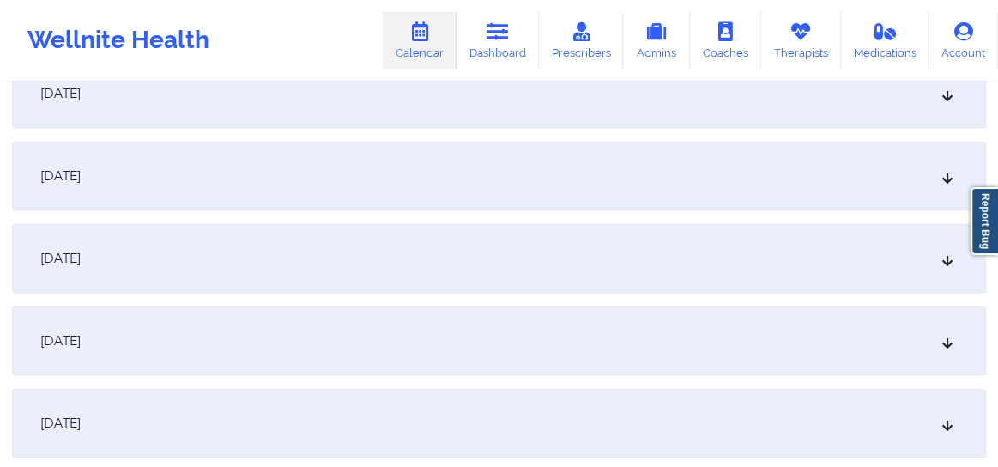
click at [948, 336] on icon at bounding box center [947, 341] width 15 height 12
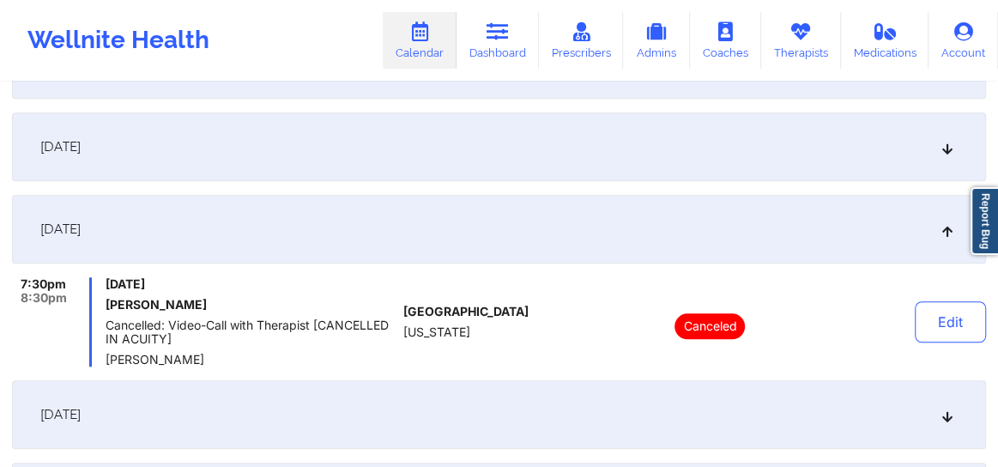
scroll to position [755, 0]
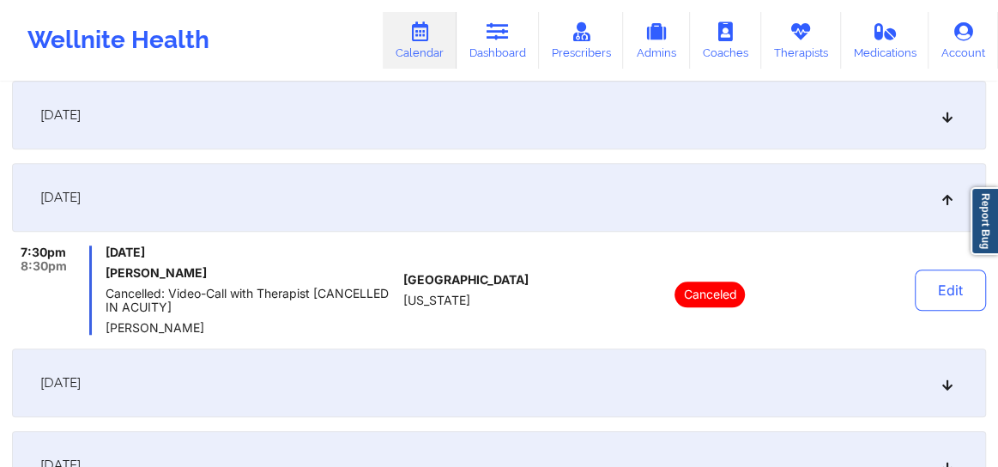
click at [944, 387] on icon at bounding box center [947, 383] width 15 height 12
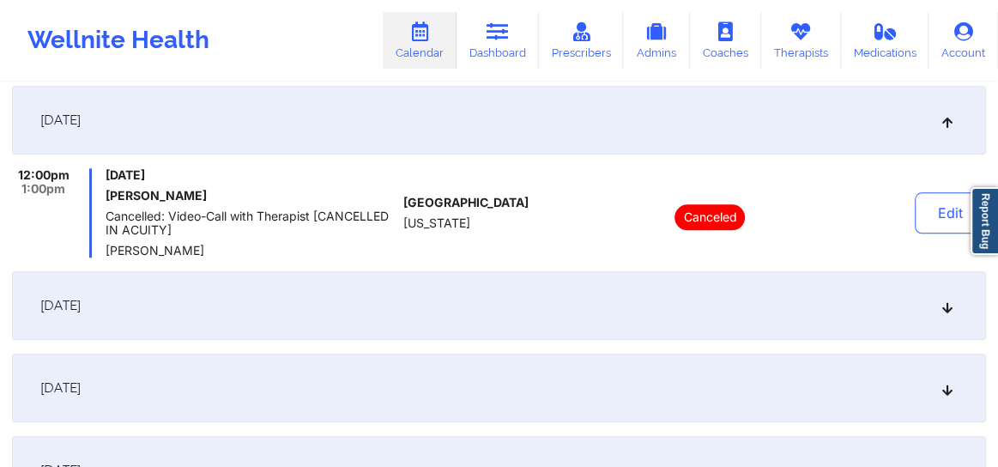
scroll to position [938, 0]
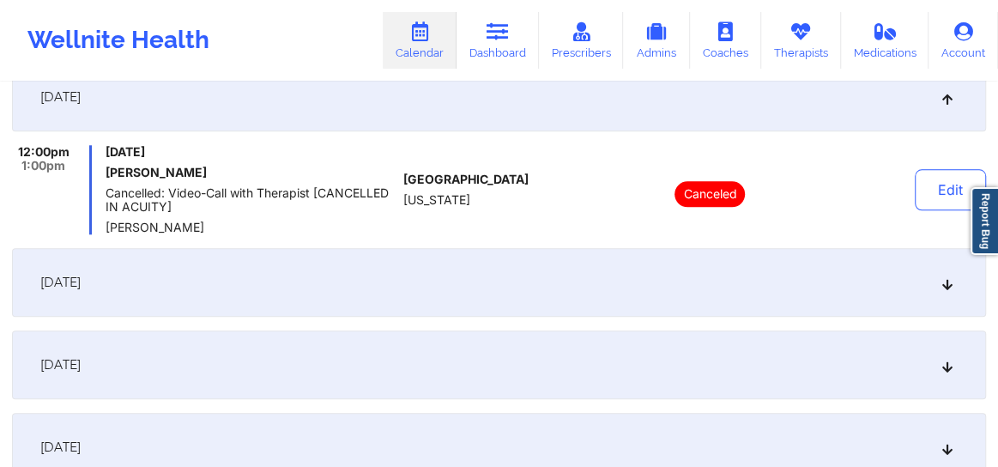
click at [940, 285] on icon at bounding box center [947, 282] width 15 height 12
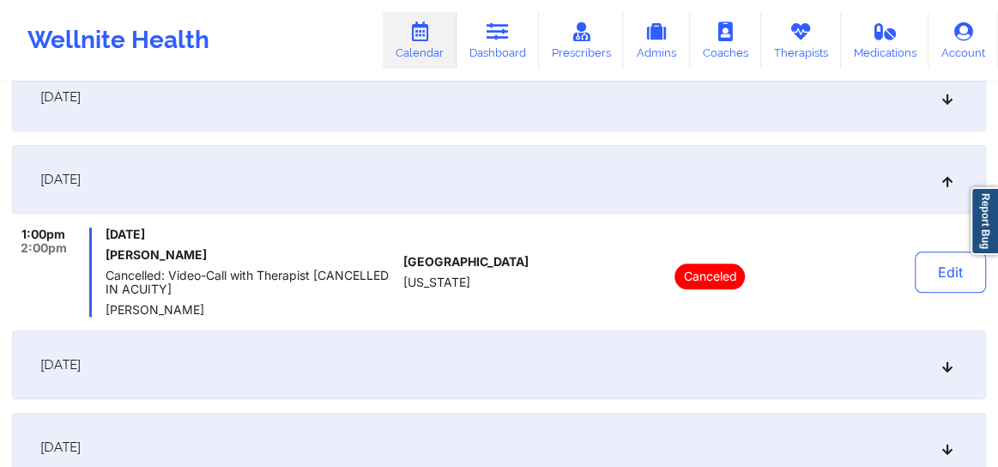
click at [944, 360] on icon at bounding box center [947, 365] width 15 height 12
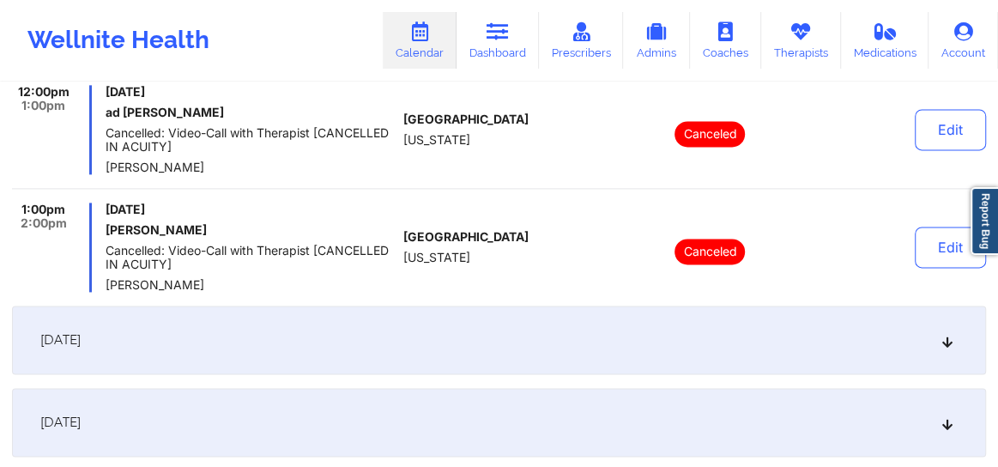
scroll to position [1275, 0]
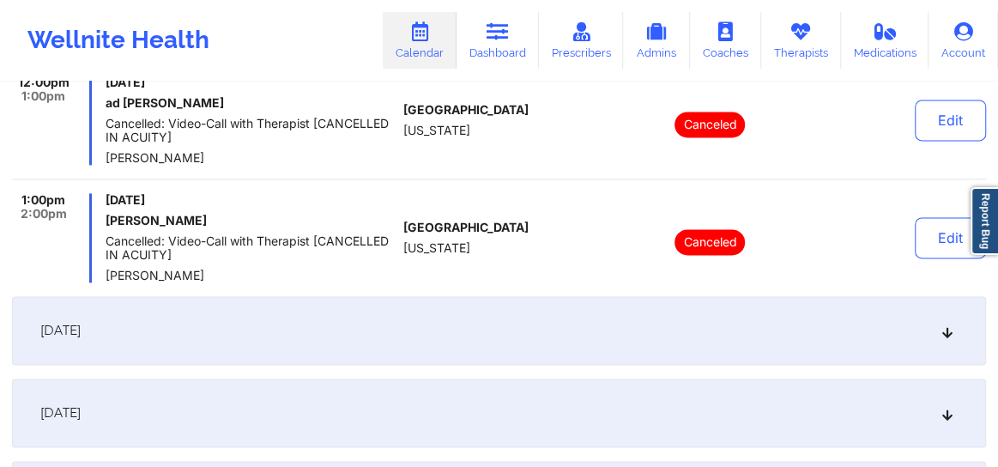
click at [944, 324] on icon at bounding box center [947, 330] width 15 height 12
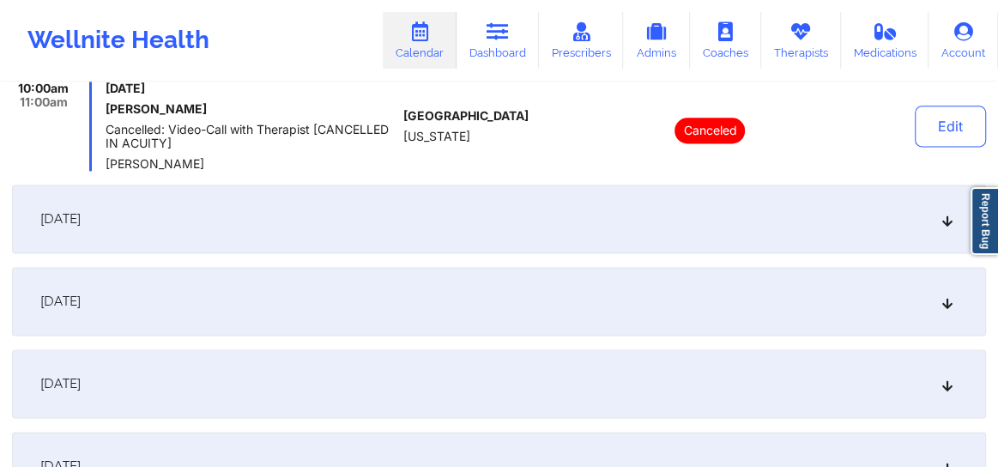
scroll to position [1250, 0]
click at [950, 231] on div "[DATE]" at bounding box center [499, 217] width 974 height 69
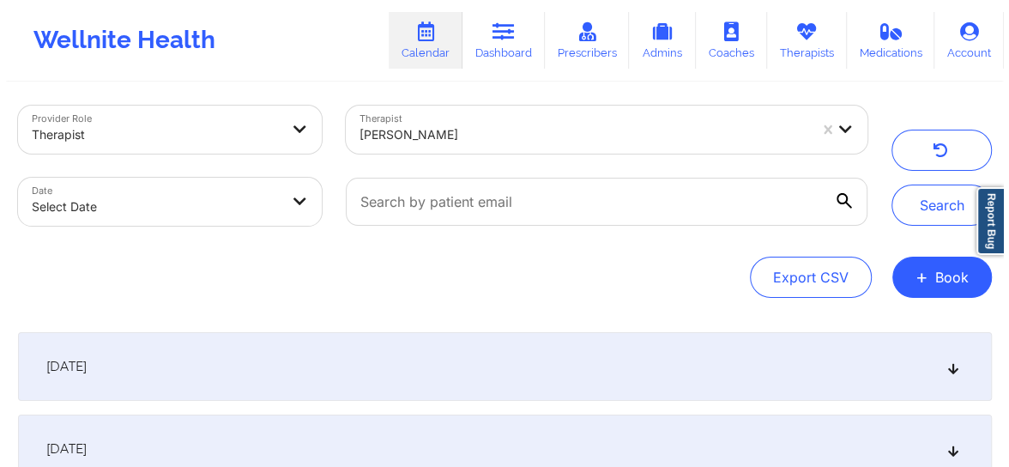
scroll to position [0, 0]
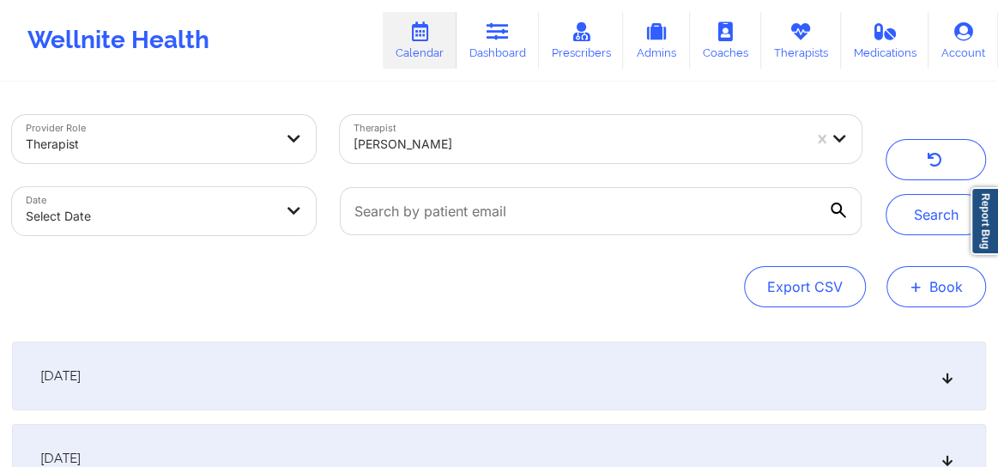
click at [925, 292] on button "+ Book" at bounding box center [935, 286] width 99 height 41
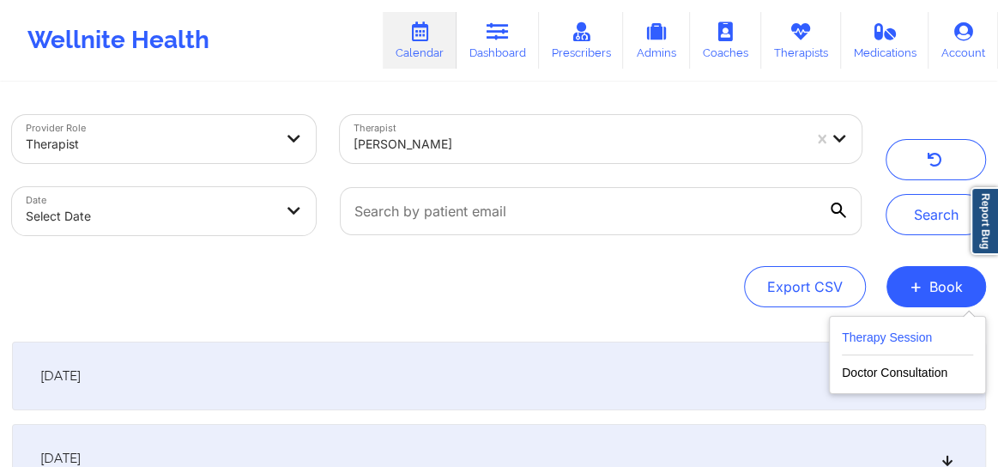
click at [890, 335] on button "Therapy Session" at bounding box center [906, 341] width 131 height 28
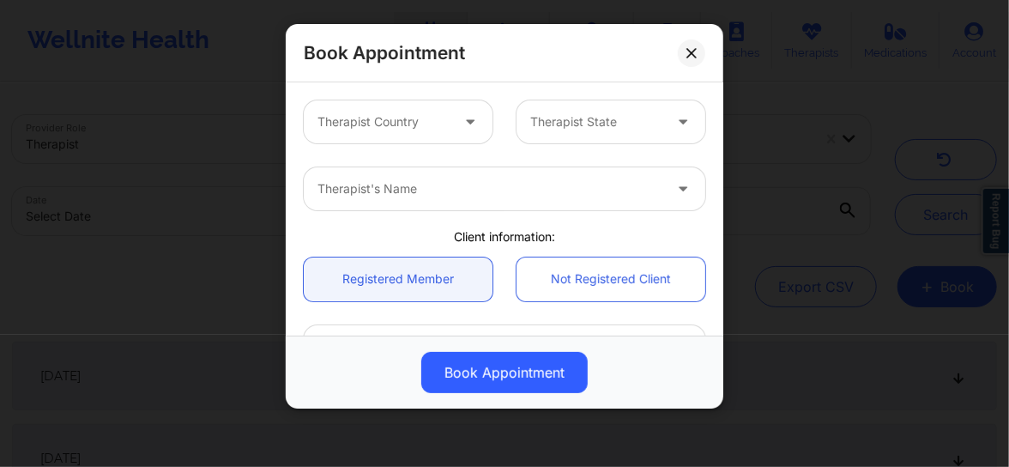
click at [368, 129] on div at bounding box center [383, 122] width 132 height 21
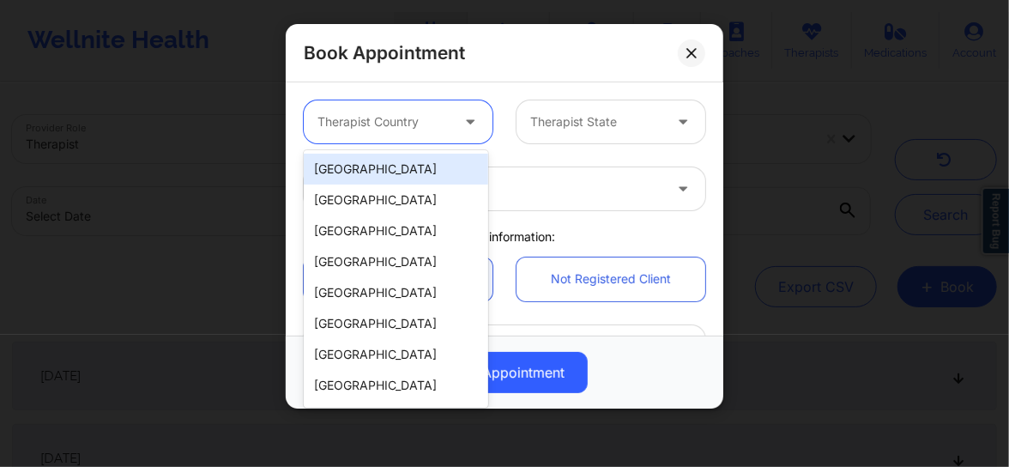
click at [382, 163] on div "[GEOGRAPHIC_DATA]" at bounding box center [396, 169] width 184 height 31
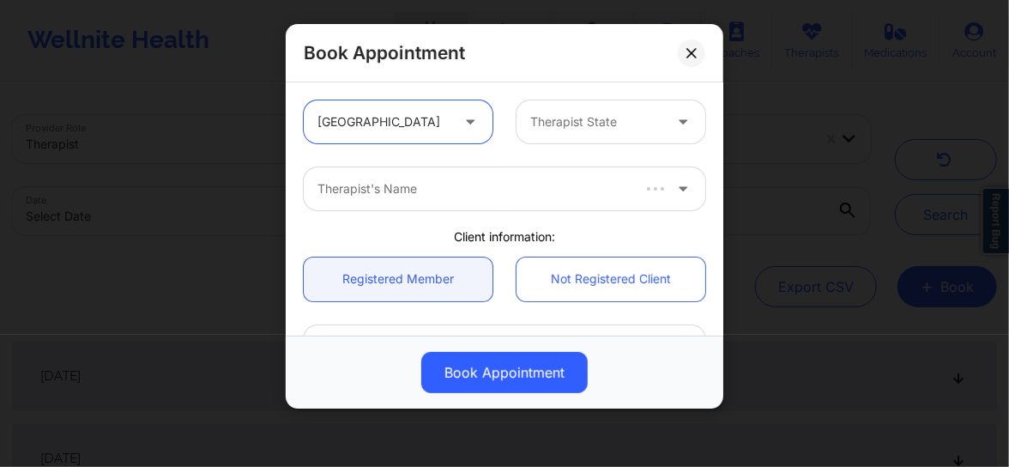
click at [560, 128] on div at bounding box center [596, 122] width 132 height 21
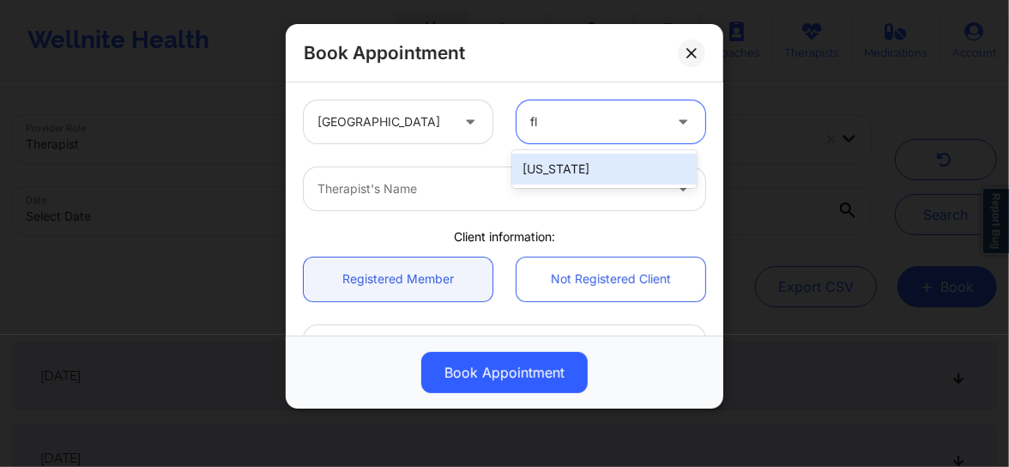
type input "flo"
click at [528, 178] on div "[US_STATE]" at bounding box center [604, 169] width 184 height 31
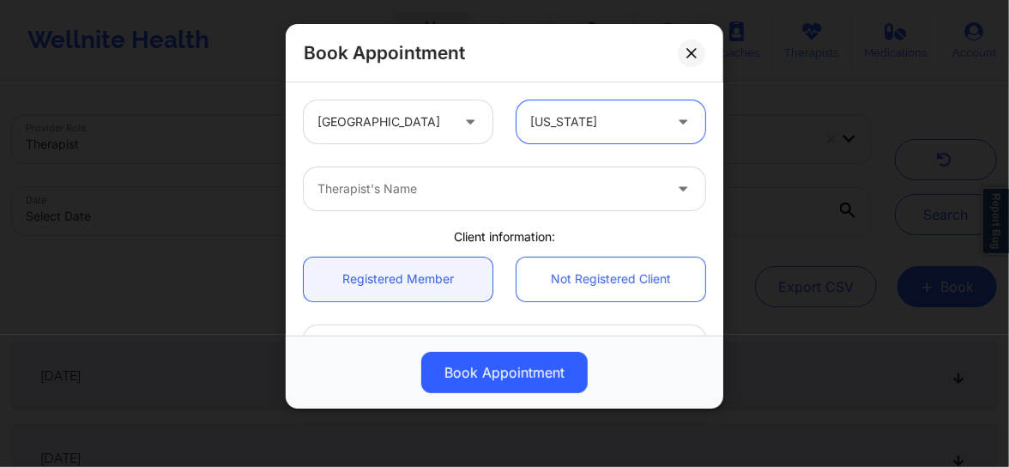
click at [448, 184] on div at bounding box center [489, 188] width 345 height 21
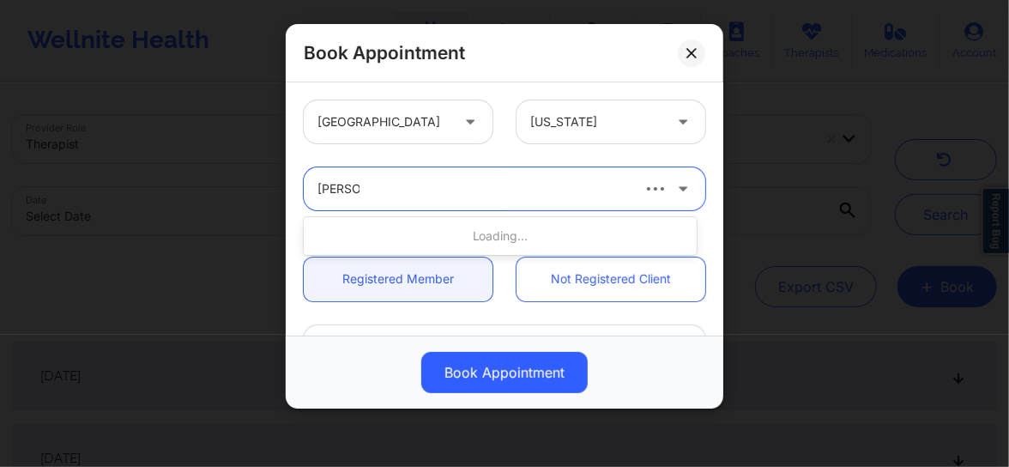
type input "[PERSON_NAME]"
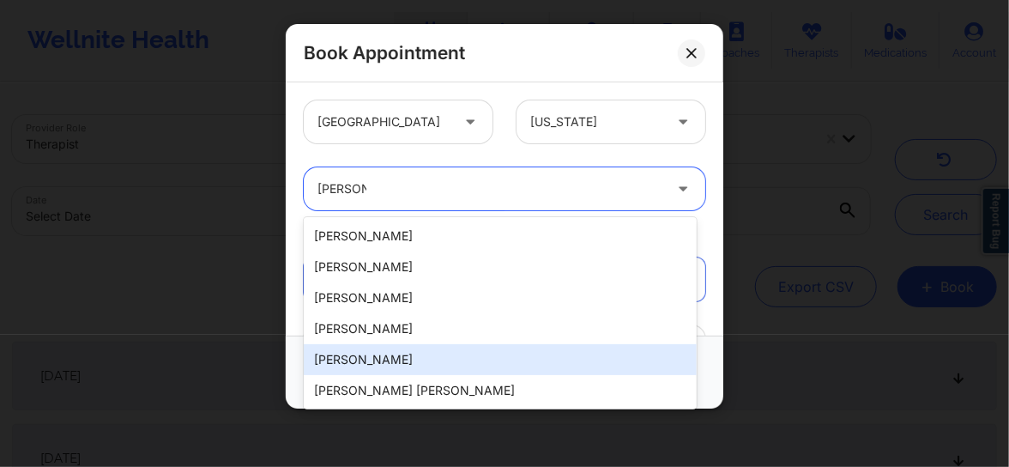
click at [419, 353] on div "[PERSON_NAME]" at bounding box center [500, 359] width 393 height 31
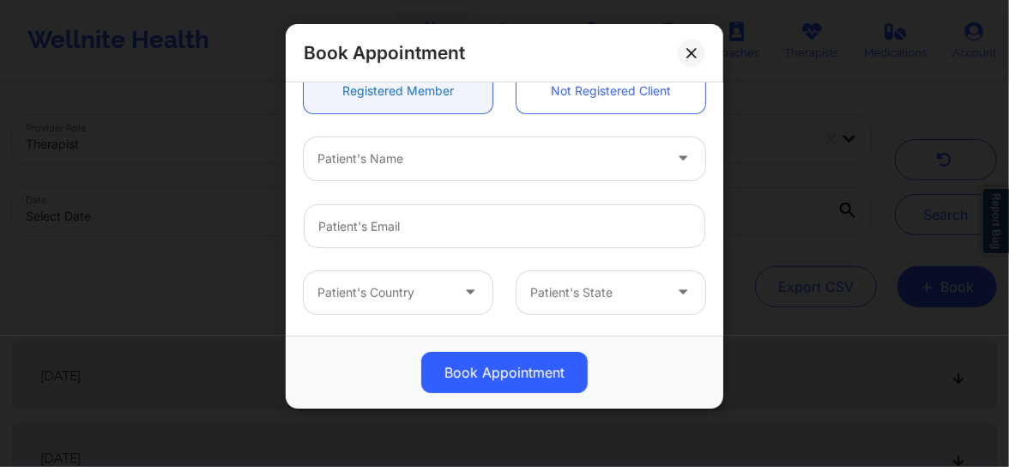
scroll to position [195, 0]
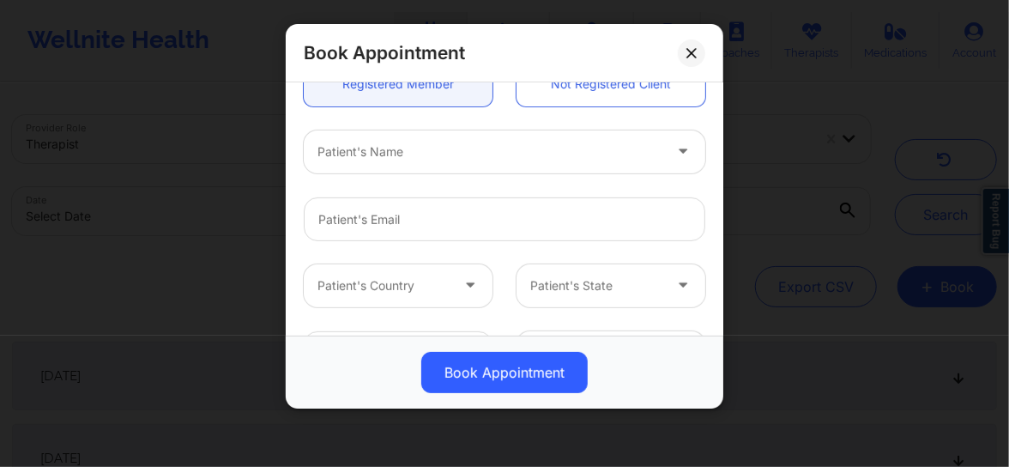
click at [389, 154] on div at bounding box center [489, 152] width 345 height 21
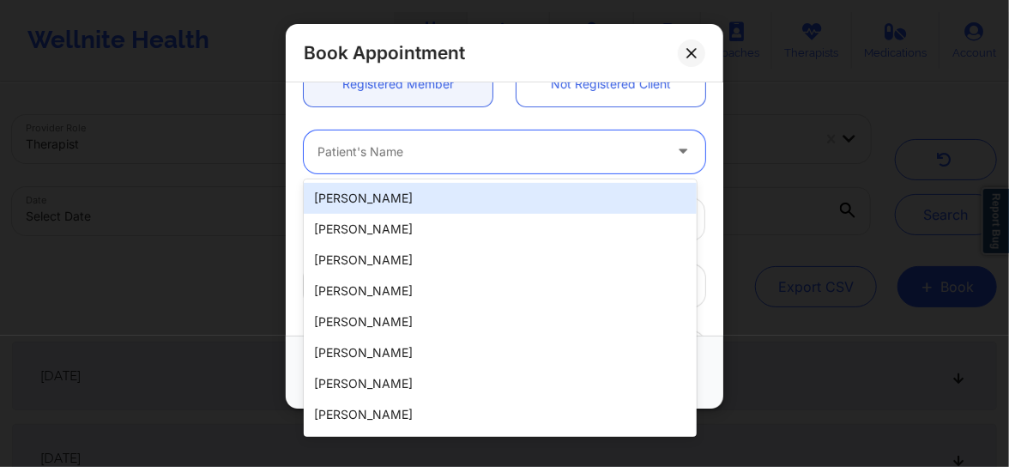
click at [377, 195] on div "[PERSON_NAME]" at bounding box center [500, 198] width 393 height 31
type input "[EMAIL_ADDRESS][DOMAIN_NAME]"
type input "[PHONE_NUMBER]"
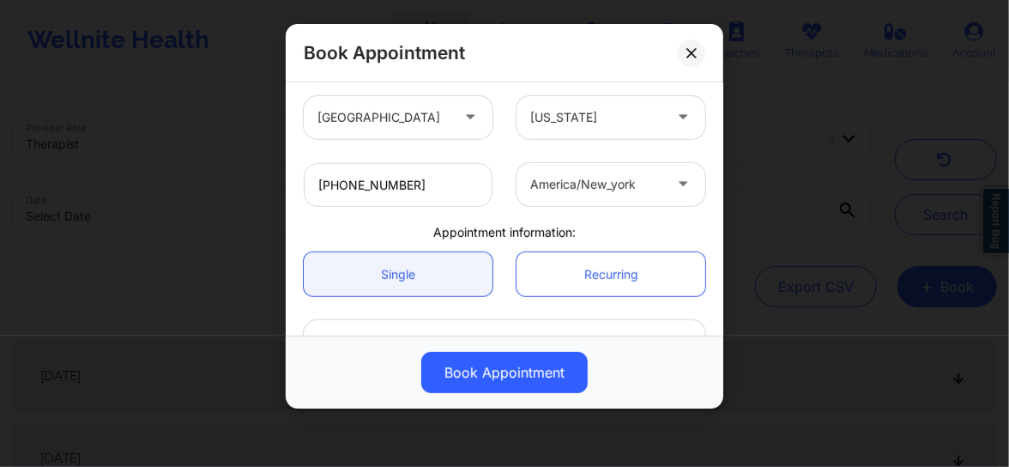
scroll to position [389, 0]
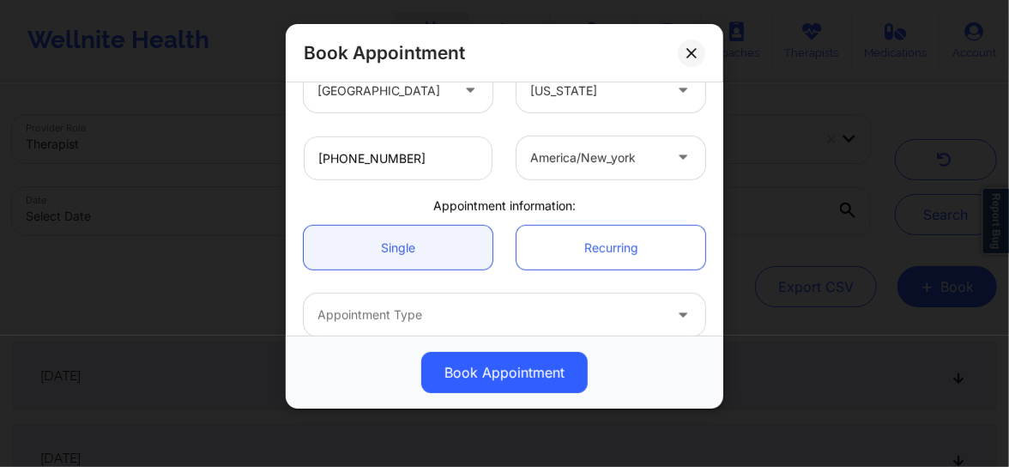
click at [441, 309] on div at bounding box center [489, 314] width 345 height 21
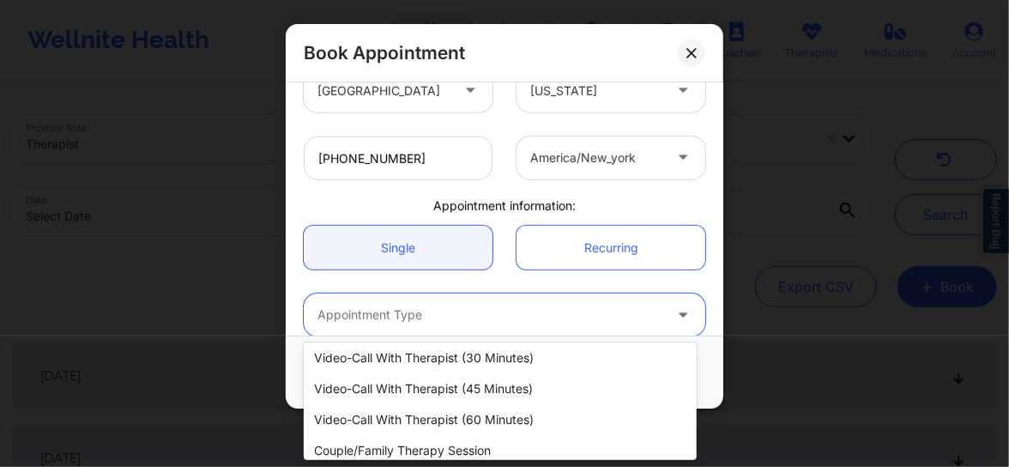
scroll to position [105, 0]
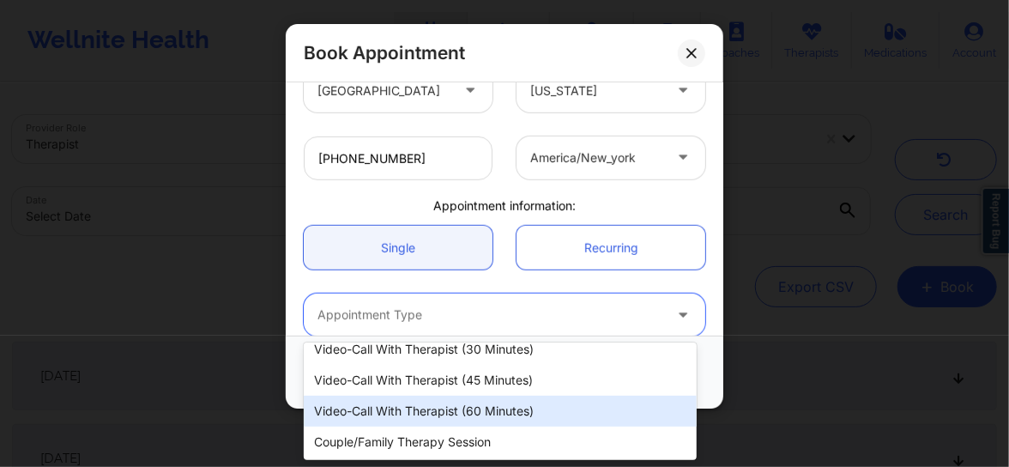
click at [435, 413] on div "Video-Call with Therapist (60 minutes)" at bounding box center [500, 410] width 393 height 31
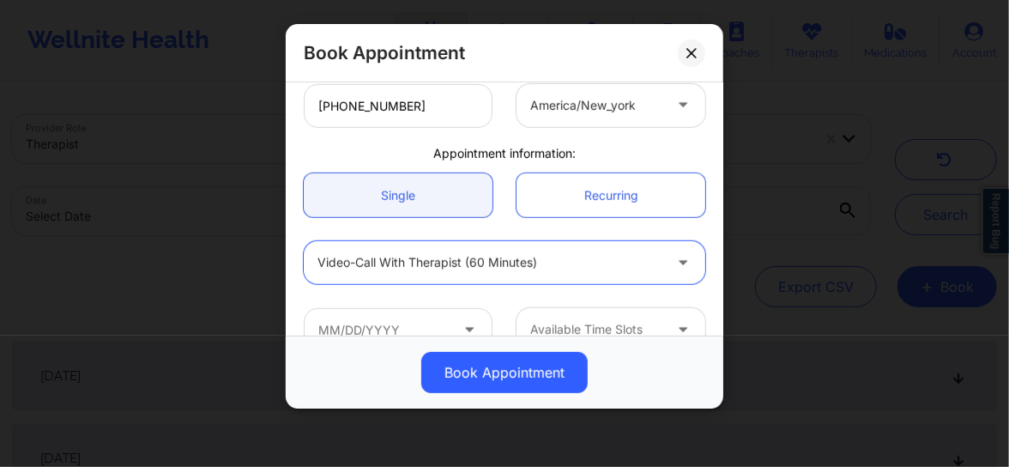
scroll to position [475, 0]
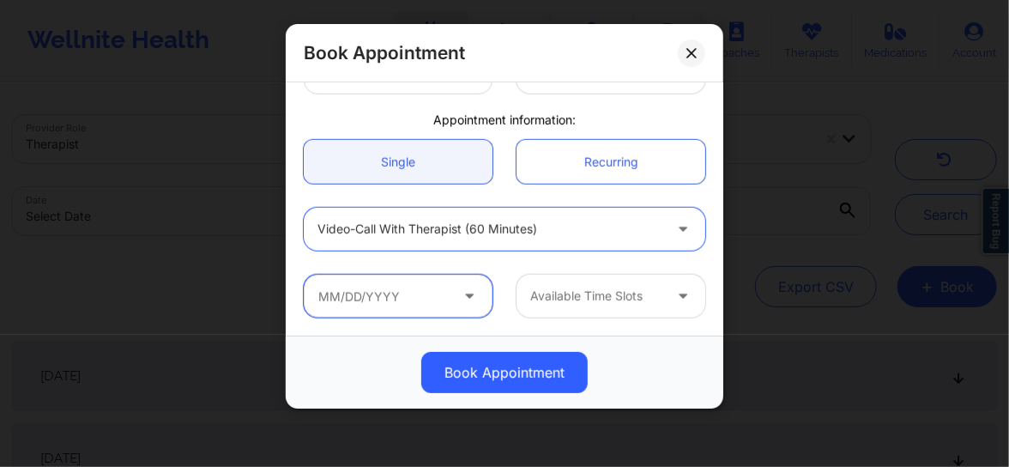
click at [396, 291] on input "text" at bounding box center [398, 295] width 189 height 43
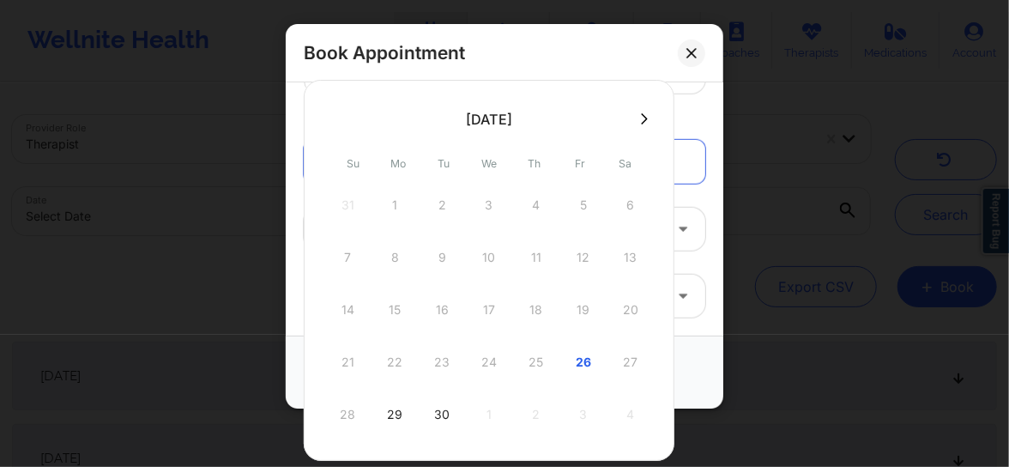
click at [433, 412] on div "30" at bounding box center [441, 414] width 43 height 48
type input "[DATE]"
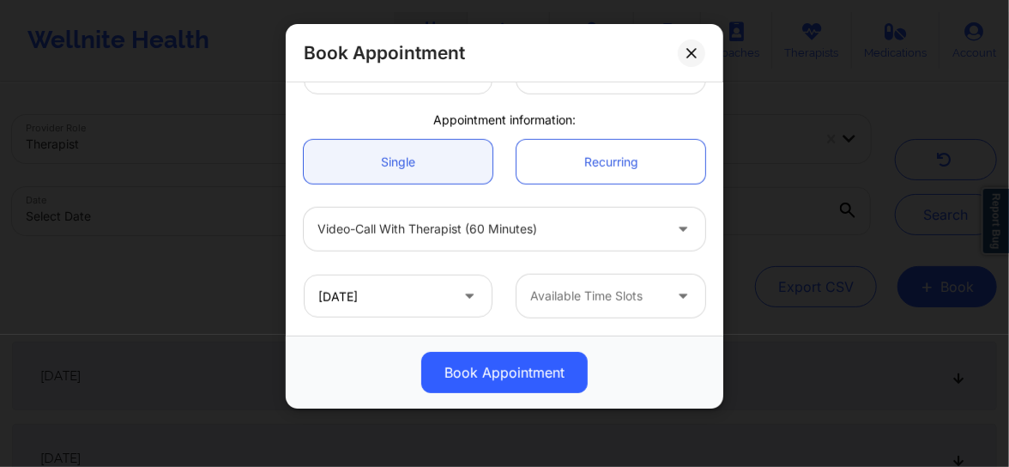
click at [605, 292] on div at bounding box center [596, 296] width 132 height 21
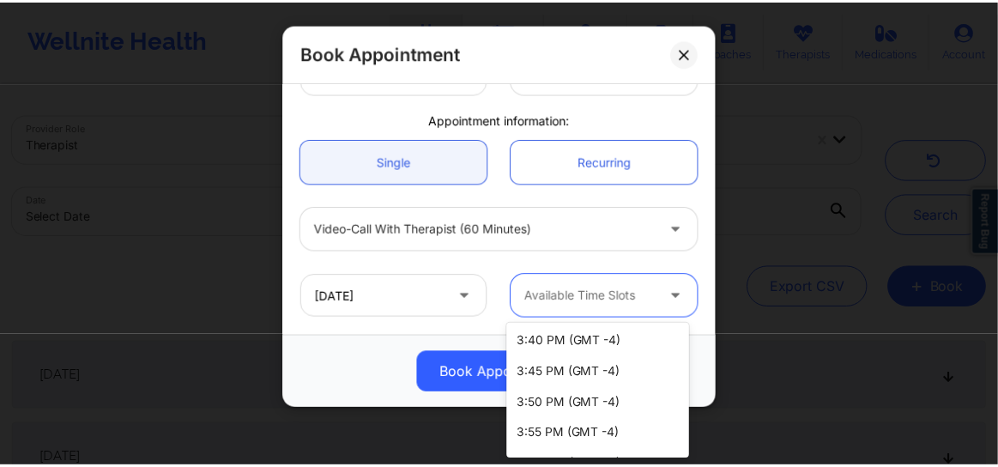
scroll to position [2155, 0]
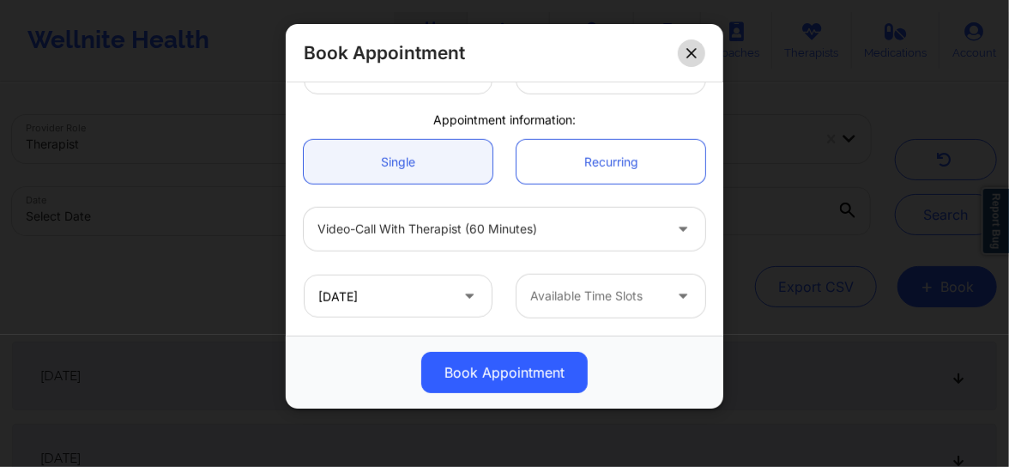
click at [696, 55] on button at bounding box center [691, 52] width 27 height 27
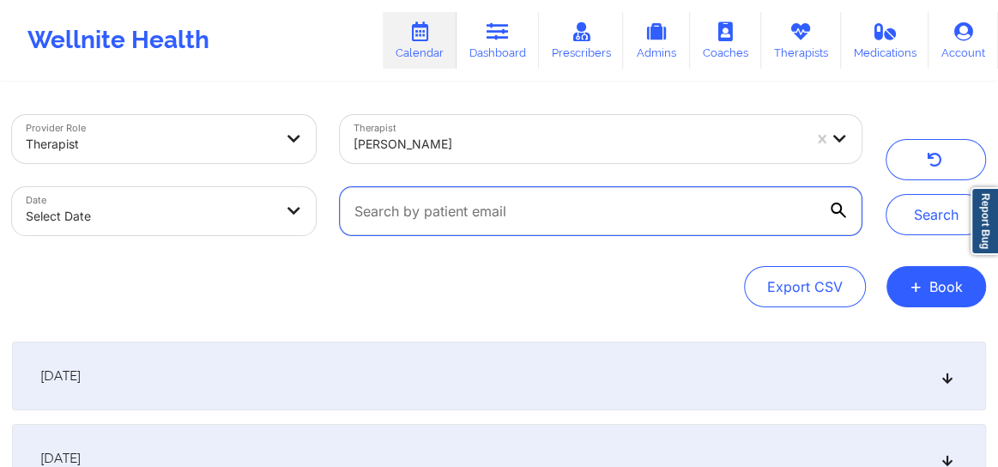
click at [502, 224] on input "text" at bounding box center [601, 211] width 522 height 48
paste input "[PERSON_NAME][EMAIL_ADDRESS][PERSON_NAME][DOMAIN_NAME]"
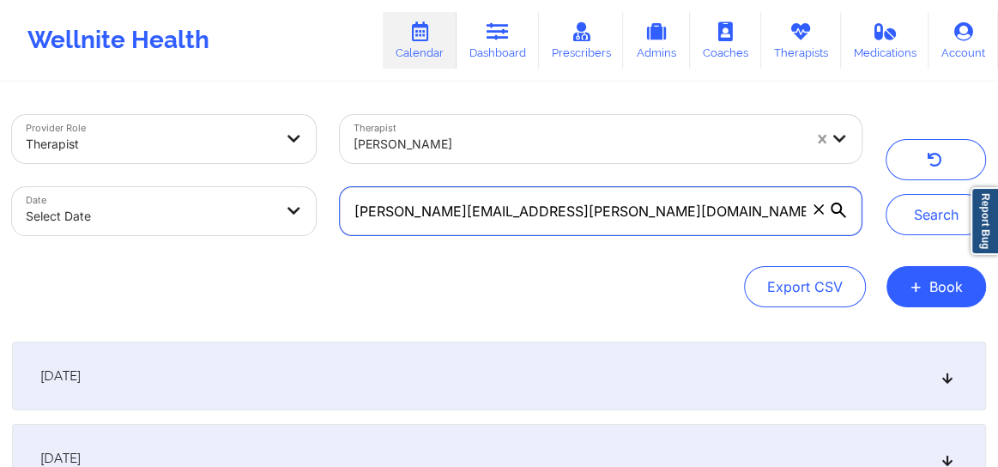
type input "[PERSON_NAME][EMAIL_ADDRESS][PERSON_NAME][DOMAIN_NAME]"
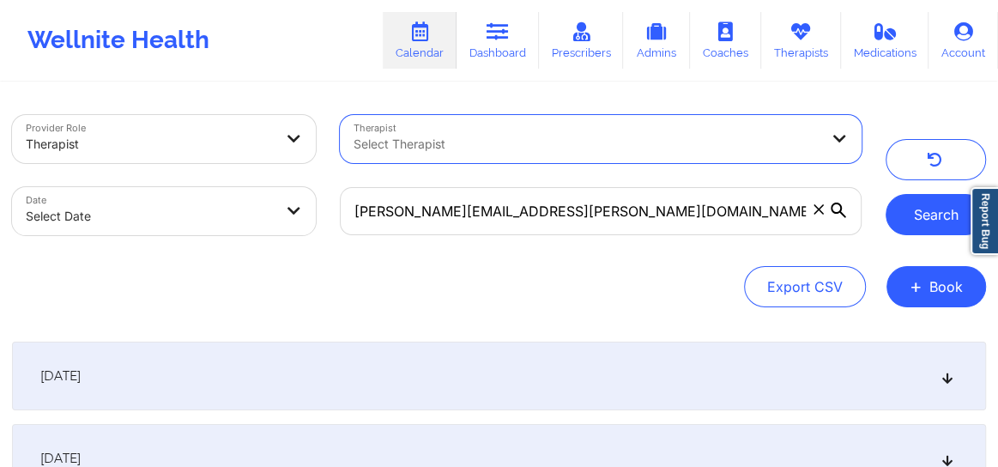
click at [908, 226] on button "Search" at bounding box center [935, 214] width 100 height 41
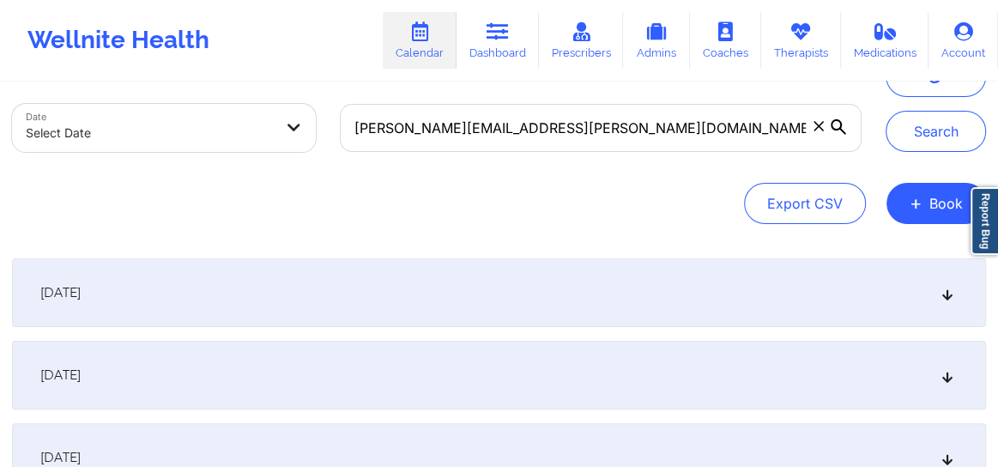
scroll to position [91, 0]
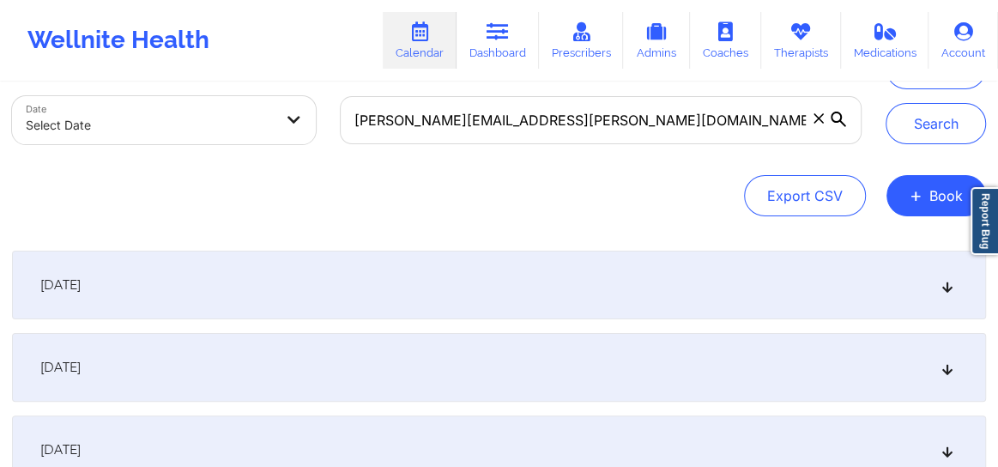
click at [944, 376] on div "[DATE]" at bounding box center [499, 367] width 974 height 69
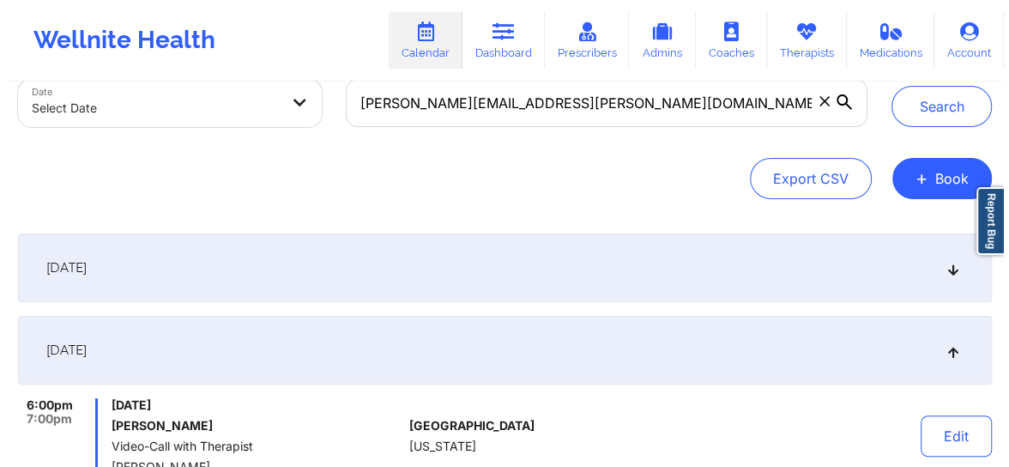
scroll to position [103, 0]
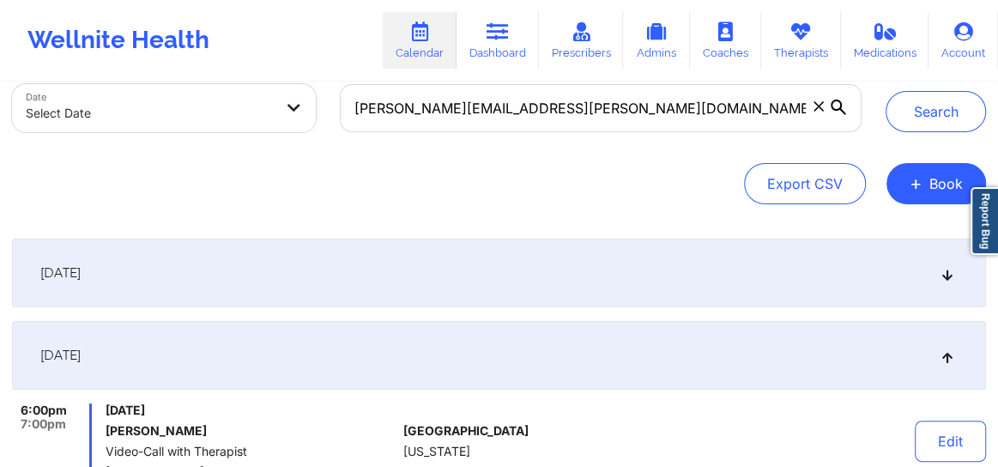
click at [944, 269] on icon at bounding box center [947, 273] width 15 height 12
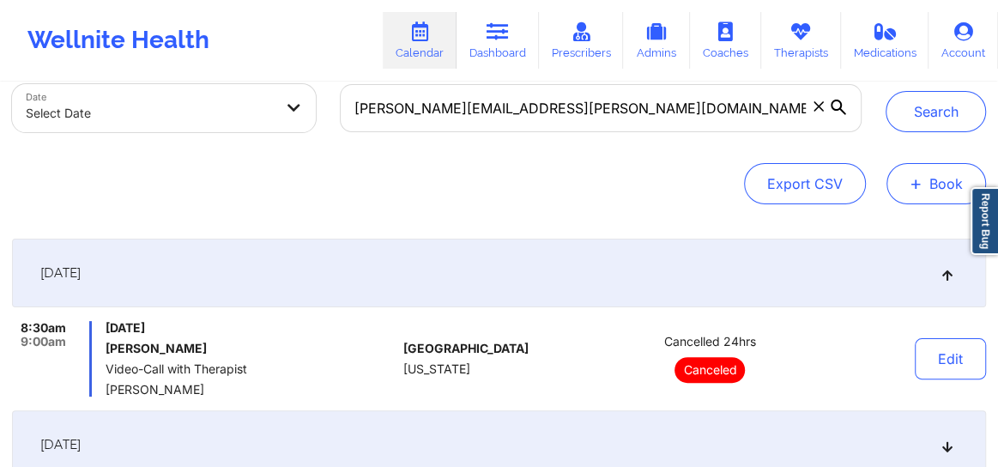
click at [948, 178] on button "+ Book" at bounding box center [935, 183] width 99 height 41
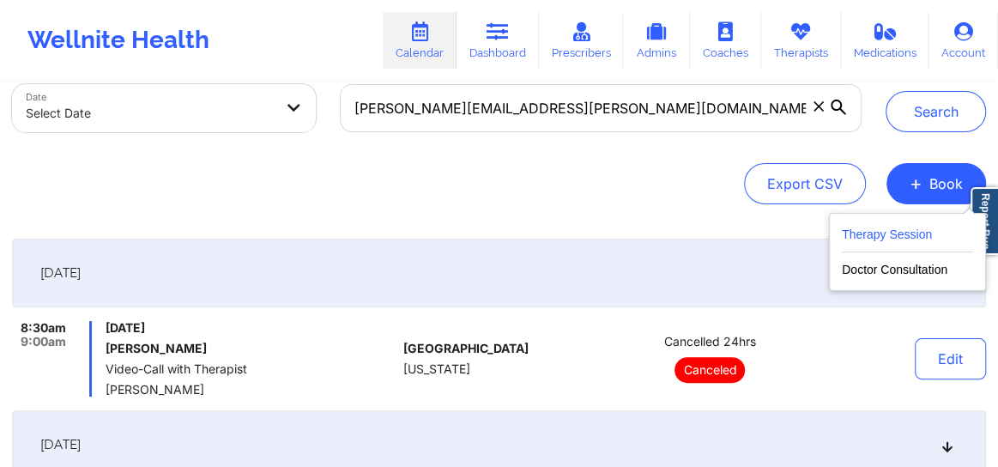
click at [915, 238] on button "Therapy Session" at bounding box center [906, 238] width 131 height 28
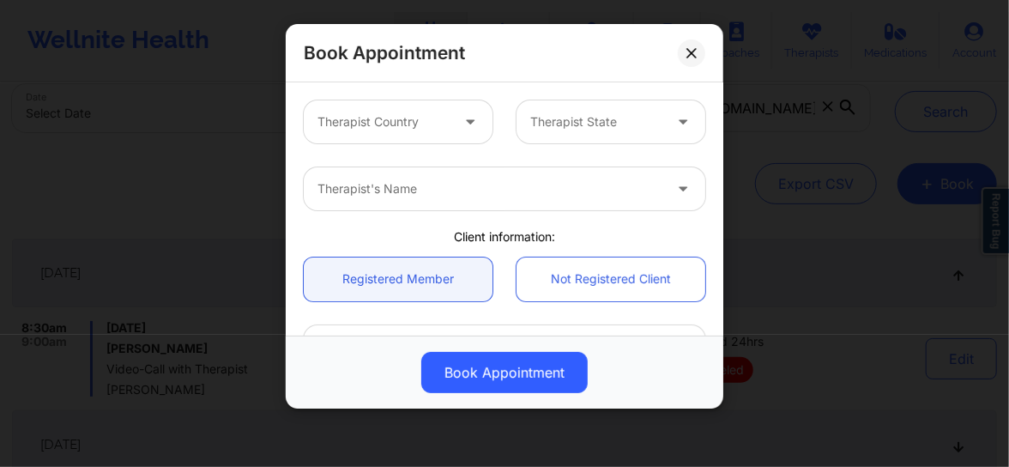
click at [401, 112] on div at bounding box center [383, 122] width 132 height 21
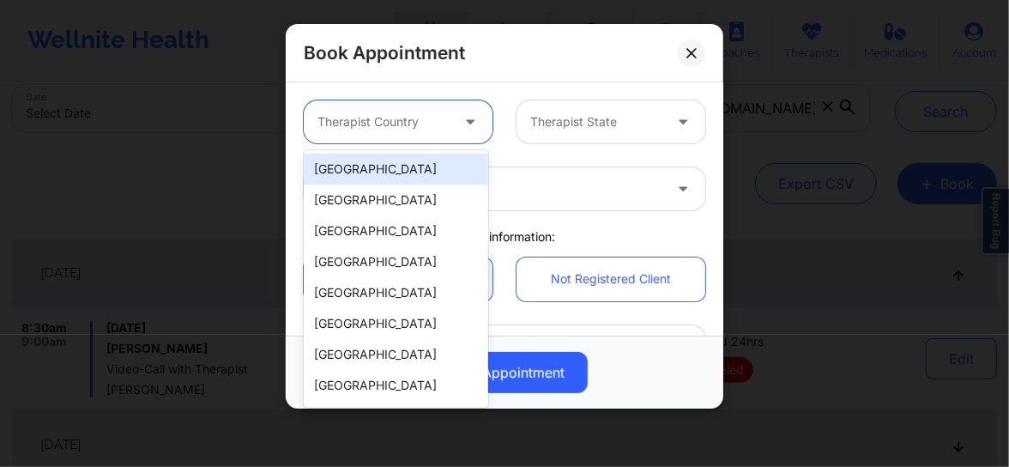
click at [372, 172] on div "[GEOGRAPHIC_DATA]" at bounding box center [396, 169] width 184 height 31
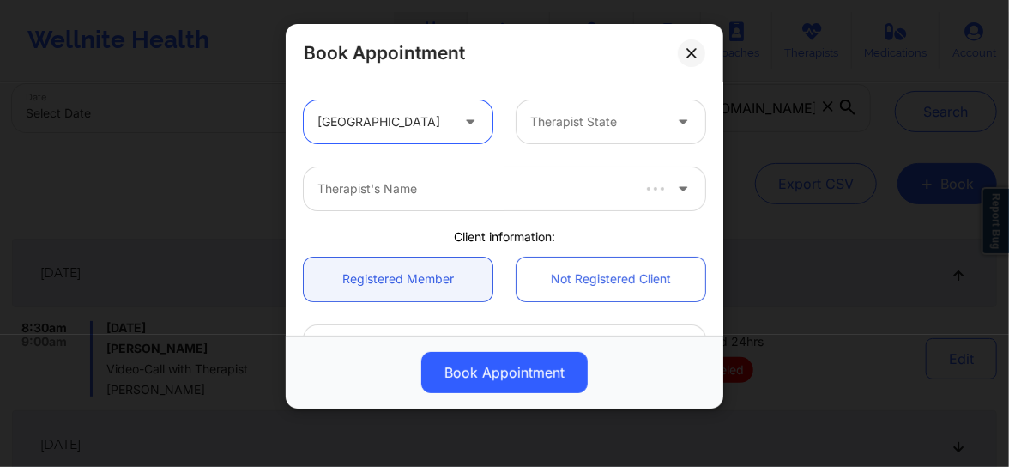
click at [560, 130] on div at bounding box center [596, 122] width 132 height 21
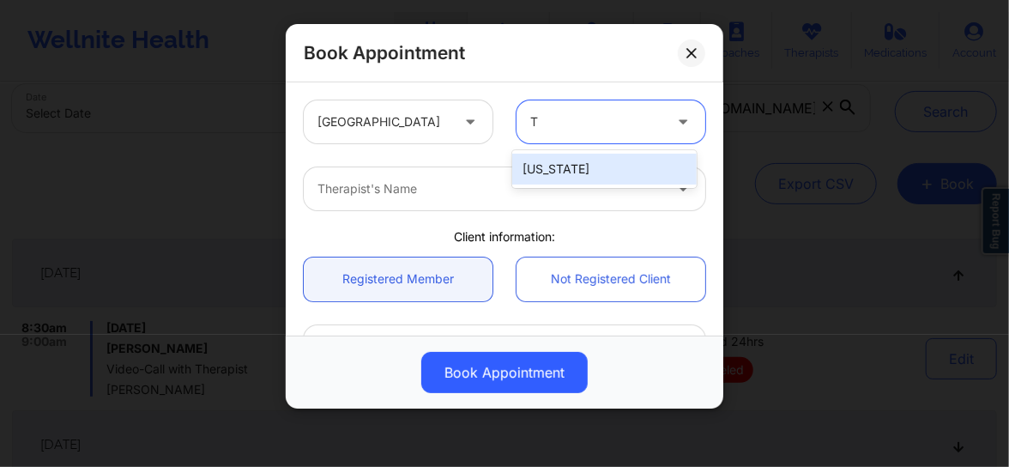
type input "[GEOGRAPHIC_DATA]"
click at [539, 175] on div "[US_STATE]" at bounding box center [604, 169] width 184 height 31
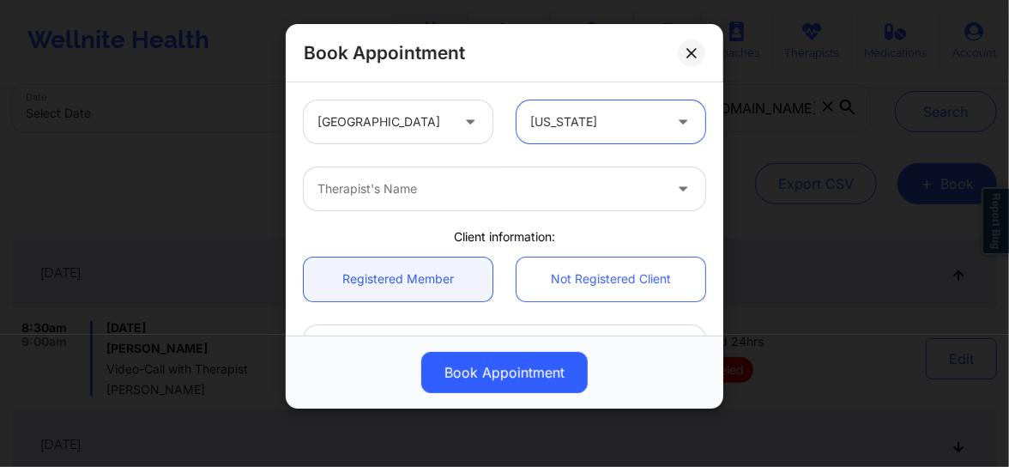
click at [473, 184] on div at bounding box center [489, 188] width 345 height 21
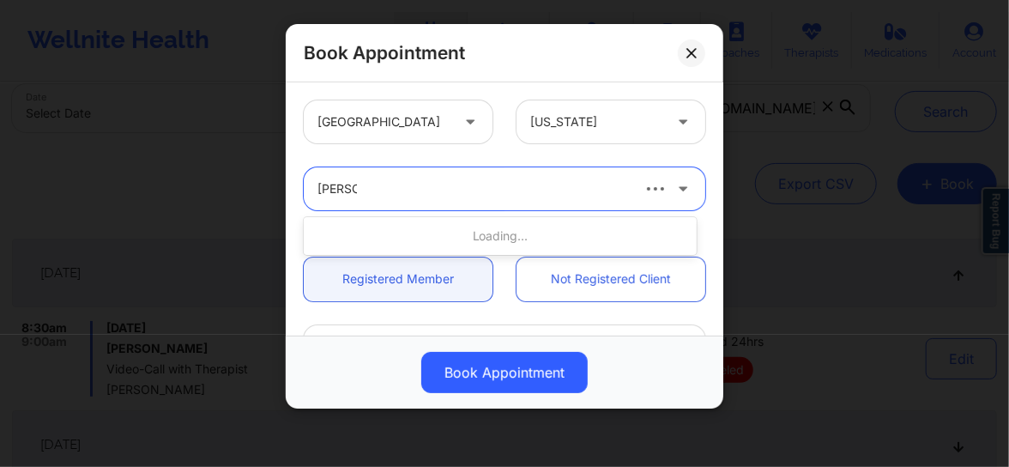
type input "[PERSON_NAME]"
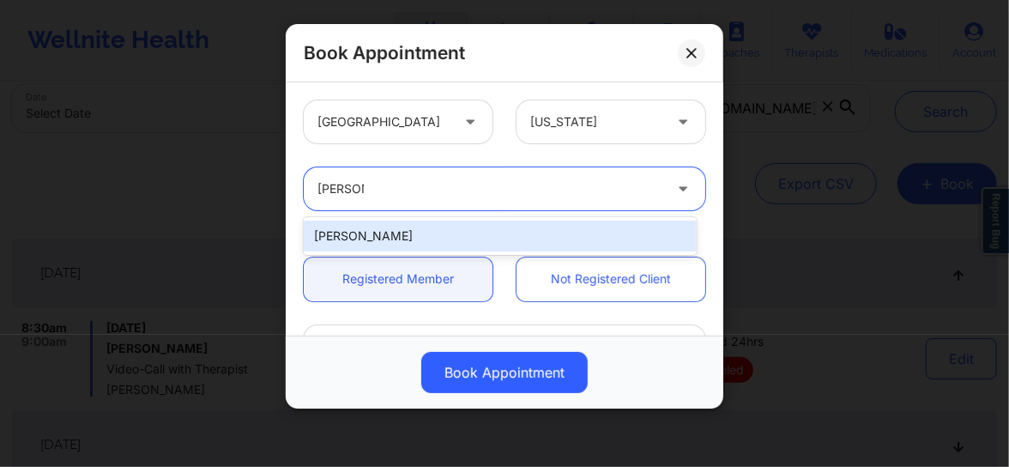
click at [437, 226] on div "[PERSON_NAME]" at bounding box center [500, 235] width 393 height 31
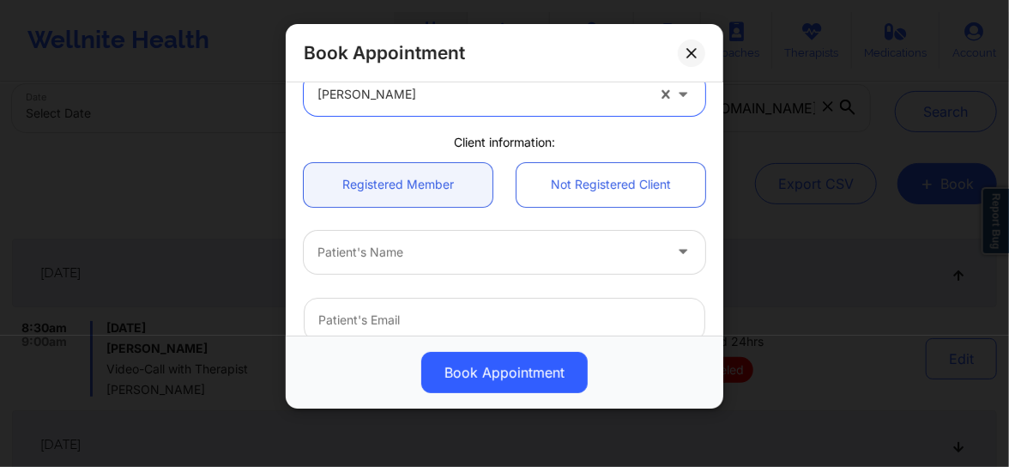
scroll to position [155, 0]
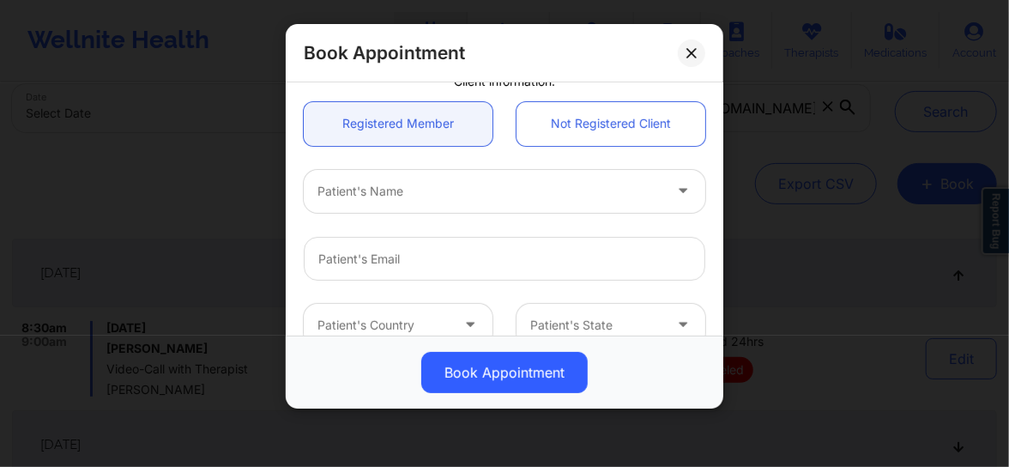
click at [411, 195] on div at bounding box center [489, 191] width 345 height 21
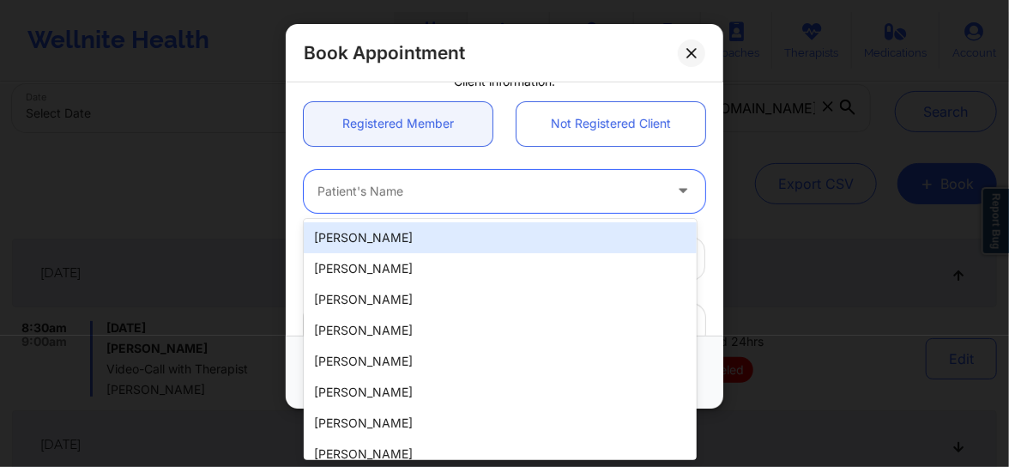
paste input "[PERSON_NAME][EMAIL_ADDRESS][PERSON_NAME][DOMAIN_NAME]"
type input "[PERSON_NAME][EMAIL_ADDRESS][PERSON_NAME][DOMAIN_NAME]"
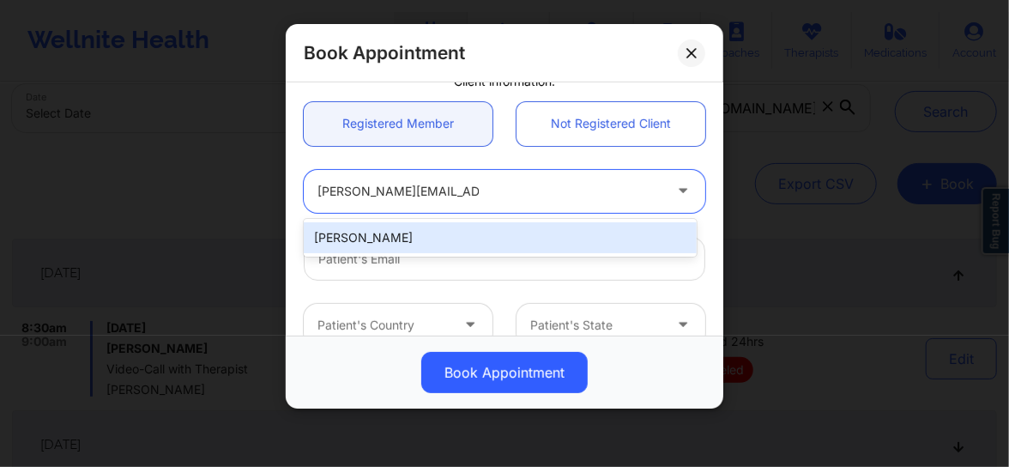
click at [411, 232] on div "[PERSON_NAME]" at bounding box center [500, 237] width 393 height 31
type input "[PERSON_NAME][EMAIL_ADDRESS][PERSON_NAME][DOMAIN_NAME]"
type input "[PHONE_NUMBER]"
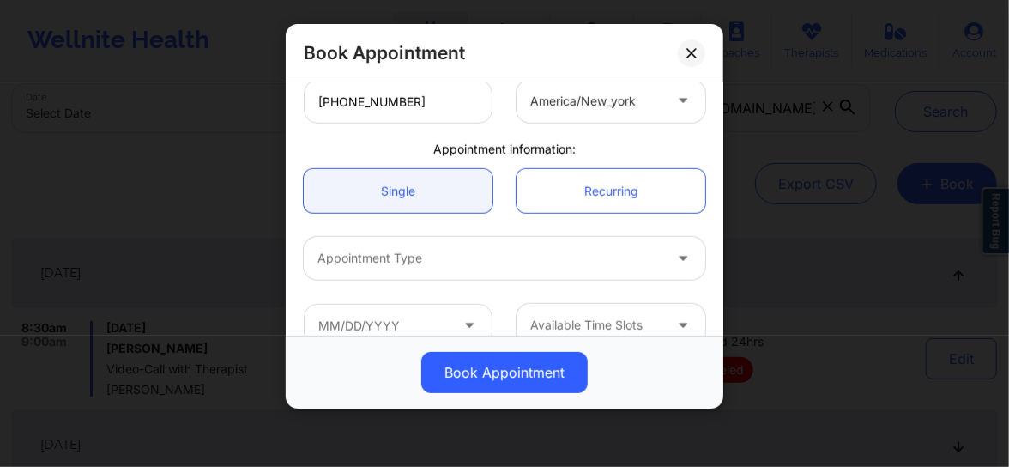
scroll to position [475, 0]
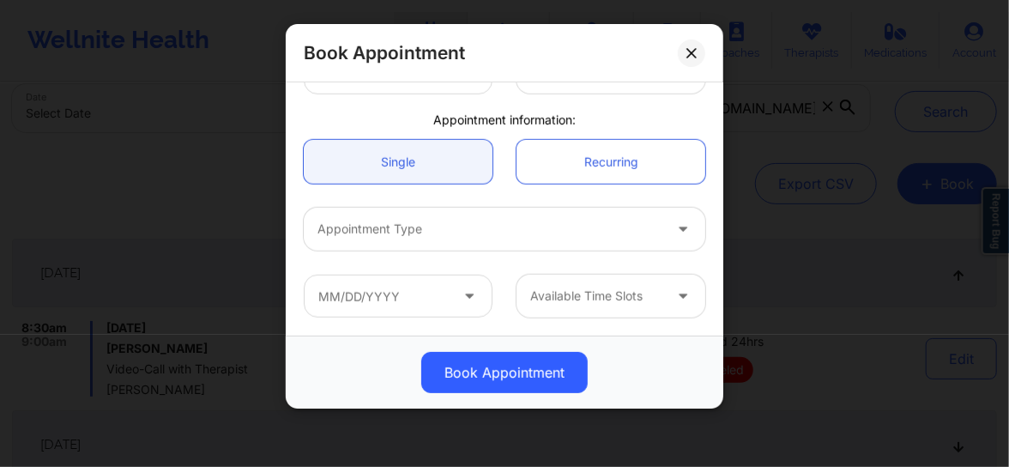
click at [390, 235] on div at bounding box center [489, 229] width 345 height 21
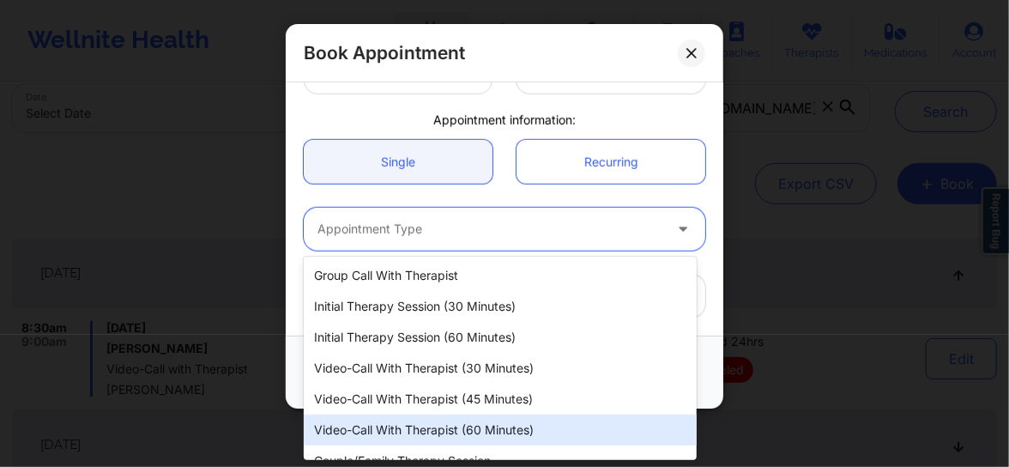
click at [453, 428] on div "Video-Call with Therapist (60 minutes)" at bounding box center [500, 429] width 393 height 31
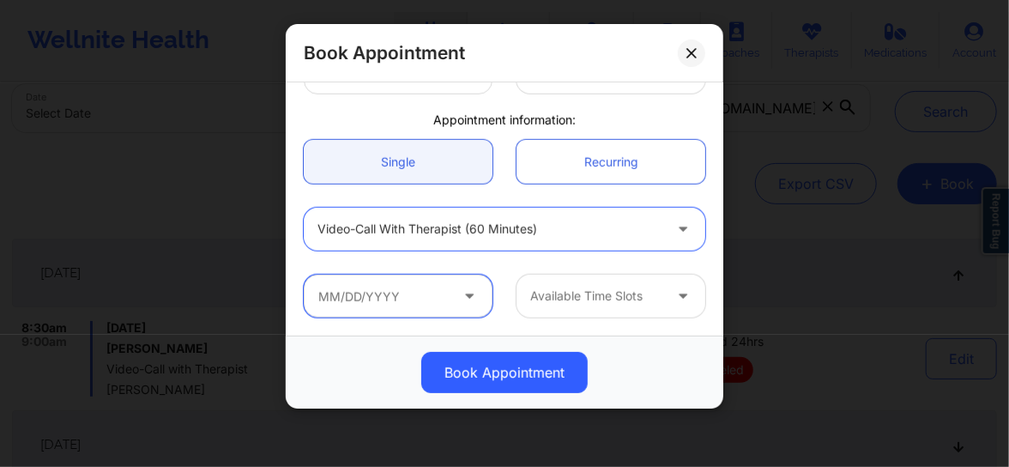
click at [399, 298] on input "text" at bounding box center [398, 295] width 189 height 43
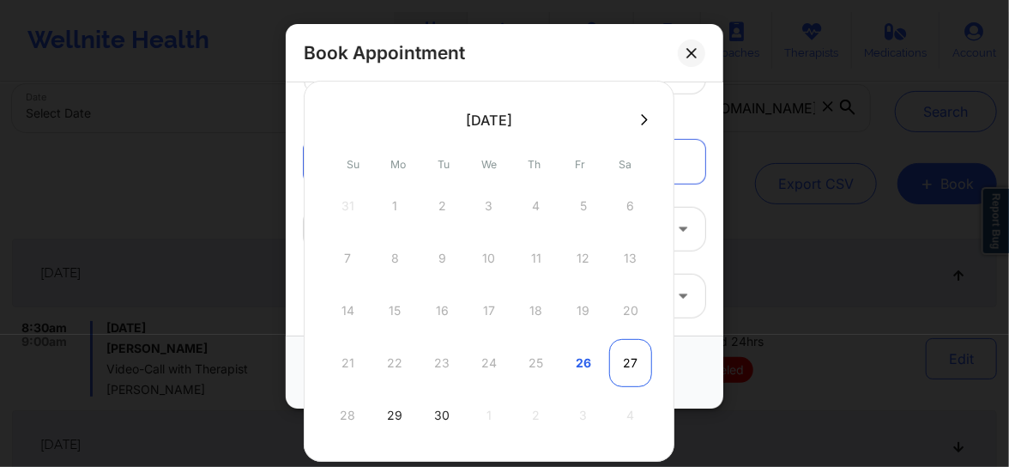
click at [626, 360] on div "27" at bounding box center [630, 363] width 43 height 48
type input "[DATE]"
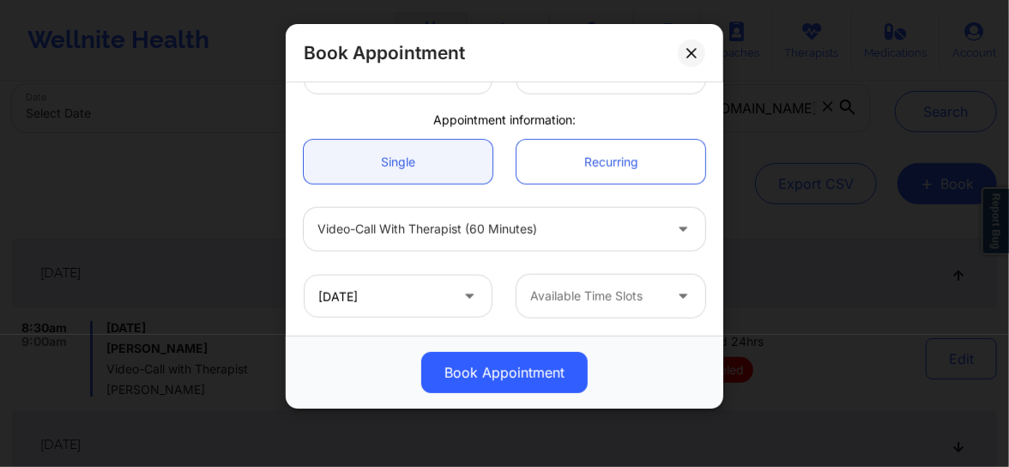
click at [612, 310] on div "Available Time Slots" at bounding box center [590, 295] width 148 height 43
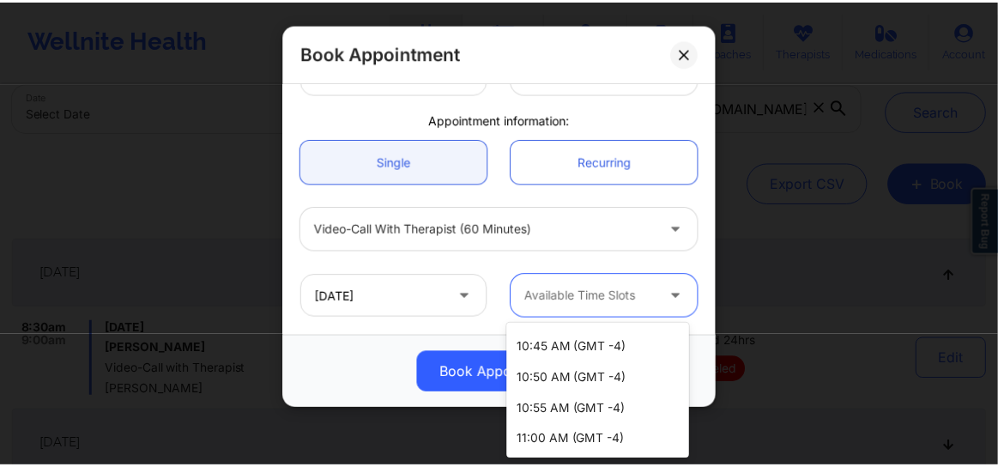
scroll to position [0, 0]
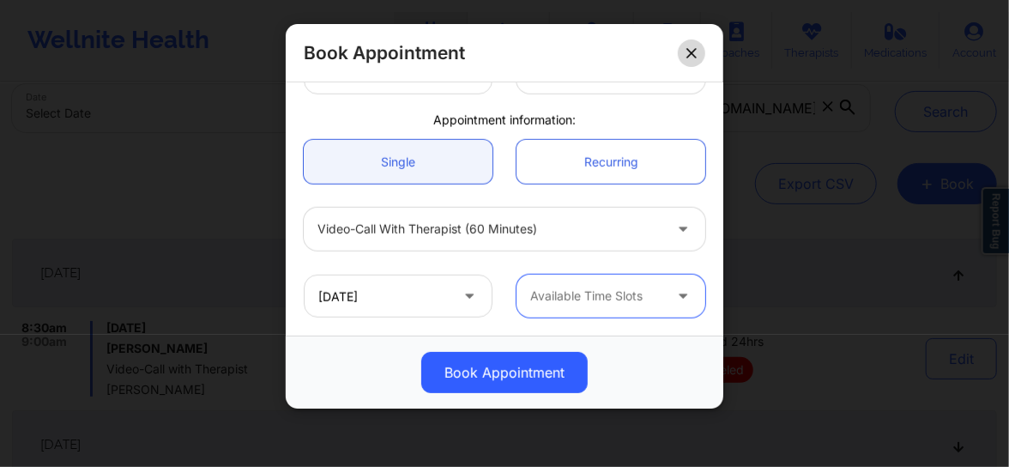
click at [686, 51] on icon at bounding box center [691, 53] width 10 height 10
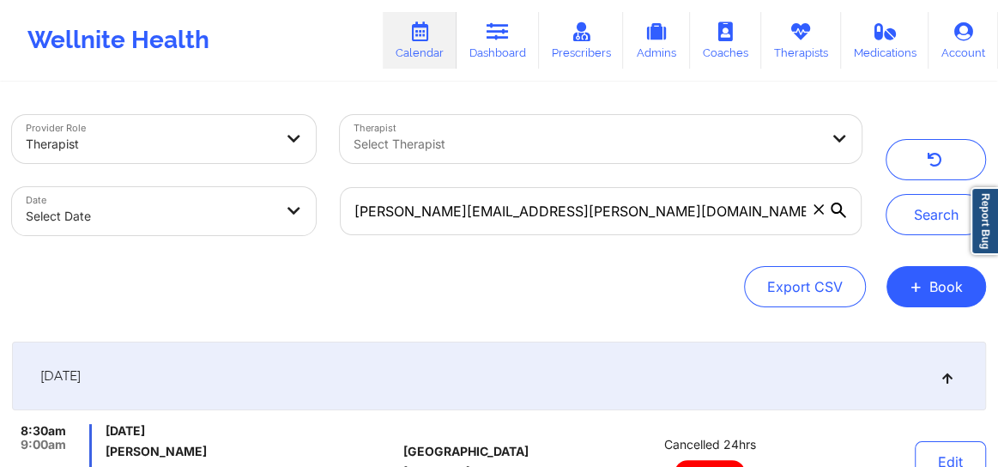
click at [816, 213] on icon at bounding box center [818, 209] width 10 height 10
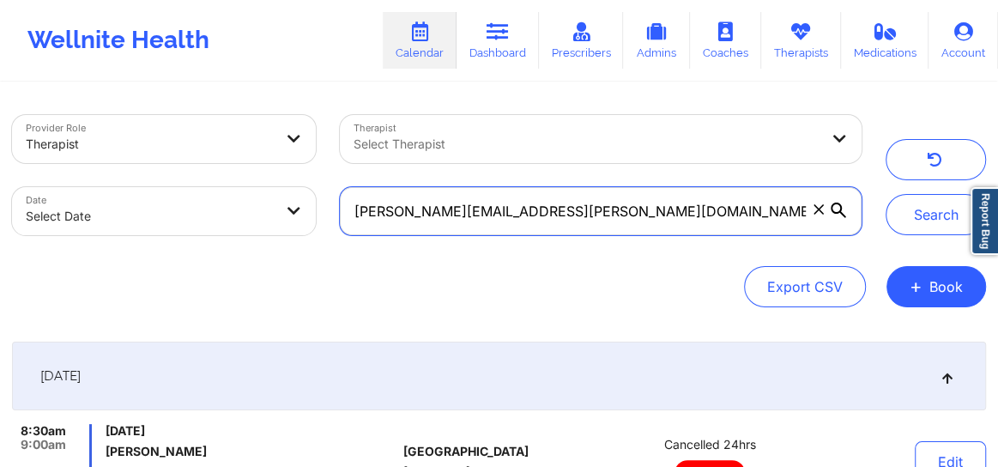
click at [816, 213] on input "[PERSON_NAME][EMAIL_ADDRESS][PERSON_NAME][DOMAIN_NAME]" at bounding box center [601, 211] width 522 height 48
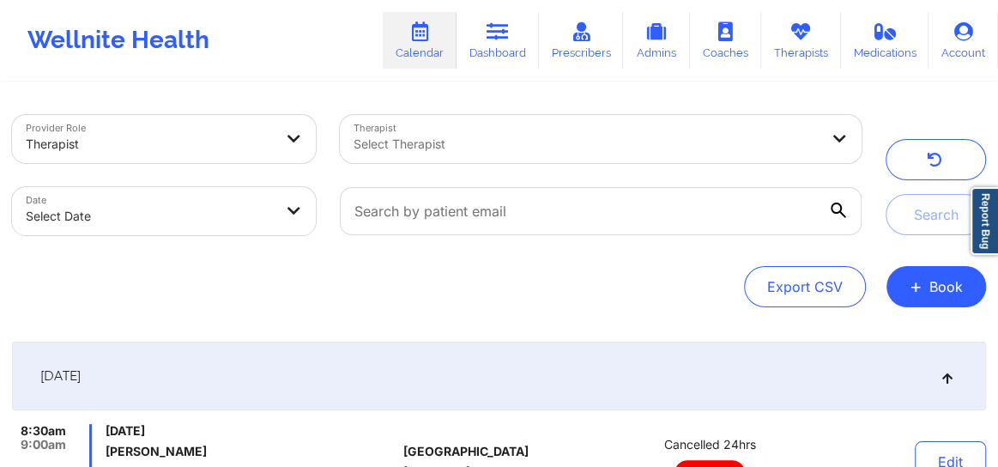
click at [509, 156] on div "Select Therapist" at bounding box center [580, 139] width 480 height 48
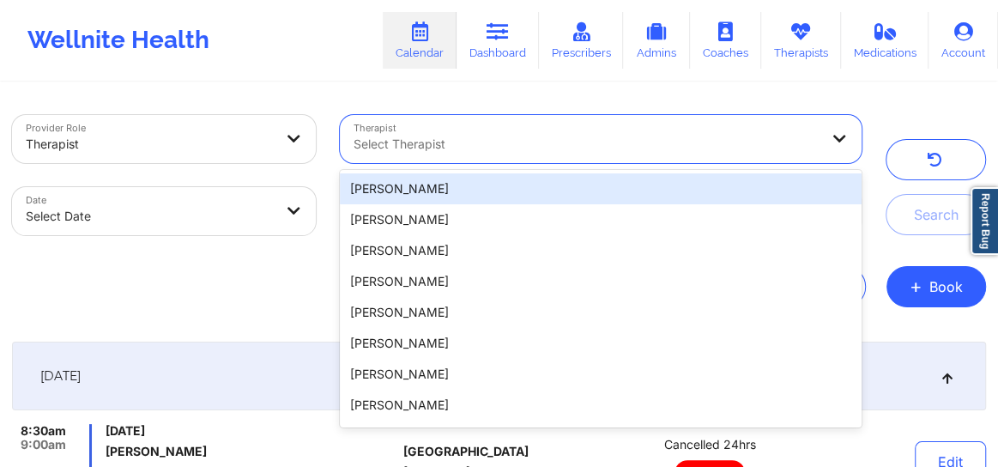
paste input "[PERSON_NAME] - [GEOGRAPHIC_DATA],"
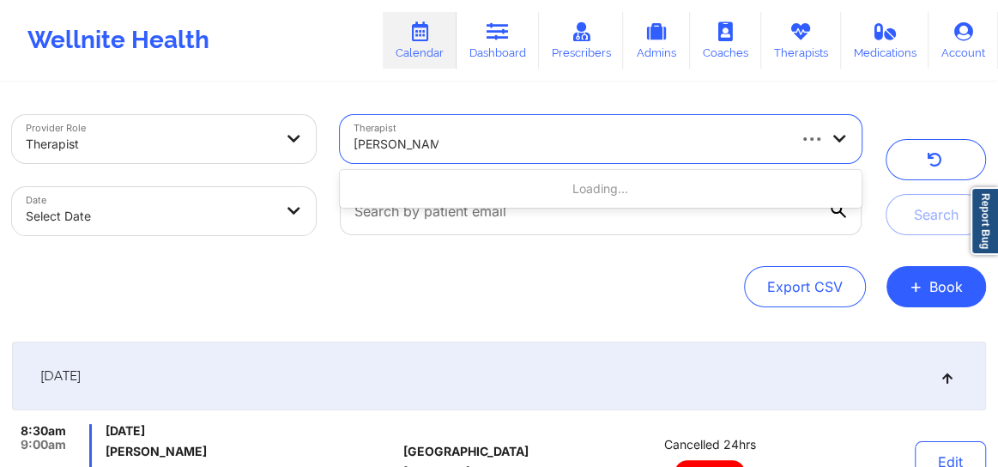
type input "[PERSON_NAME]"
click at [633, 148] on div at bounding box center [585, 144] width 465 height 21
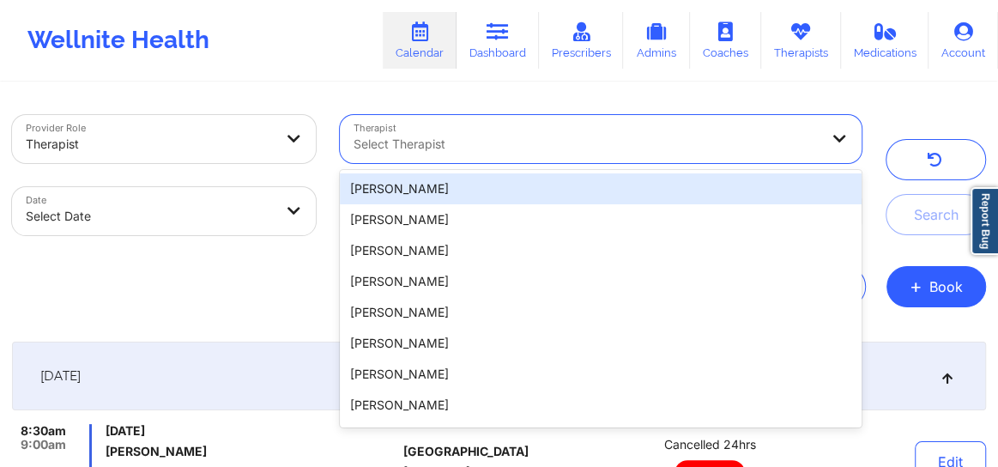
paste input "[PERSON_NAME] - [GEOGRAPHIC_DATA],"
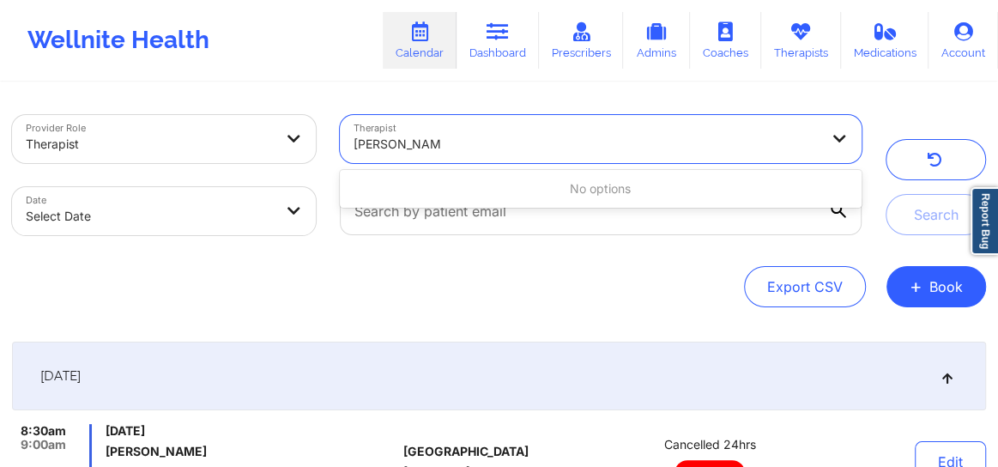
type input "[PERSON_NAME]"
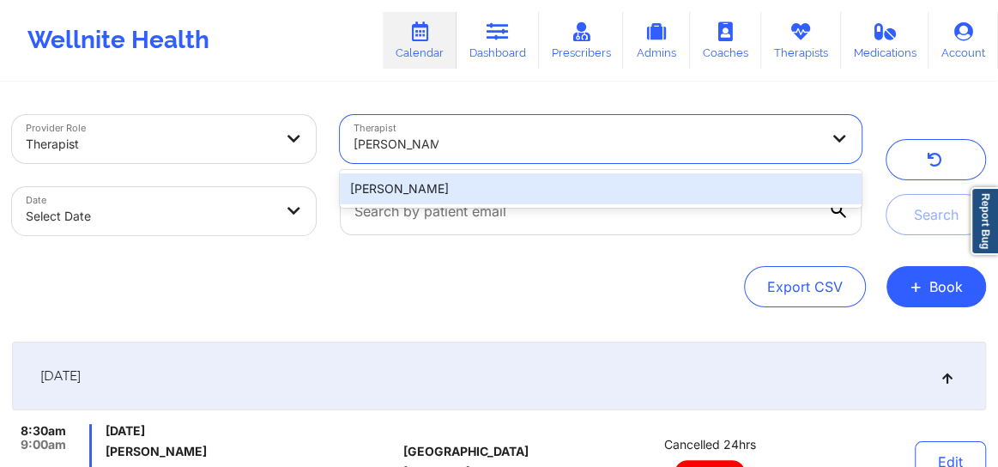
click at [495, 190] on div "[PERSON_NAME]" at bounding box center [601, 188] width 522 height 31
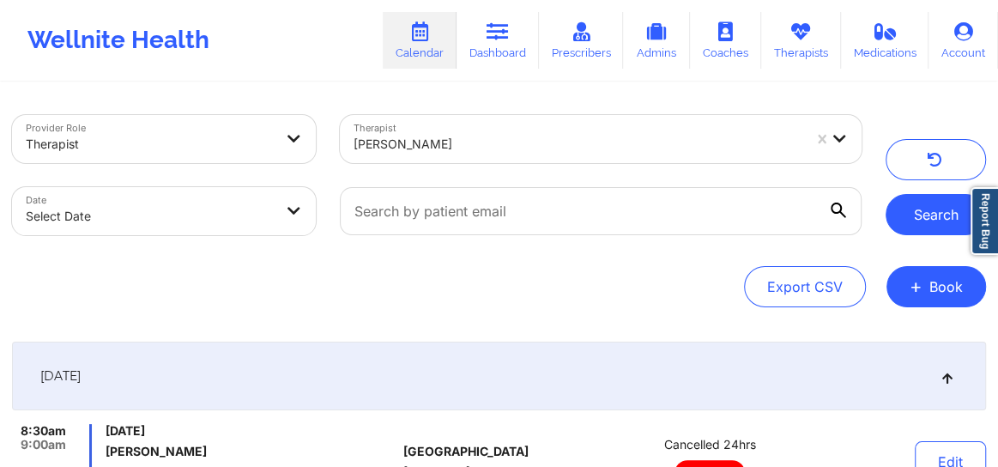
click at [913, 217] on button "Search" at bounding box center [935, 214] width 100 height 41
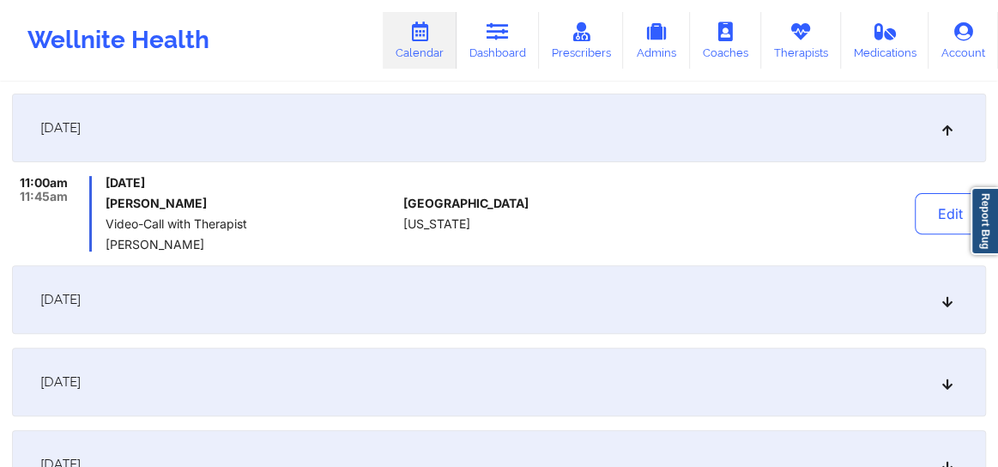
scroll to position [247, 0]
drag, startPoint x: 187, startPoint y: 202, endPoint x: 108, endPoint y: 206, distance: 79.0
click at [108, 206] on h6 "[PERSON_NAME]" at bounding box center [251, 204] width 291 height 14
copy h6 "[PERSON_NAME]"
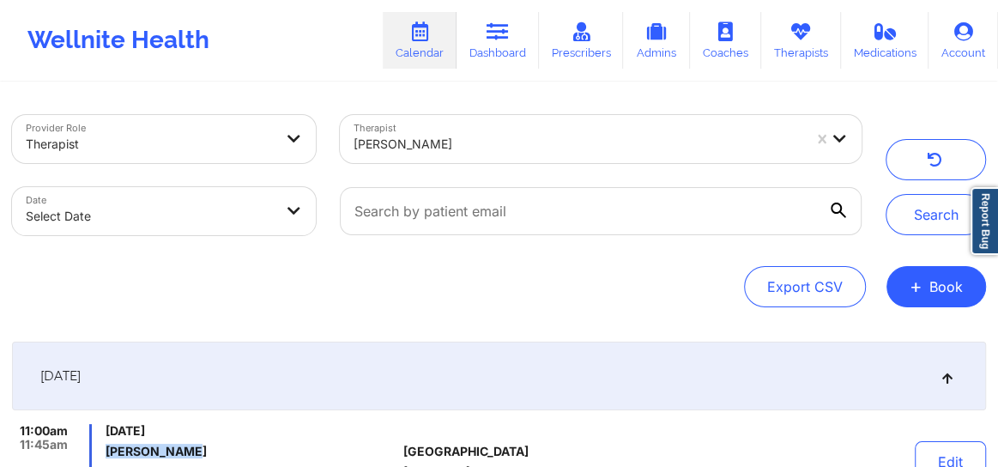
click at [538, 143] on div at bounding box center [577, 144] width 448 height 21
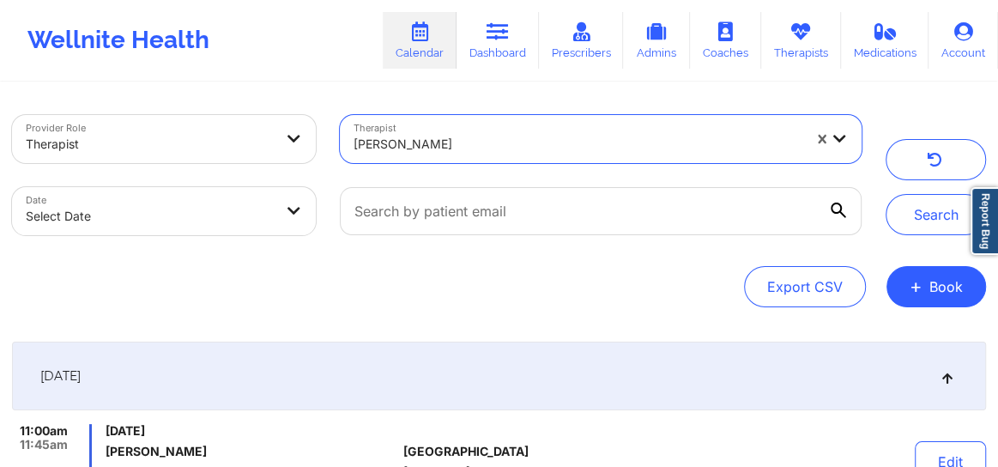
drag, startPoint x: 479, startPoint y: 142, endPoint x: 467, endPoint y: 142, distance: 12.0
click at [473, 142] on div at bounding box center [577, 144] width 448 height 21
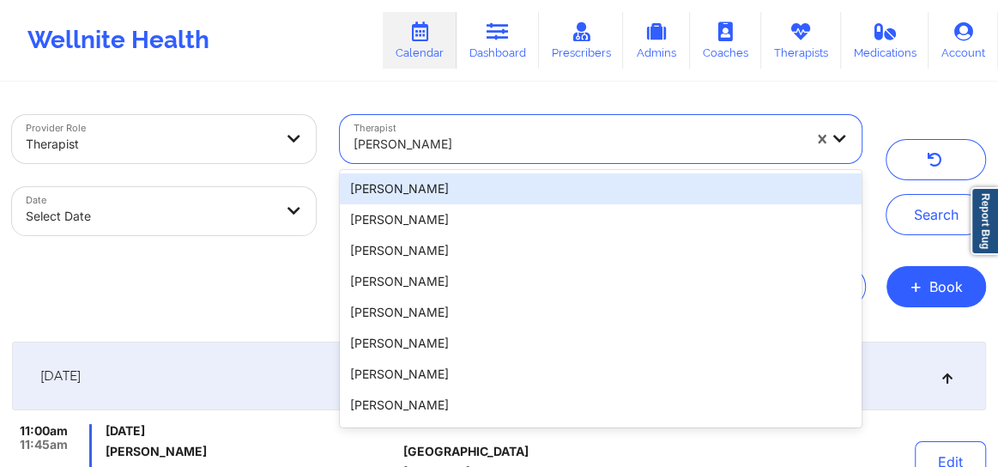
drag, startPoint x: 352, startPoint y: 147, endPoint x: 439, endPoint y: 154, distance: 87.8
click at [437, 158] on div "[PERSON_NAME]" at bounding box center [571, 139] width 463 height 48
click at [450, 146] on div at bounding box center [577, 144] width 448 height 21
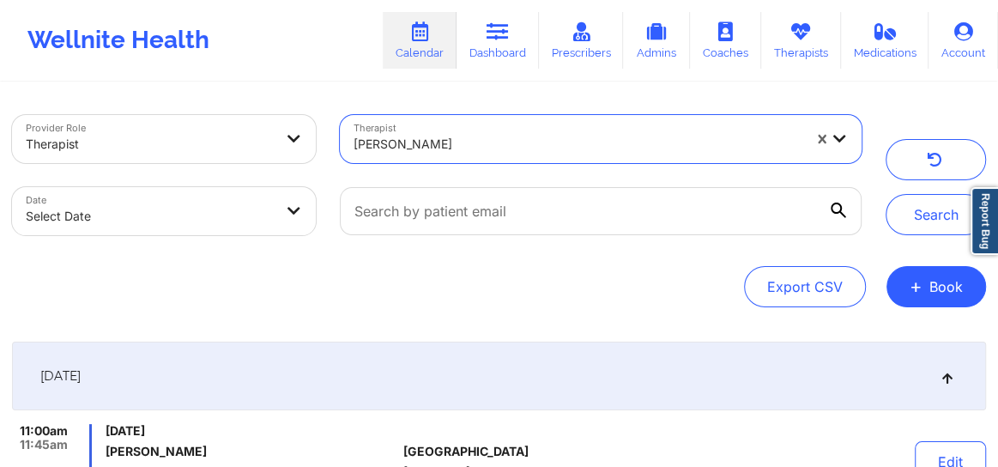
click at [370, 136] on div at bounding box center [577, 144] width 448 height 21
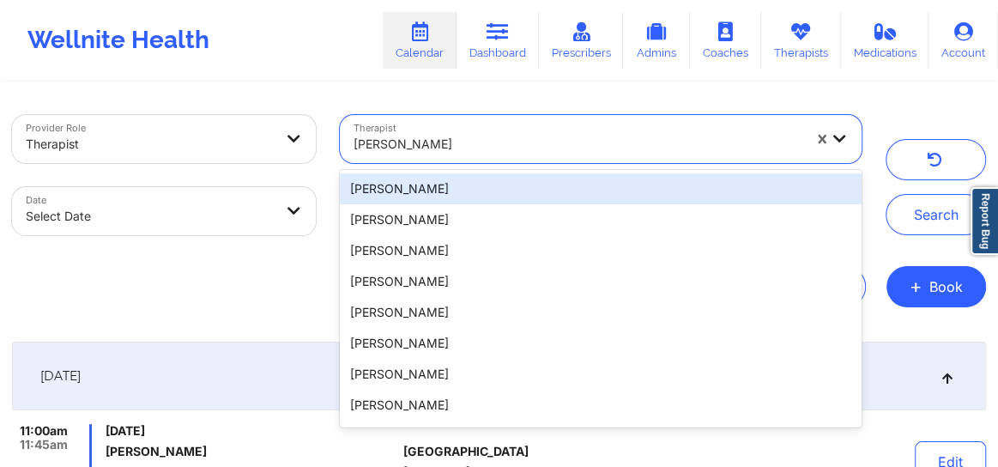
click at [373, 142] on div at bounding box center [577, 144] width 448 height 21
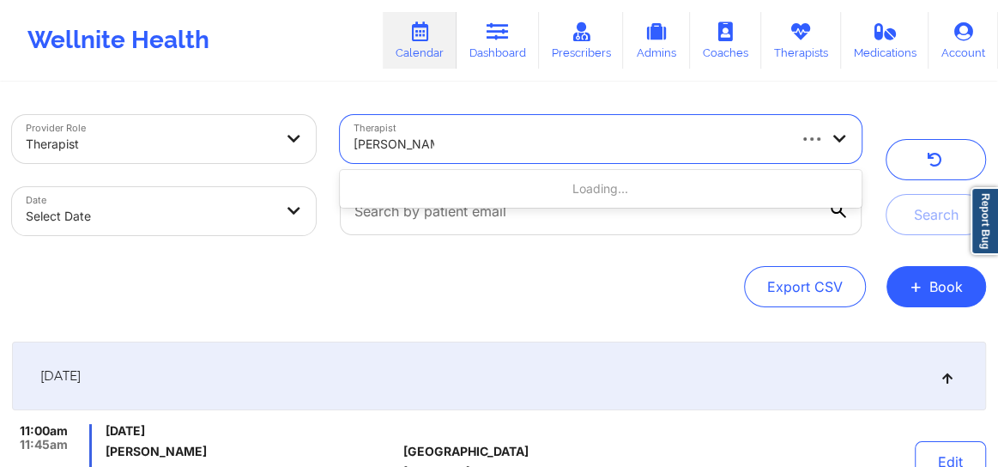
type input "[PERSON_NAME]"
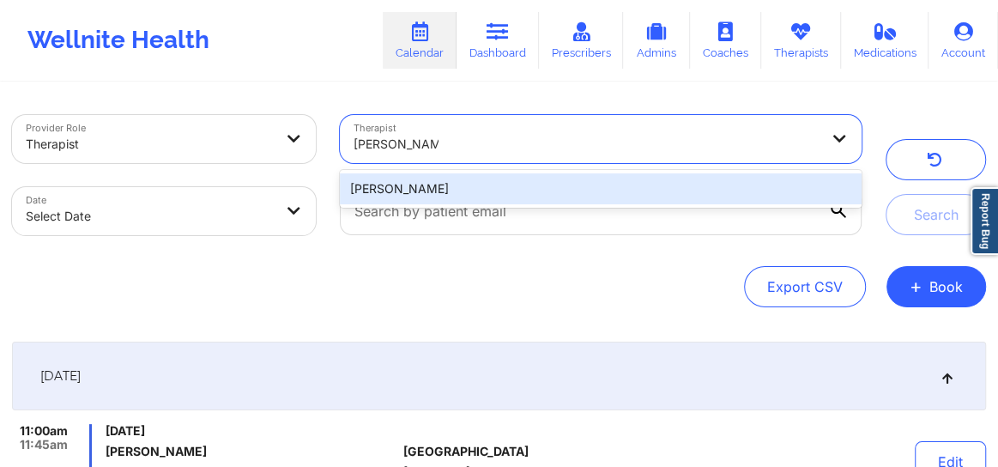
click at [395, 193] on div "[PERSON_NAME]" at bounding box center [601, 188] width 522 height 31
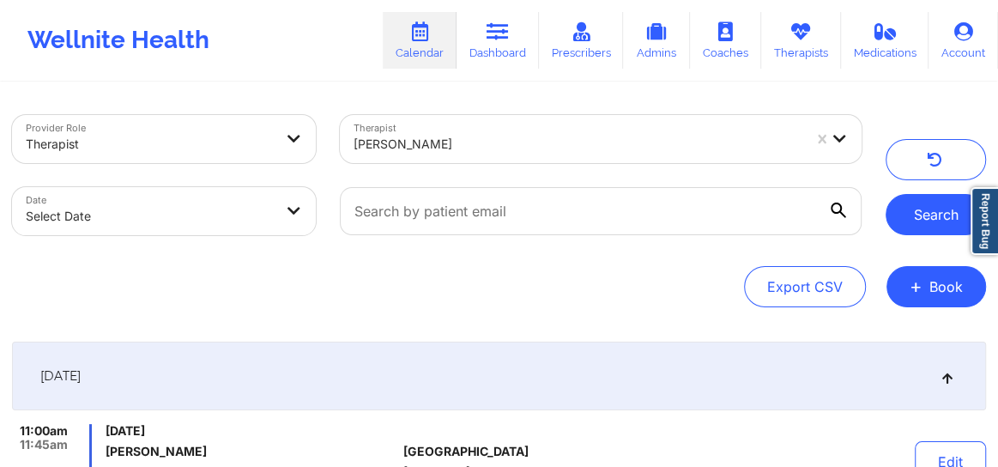
click at [903, 220] on button "Search" at bounding box center [935, 214] width 100 height 41
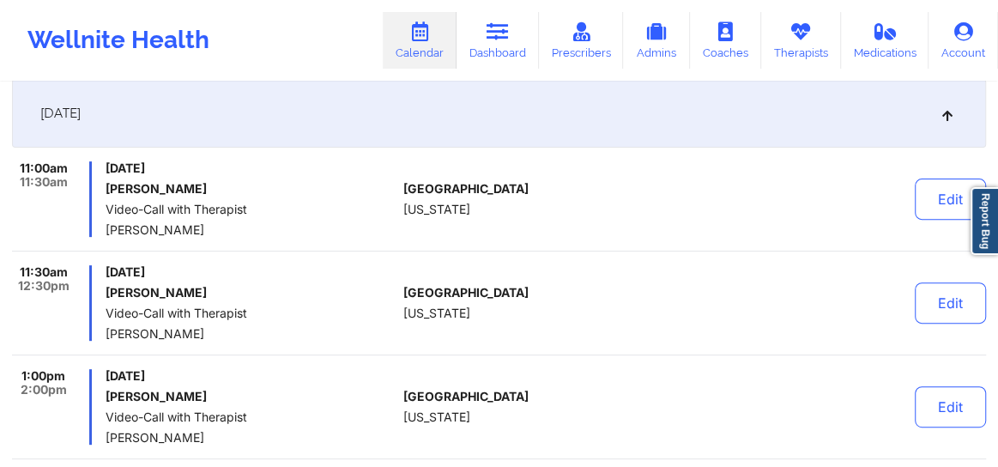
scroll to position [273, 0]
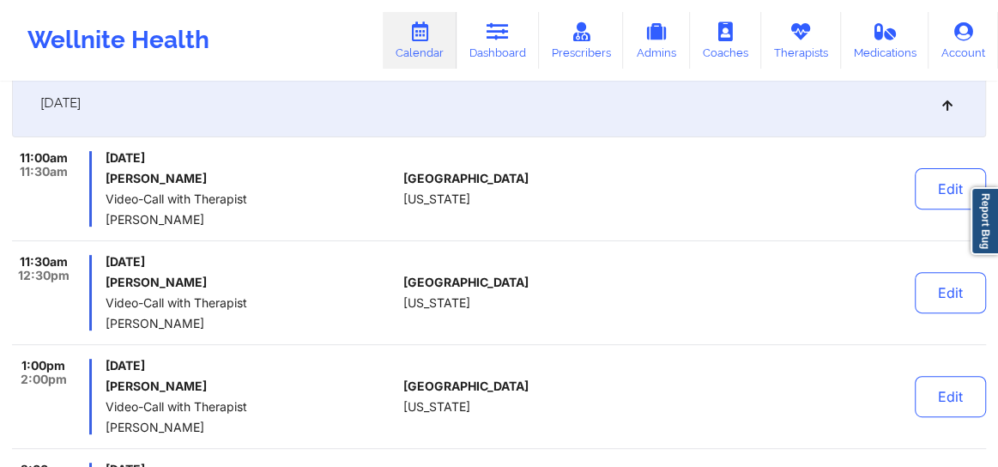
drag, startPoint x: 225, startPoint y: 178, endPoint x: 102, endPoint y: 172, distance: 122.8
click at [102, 172] on div "11:00am 11:30am [DATE] [PERSON_NAME] Video-Call with Therapist [PERSON_NAME]" at bounding box center [204, 188] width 384 height 75
copy h6 "[PERSON_NAME]"
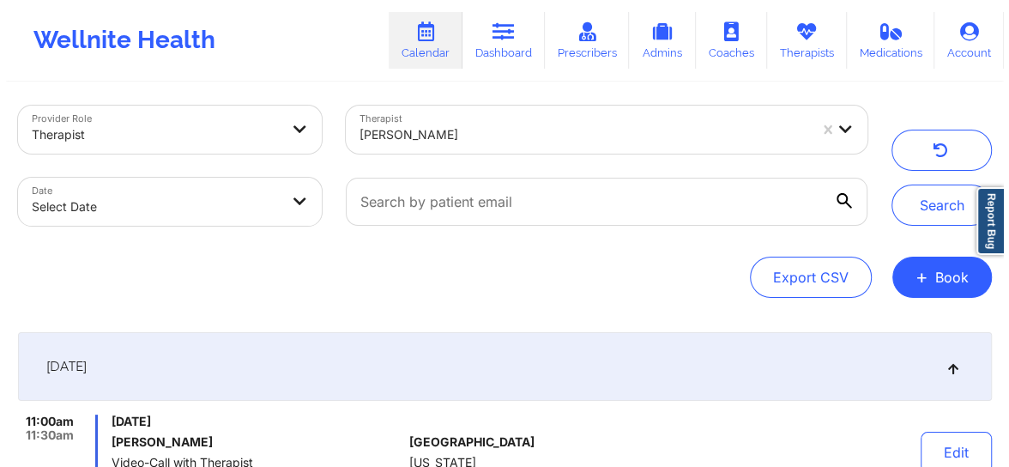
scroll to position [0, 0]
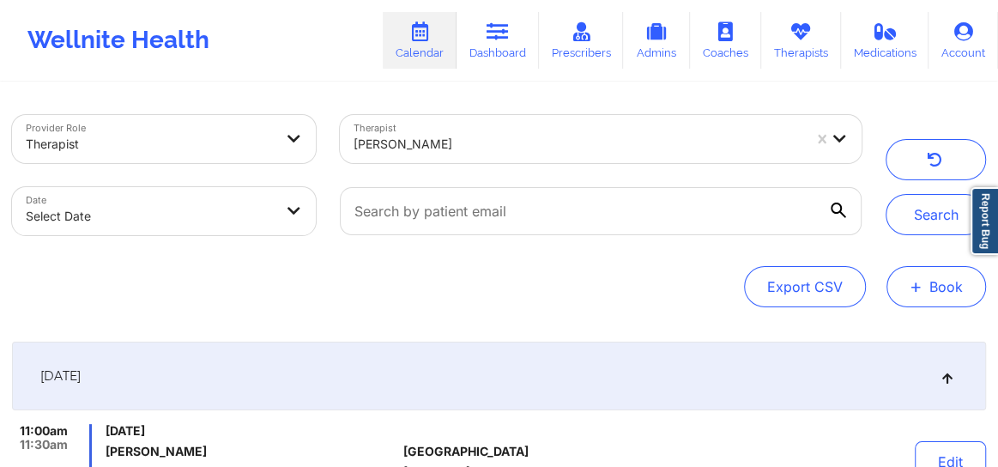
click at [915, 291] on span "+" at bounding box center [915, 285] width 13 height 9
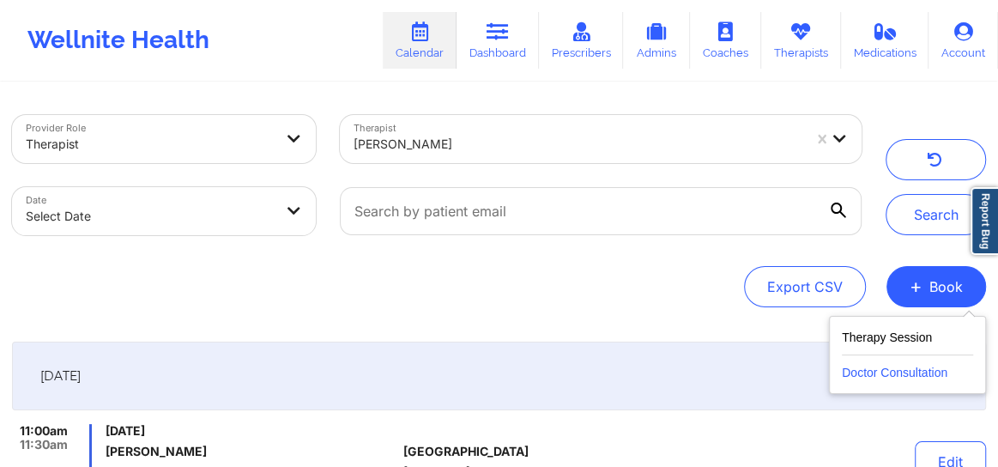
click at [877, 370] on button "Doctor Consultation" at bounding box center [906, 368] width 131 height 27
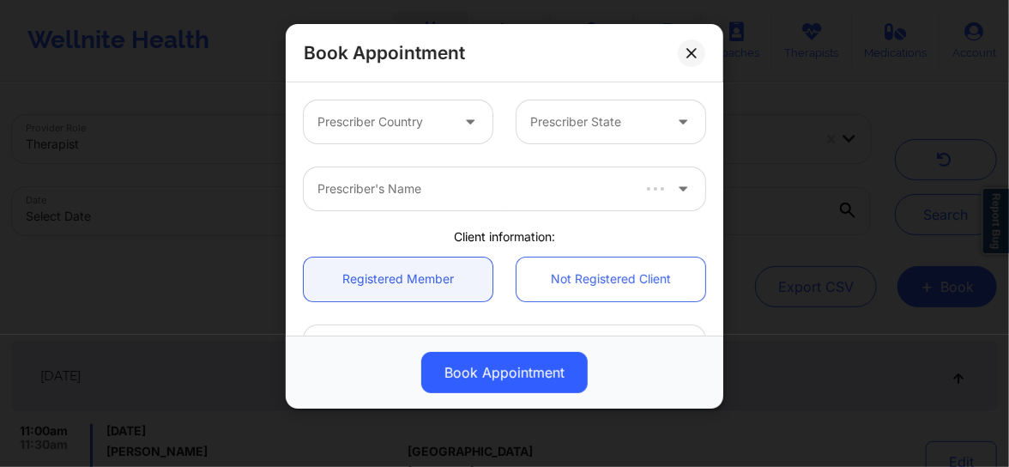
click at [383, 129] on div at bounding box center [383, 122] width 132 height 21
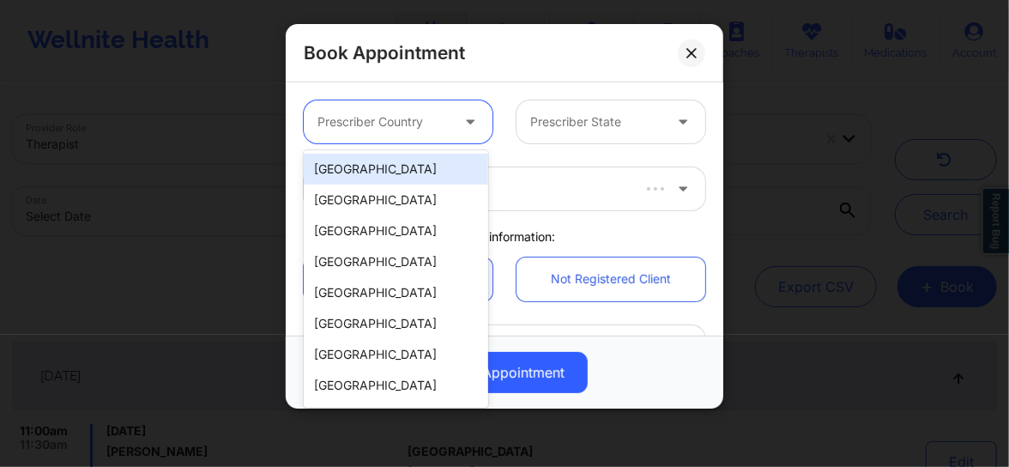
click at [367, 169] on div "[GEOGRAPHIC_DATA]" at bounding box center [396, 169] width 184 height 31
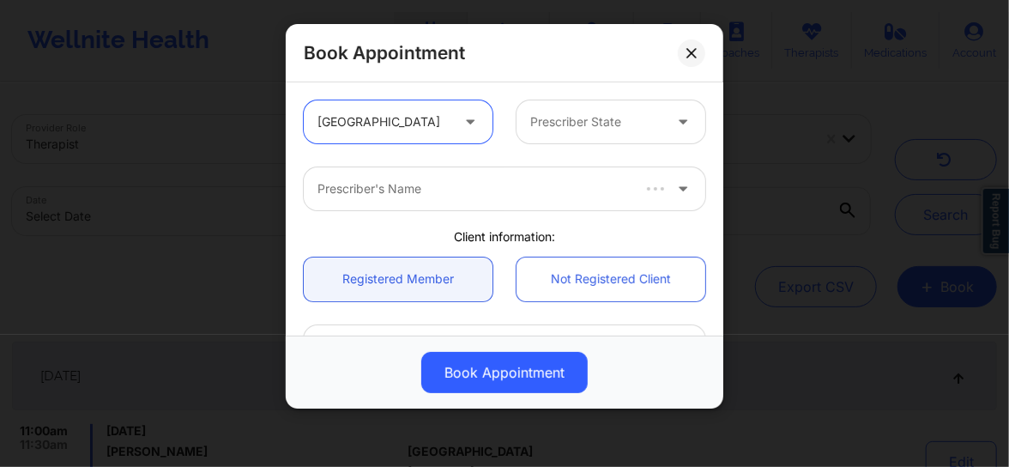
click at [559, 123] on div at bounding box center [596, 122] width 132 height 21
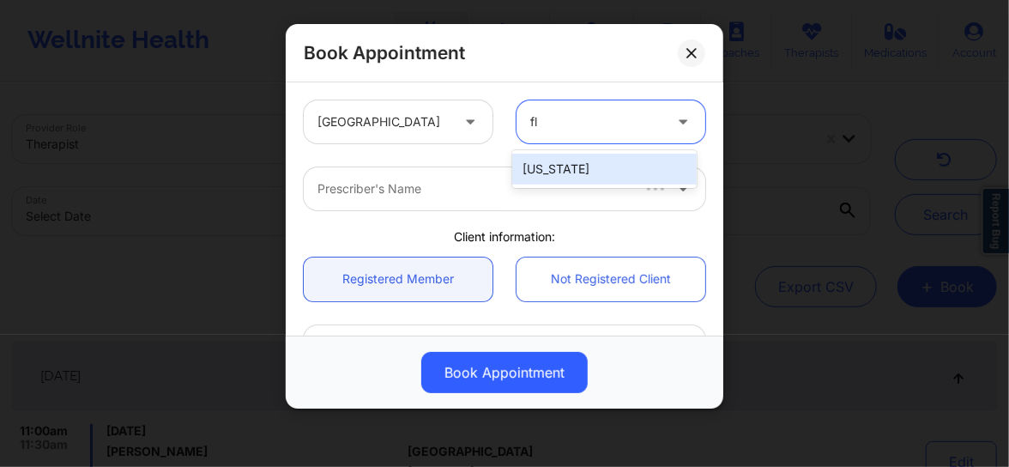
type input "flo"
click at [552, 173] on div "[US_STATE]" at bounding box center [604, 169] width 184 height 31
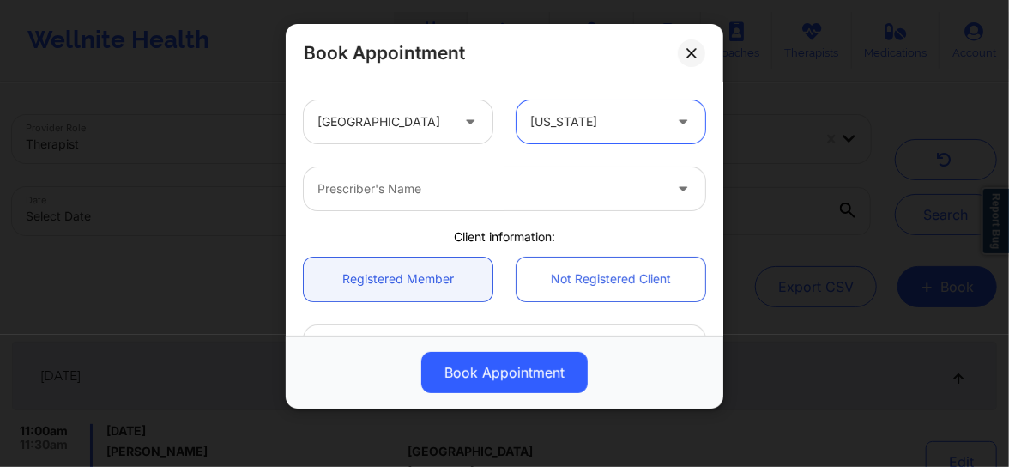
click at [412, 192] on div at bounding box center [489, 188] width 345 height 21
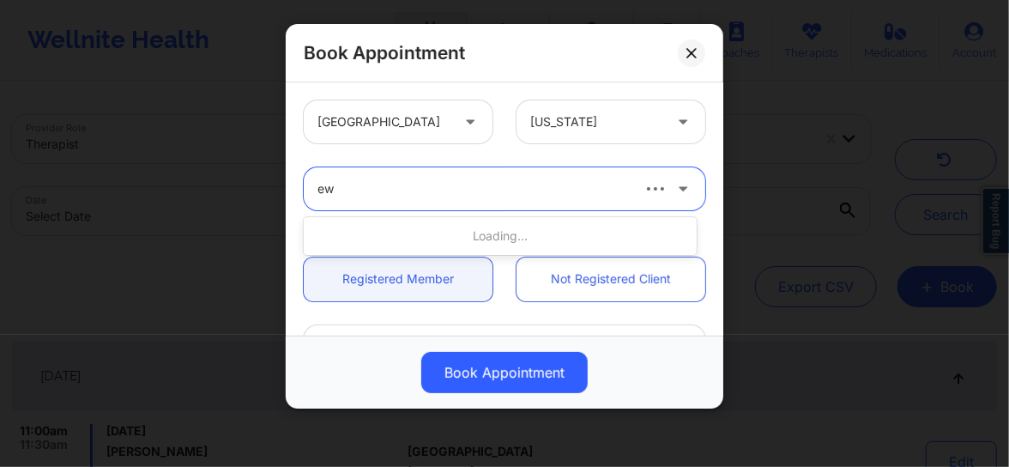
type input "e"
type input "[PERSON_NAME]"
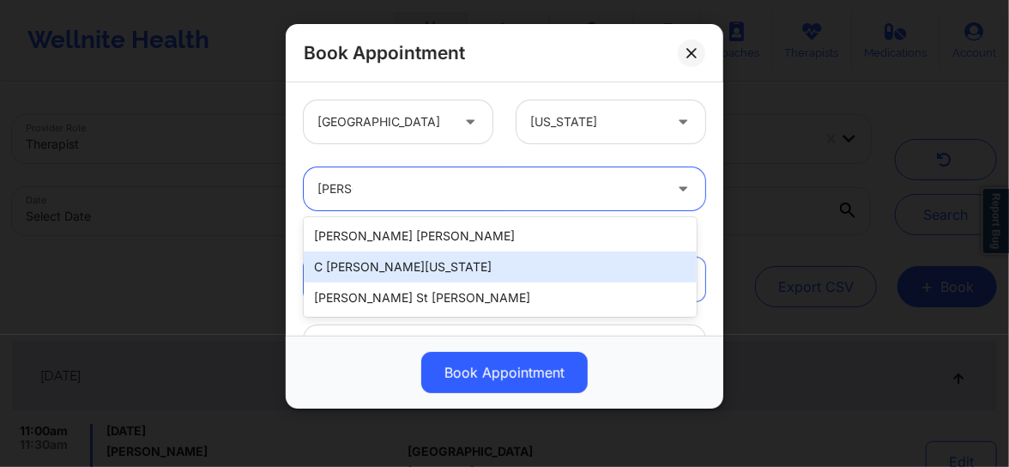
click at [387, 261] on div "C [PERSON_NAME][US_STATE]" at bounding box center [500, 266] width 393 height 31
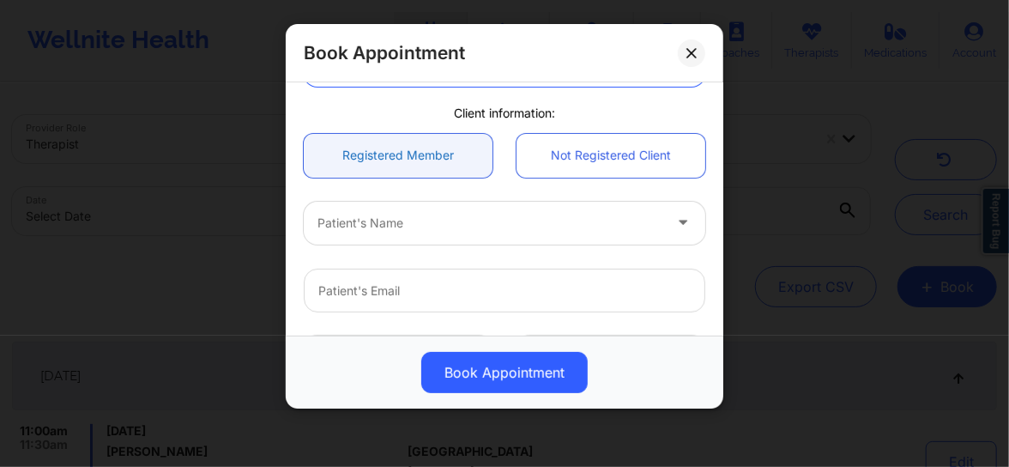
scroll to position [155, 0]
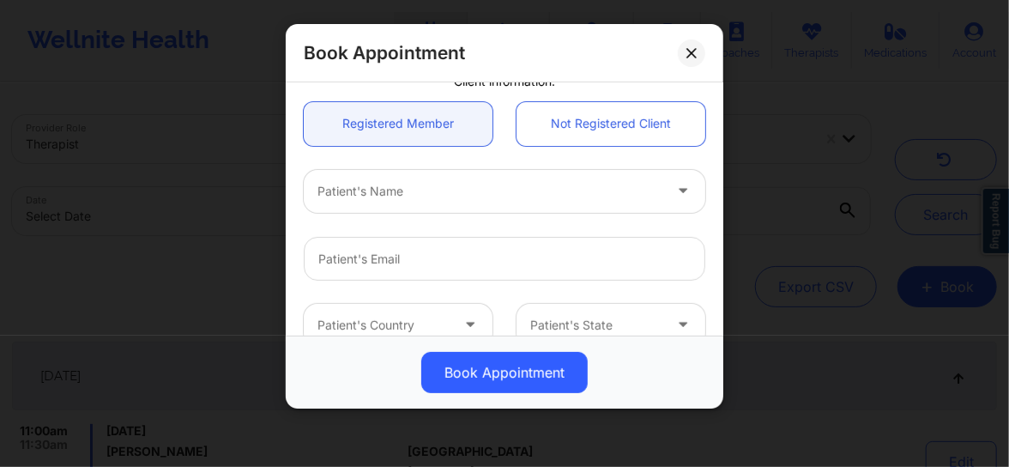
click at [394, 202] on div "Patient's Name" at bounding box center [484, 191] width 360 height 43
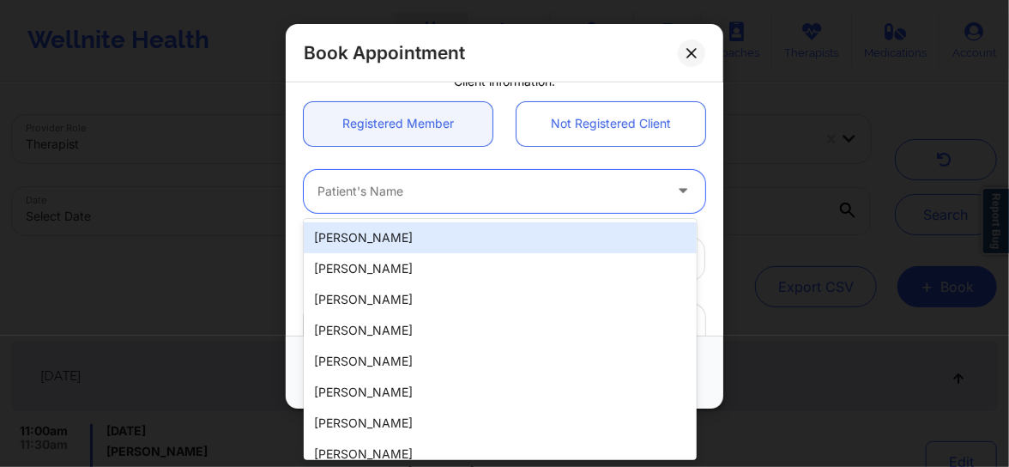
click at [377, 226] on div "[PERSON_NAME]" at bounding box center [500, 237] width 393 height 31
type input "[EMAIL_ADDRESS][DOMAIN_NAME]"
type input "[PHONE_NUMBER]"
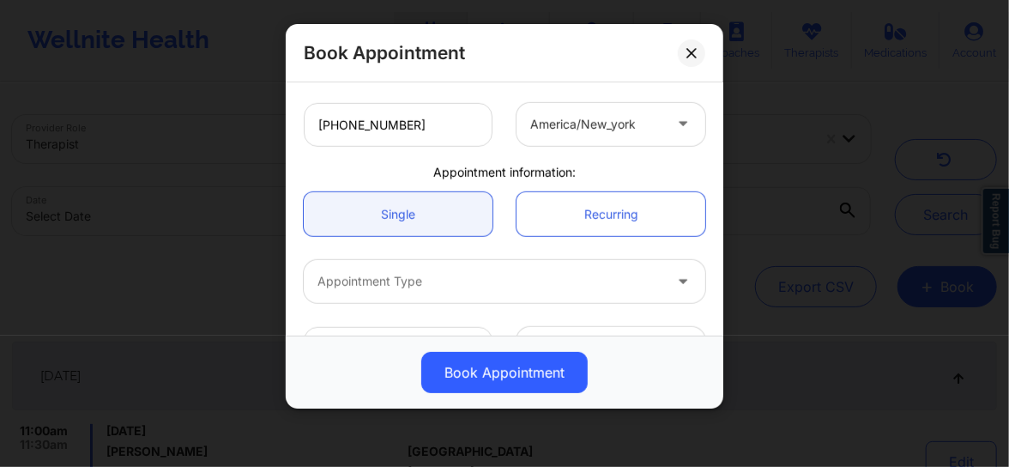
scroll to position [455, 0]
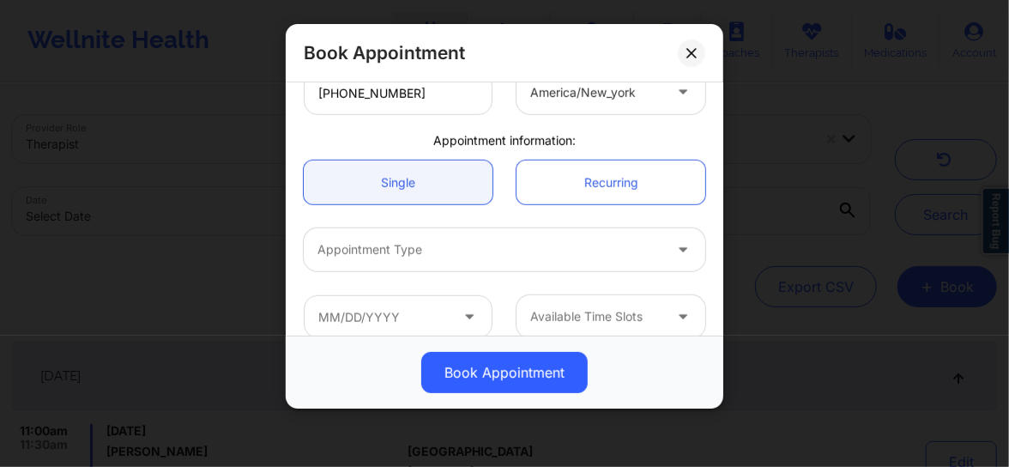
click at [409, 250] on div at bounding box center [489, 249] width 345 height 21
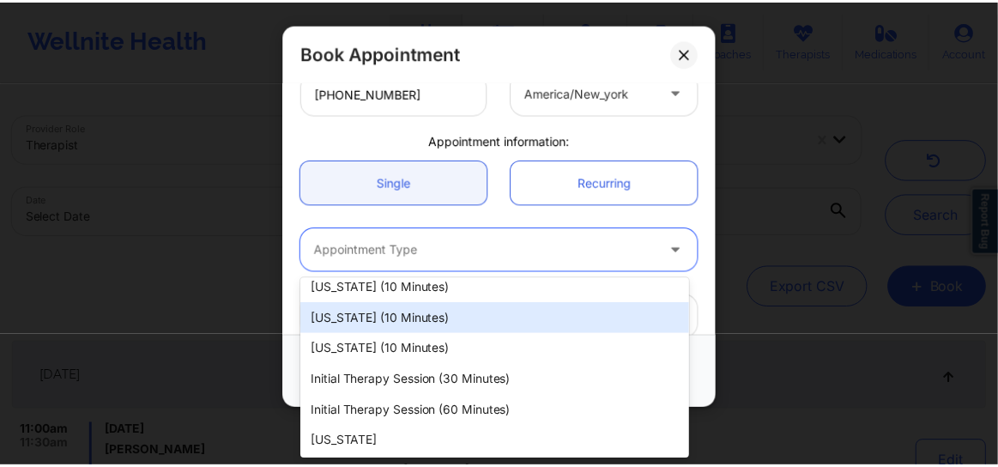
scroll to position [0, 0]
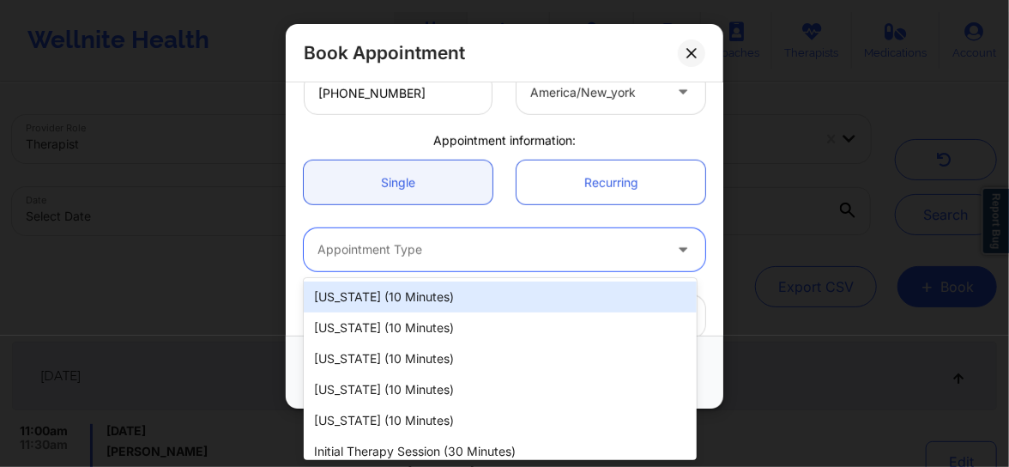
click at [399, 300] on div "[US_STATE] (10 minutes)" at bounding box center [500, 296] width 393 height 31
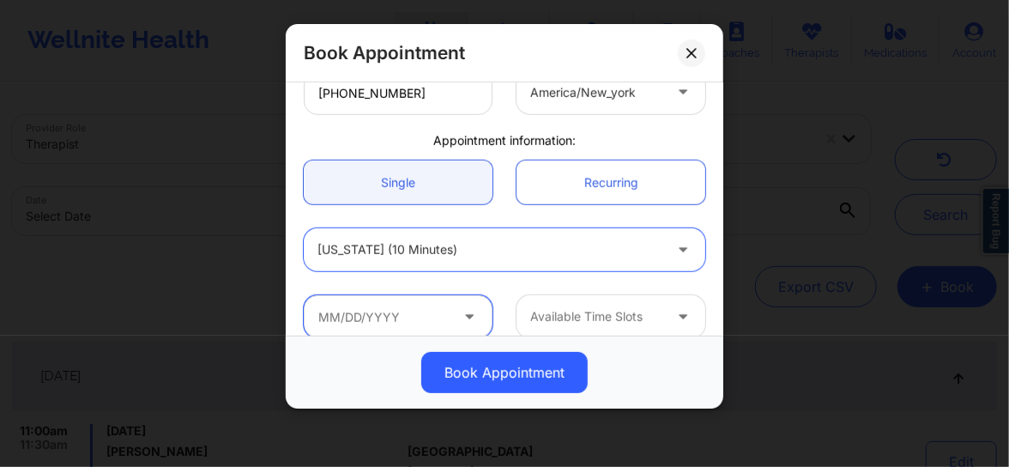
click at [401, 325] on input "text" at bounding box center [398, 316] width 189 height 43
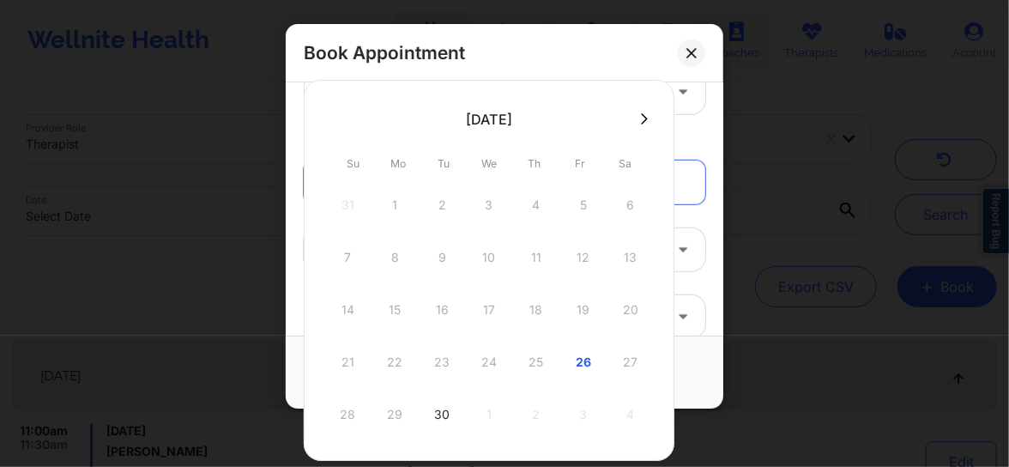
click at [691, 53] on icon at bounding box center [690, 52] width 9 height 9
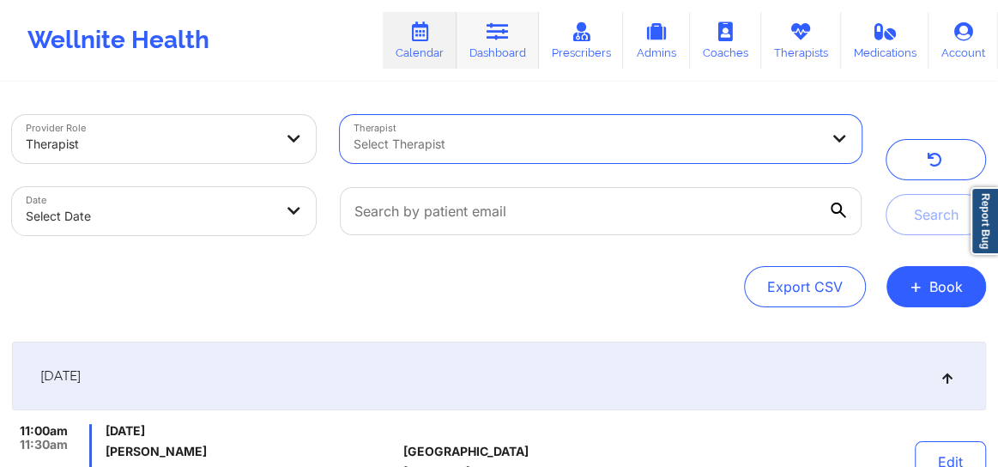
click at [485, 47] on link "Dashboard" at bounding box center [497, 40] width 82 height 57
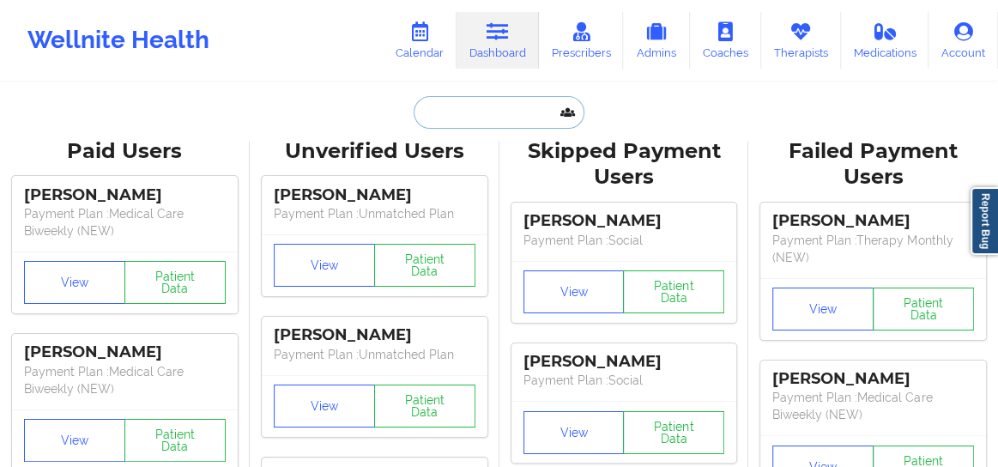
click at [461, 119] on input "text" at bounding box center [498, 112] width 170 height 33
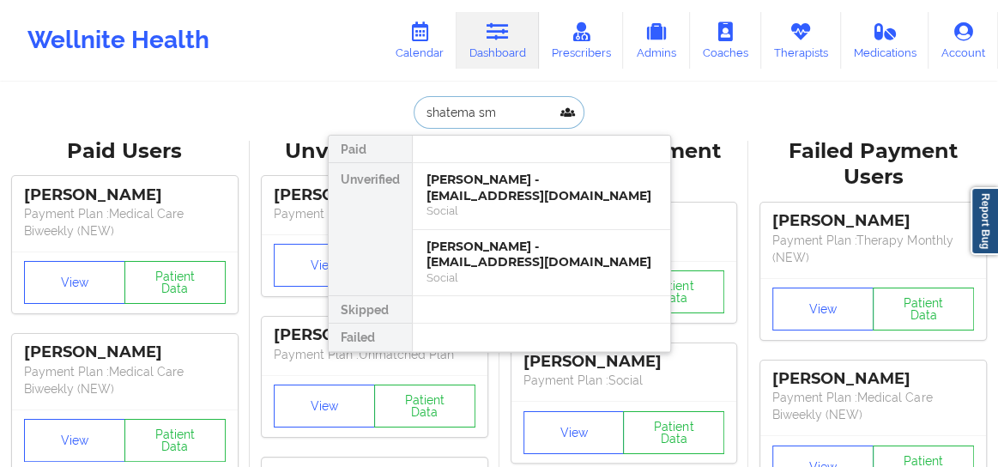
type input "shatema sm"
click at [419, 42] on link "Calendar" at bounding box center [420, 40] width 74 height 57
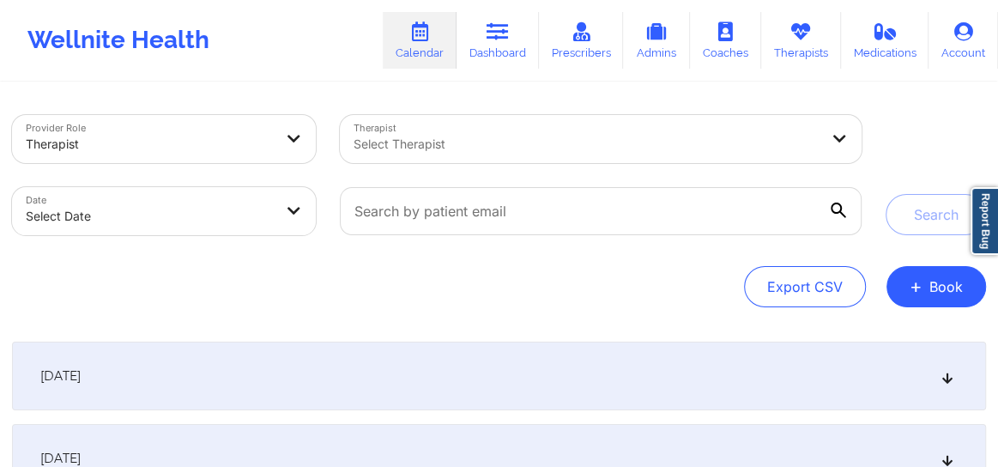
click at [388, 147] on div at bounding box center [585, 144] width 465 height 21
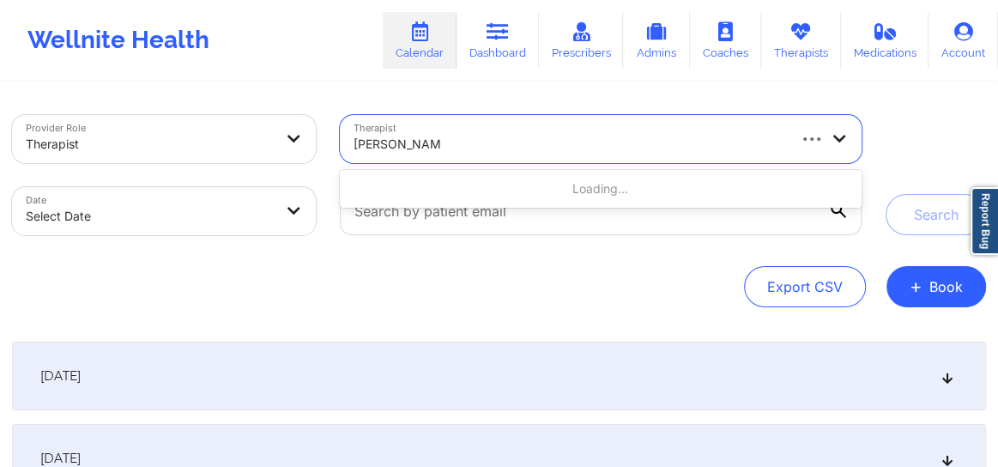
type input "[PERSON_NAME]"
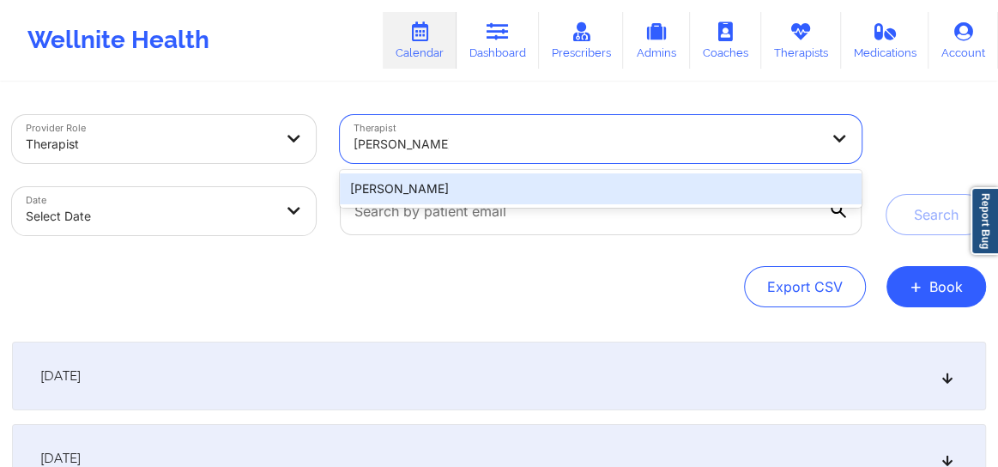
click at [413, 195] on div "[PERSON_NAME]" at bounding box center [601, 188] width 522 height 31
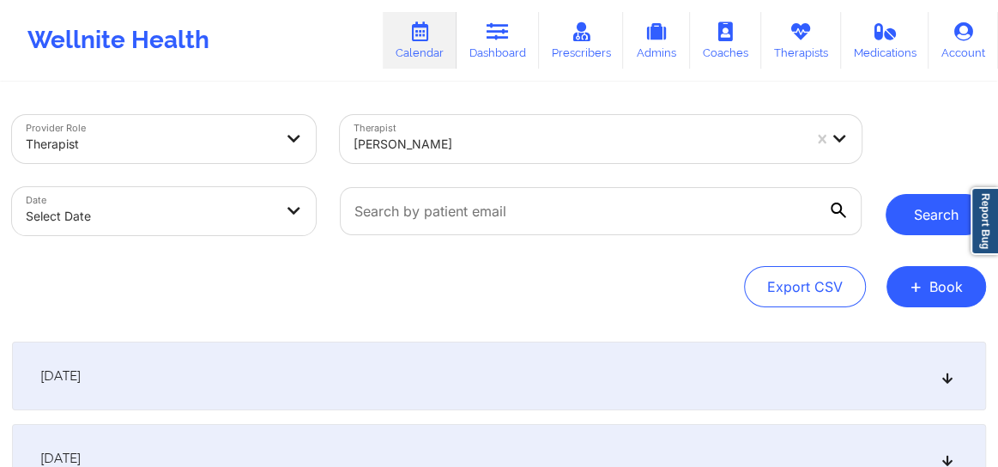
click at [939, 207] on button "Search" at bounding box center [935, 214] width 100 height 41
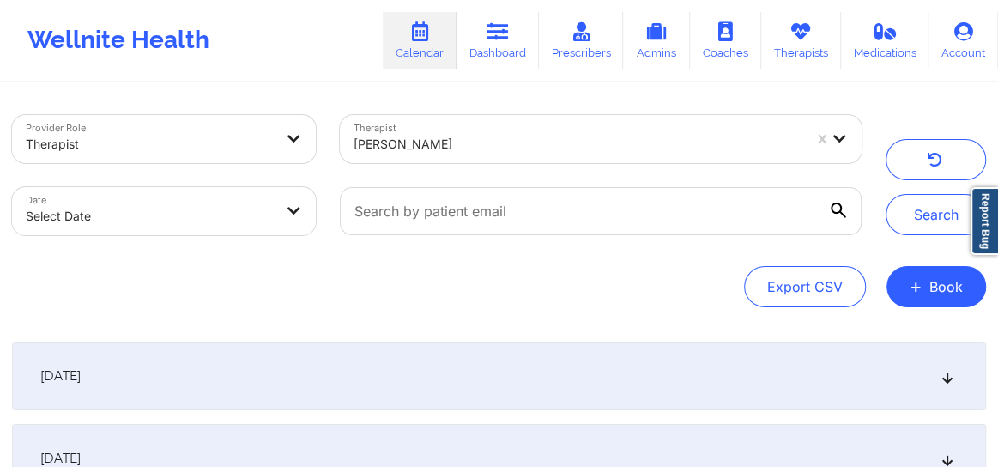
click at [942, 376] on icon at bounding box center [947, 376] width 15 height 12
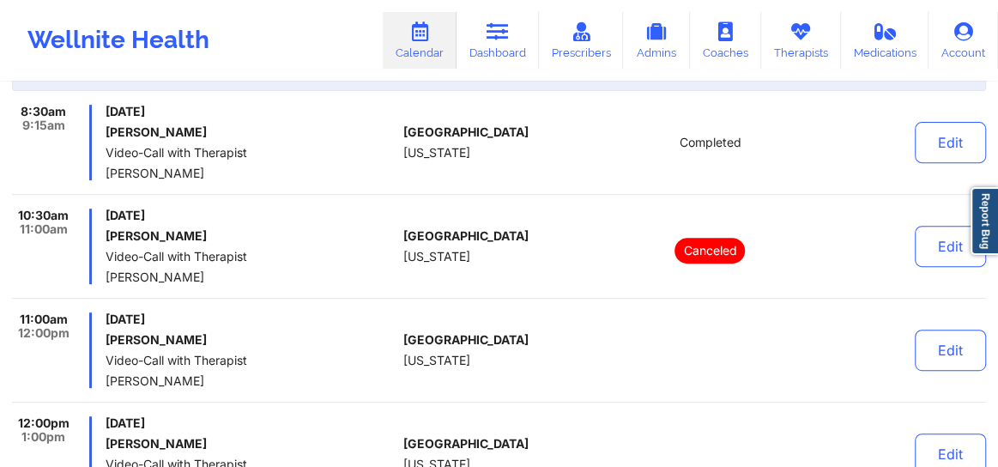
scroll to position [325, 0]
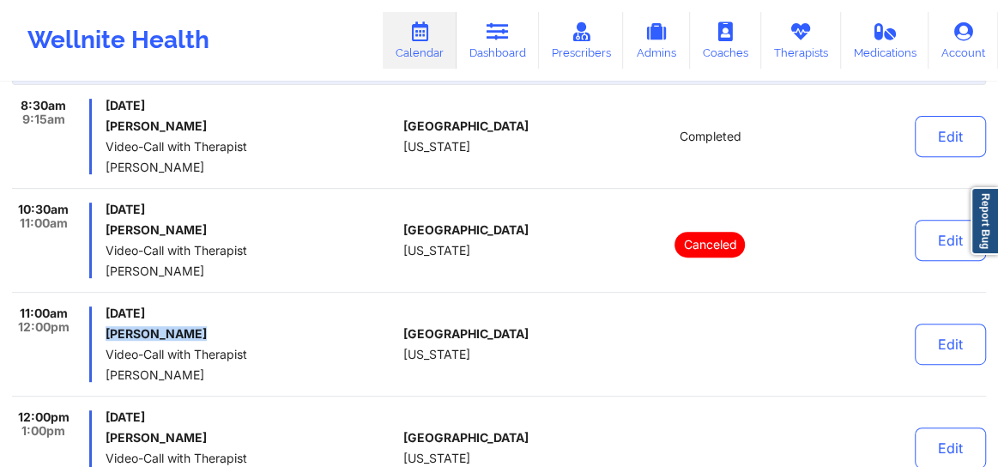
drag, startPoint x: 201, startPoint y: 337, endPoint x: 105, endPoint y: 335, distance: 96.1
click at [106, 335] on h6 "[PERSON_NAME]" at bounding box center [251, 334] width 291 height 14
copy h6 "[PERSON_NAME]"
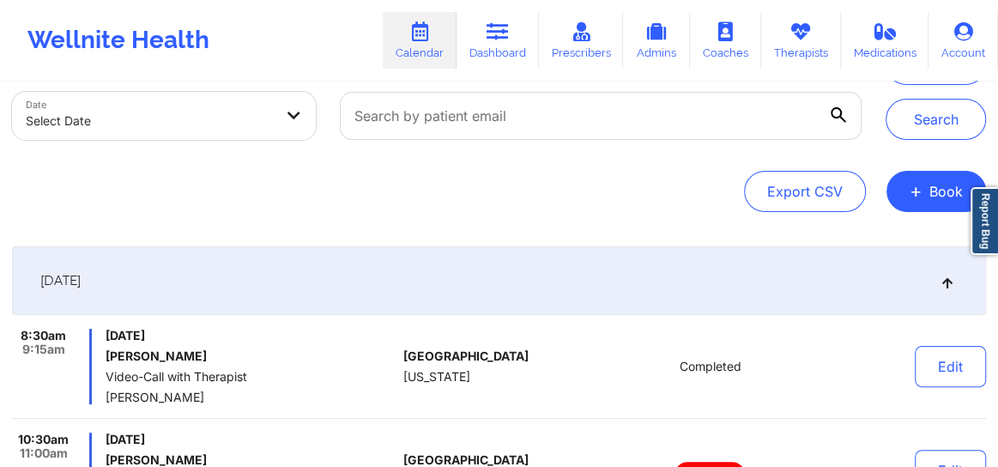
scroll to position [0, 0]
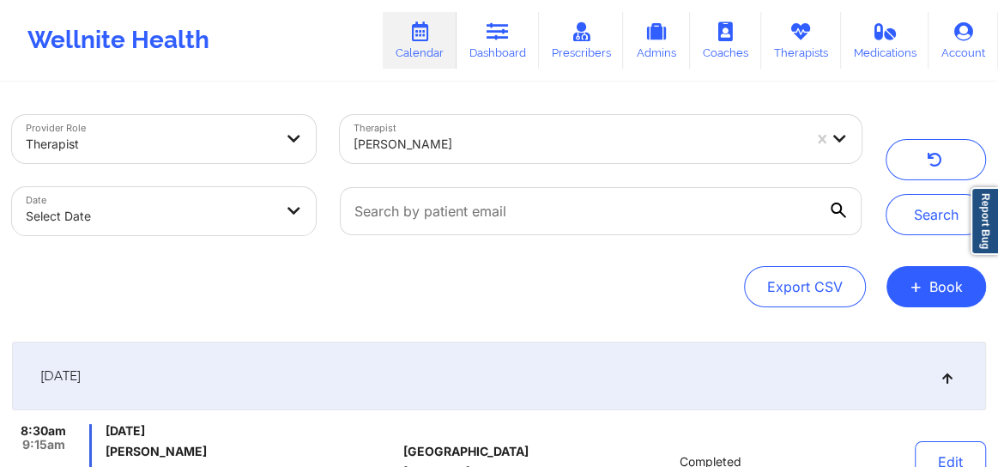
click at [472, 152] on div at bounding box center [577, 144] width 448 height 21
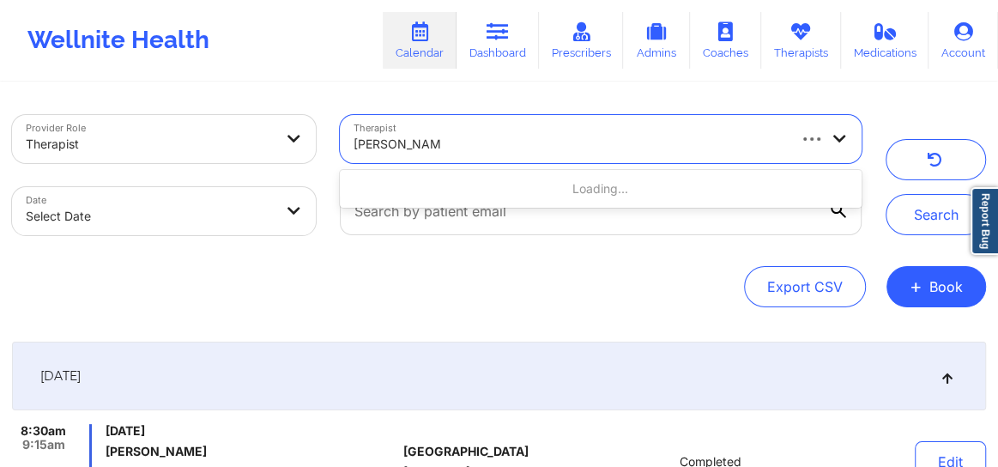
type input "[PERSON_NAME]"
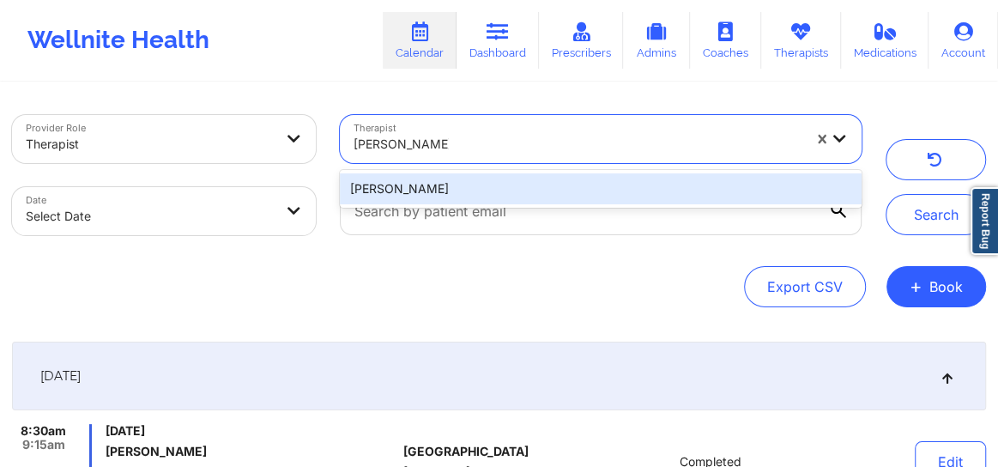
click at [455, 181] on div "[PERSON_NAME]" at bounding box center [601, 188] width 522 height 31
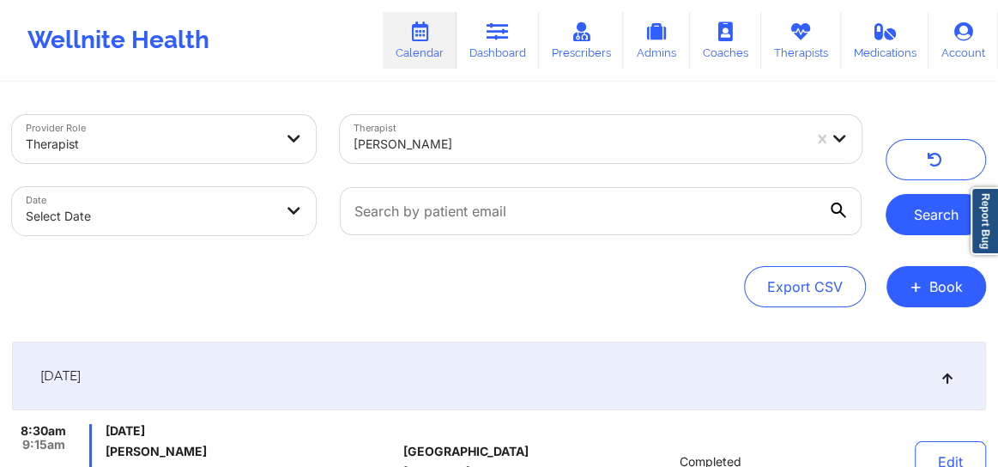
click at [931, 223] on button "Search" at bounding box center [935, 214] width 100 height 41
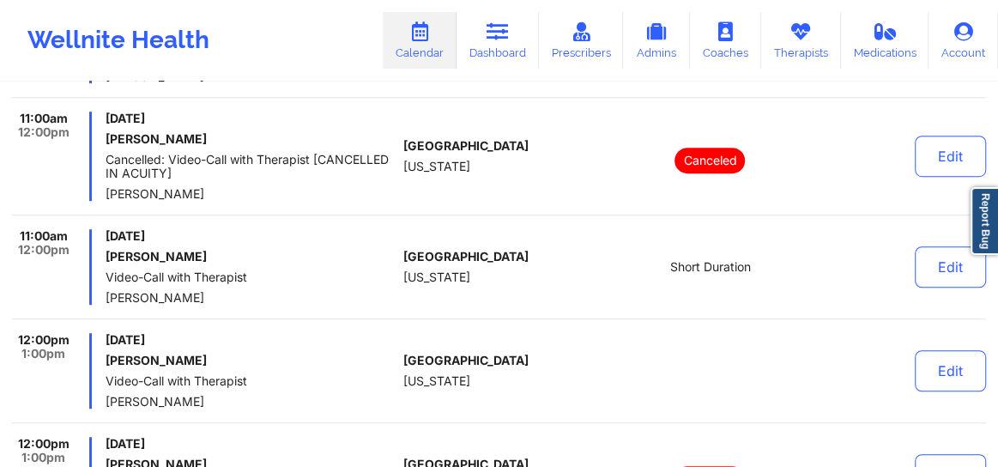
scroll to position [532, 0]
